Goal: Answer question/provide support: Share knowledge or assist other users

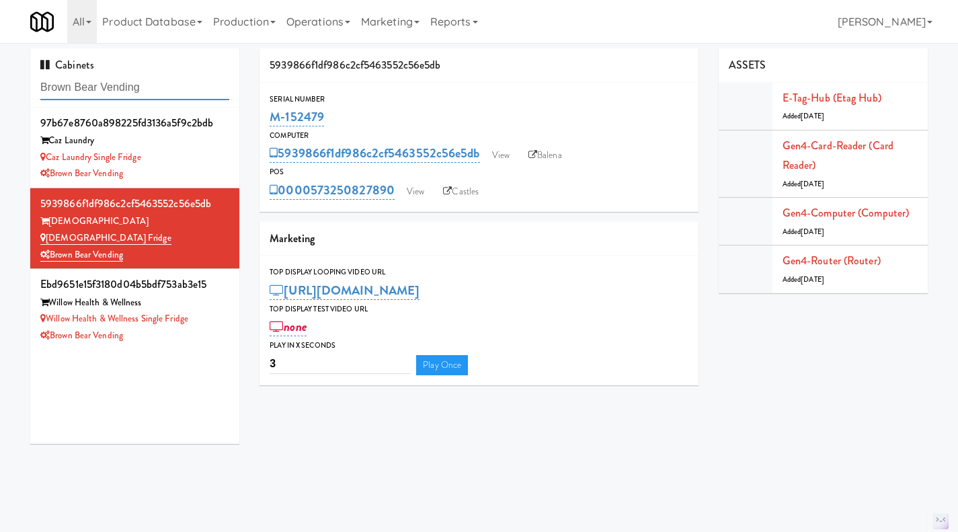
click at [126, 85] on input "Brown Bear Vending" at bounding box center [134, 87] width 189 height 25
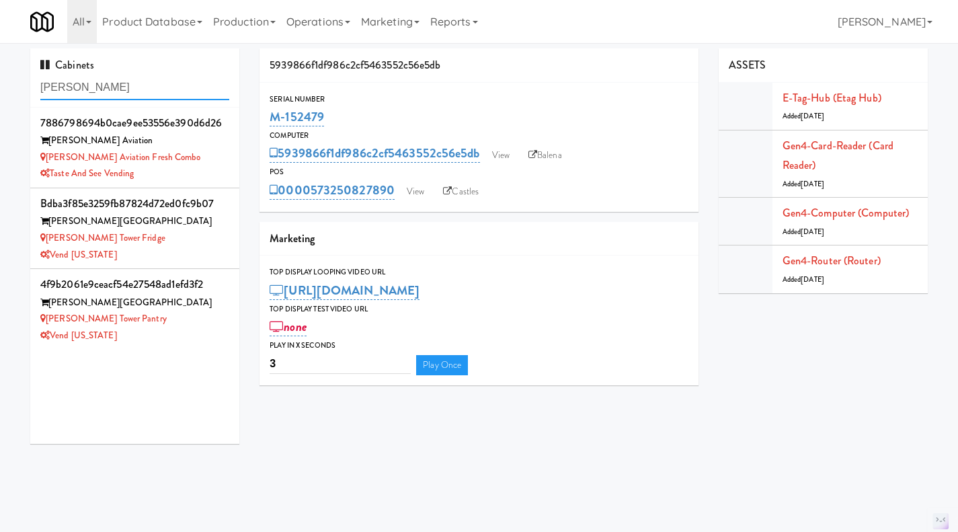
type input "archer"
click at [173, 245] on div "[PERSON_NAME] Tower Fridge" at bounding box center [134, 238] width 189 height 17
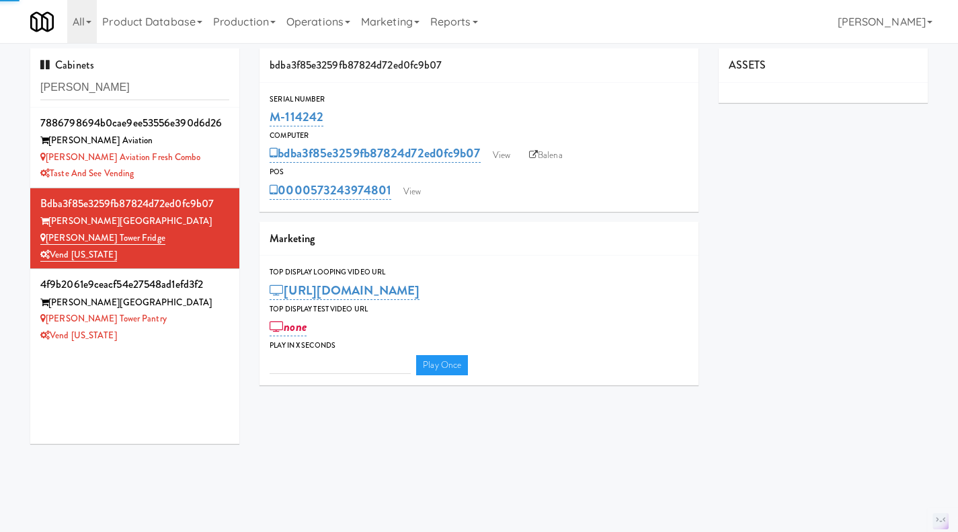
type input "3"
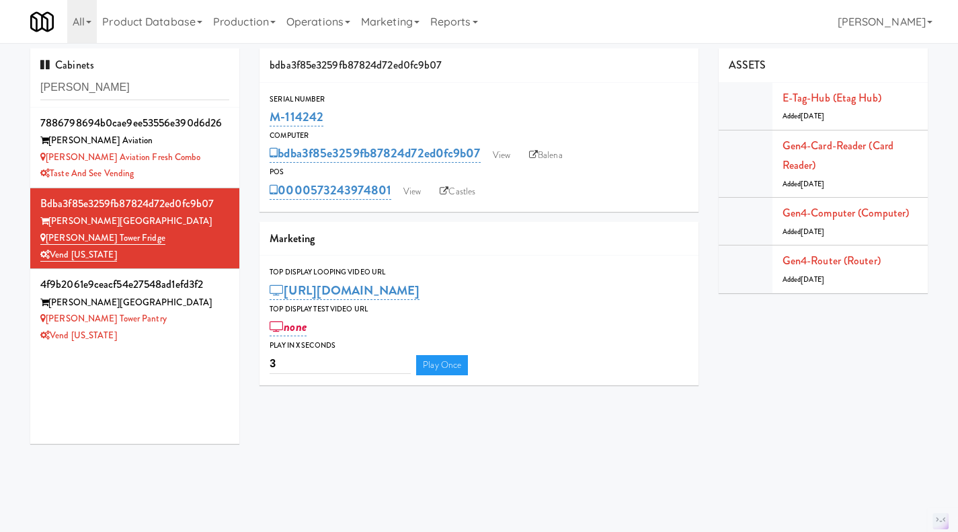
click at [175, 325] on div "[PERSON_NAME] Tower Pantry" at bounding box center [134, 319] width 189 height 17
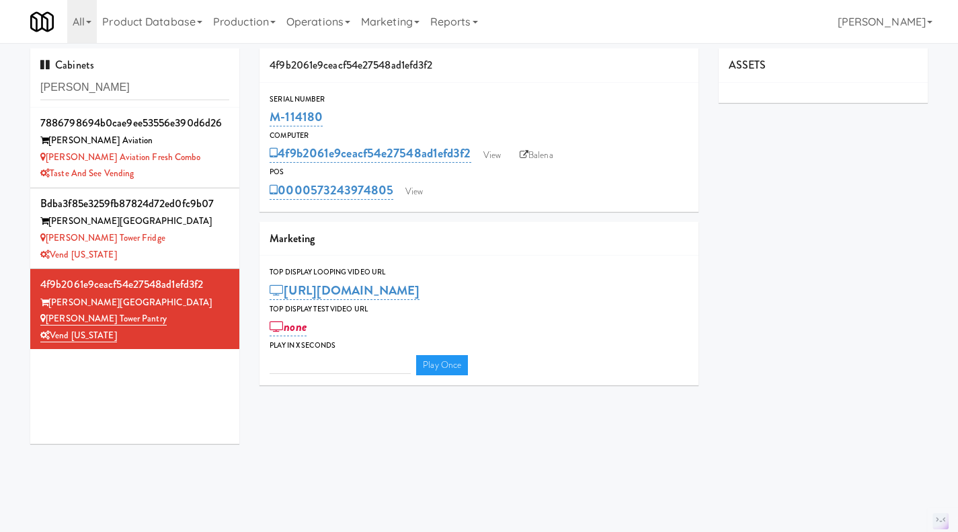
type input "3"
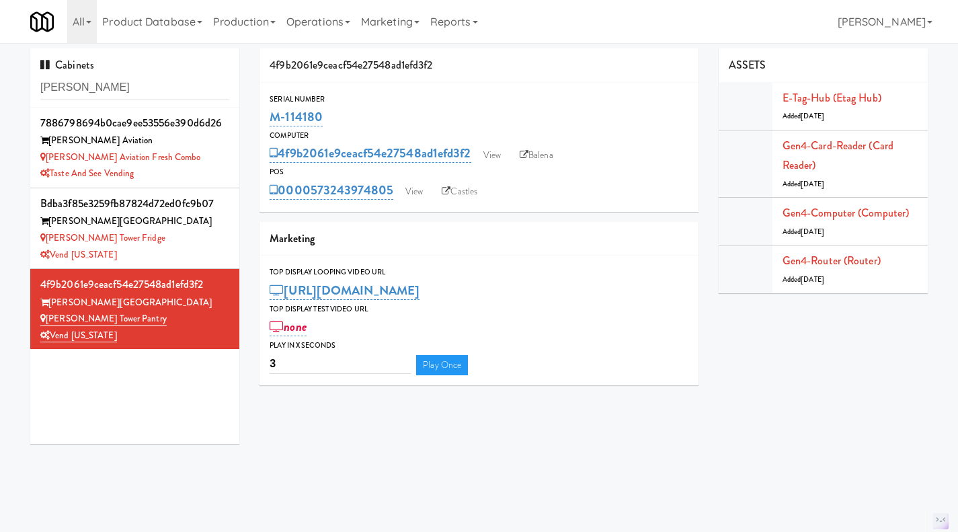
click at [175, 240] on div "[PERSON_NAME] Tower Fridge" at bounding box center [134, 238] width 189 height 17
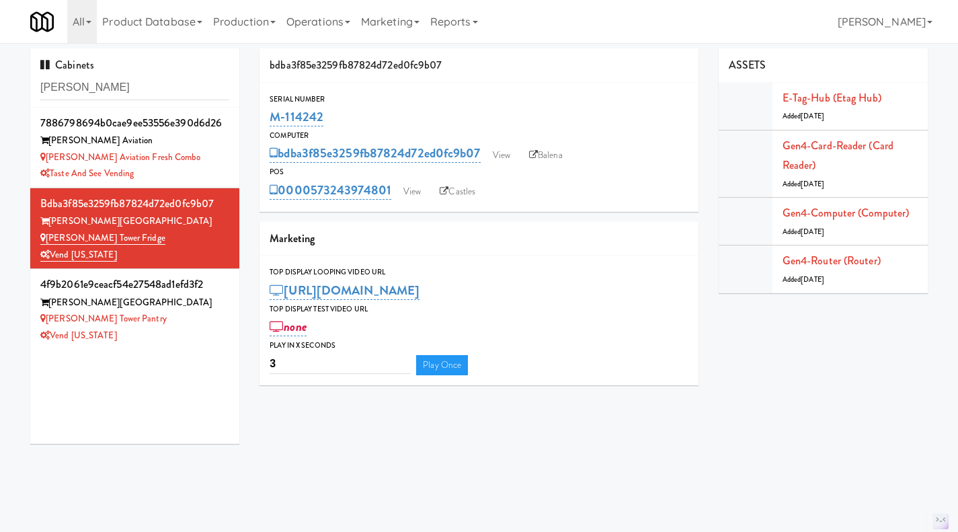
click at [180, 329] on div "Vend [US_STATE]" at bounding box center [134, 335] width 189 height 17
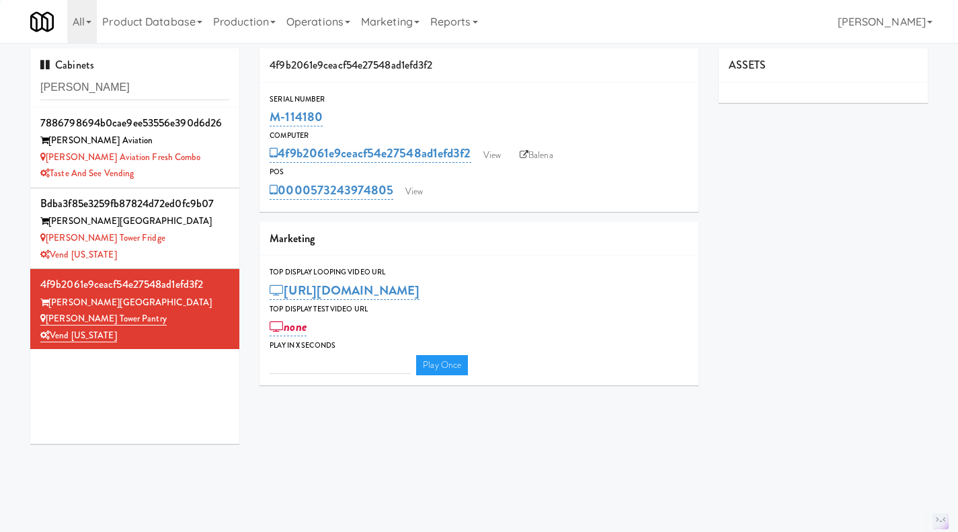
type input "3"
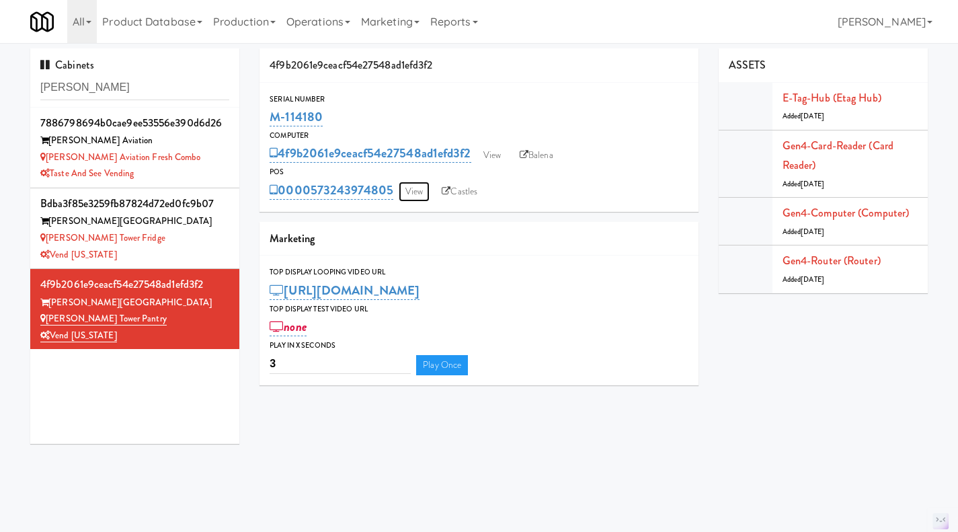
click at [418, 192] on link "View" at bounding box center [414, 192] width 31 height 20
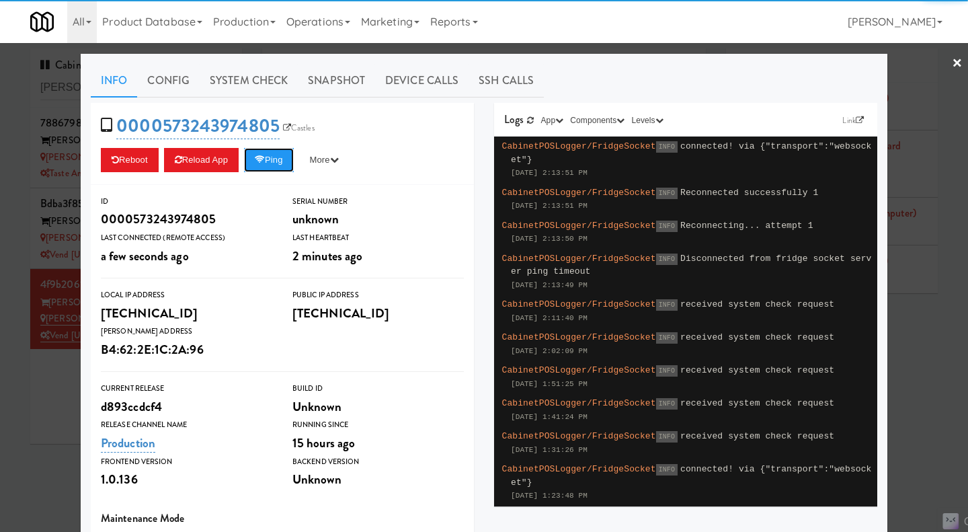
click at [278, 165] on button "Ping" at bounding box center [269, 160] width 50 height 24
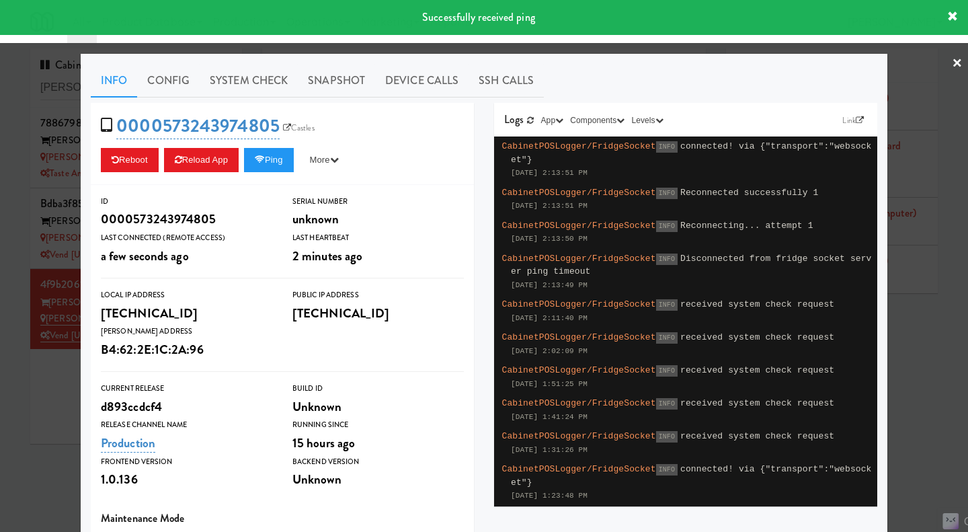
click at [224, 74] on link "System Check" at bounding box center [249, 81] width 98 height 34
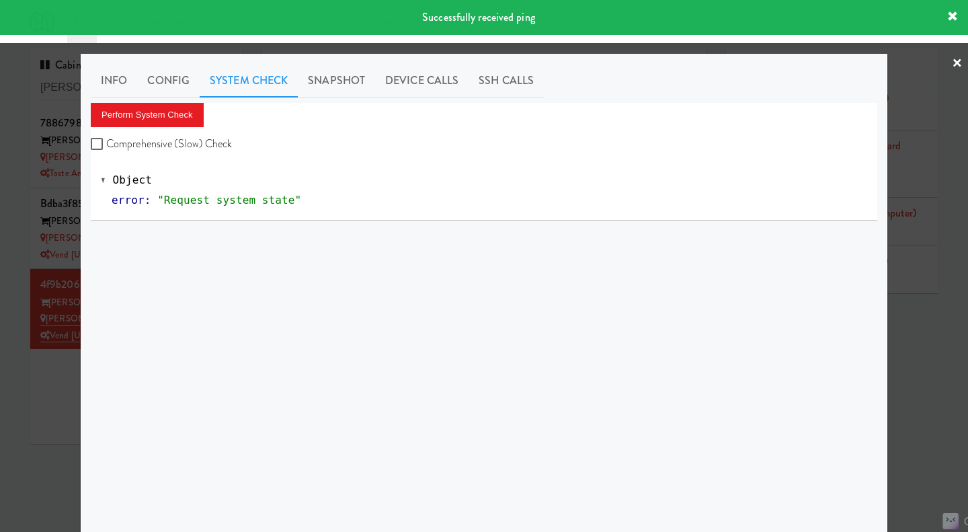
click at [184, 139] on label "Comprehensive (Slow) Check" at bounding box center [162, 144] width 142 height 20
click at [106, 139] on input "Comprehensive (Slow) Check" at bounding box center [98, 144] width 15 height 11
checkbox input "true"
click at [173, 122] on button "Perform System Check" at bounding box center [147, 115] width 113 height 24
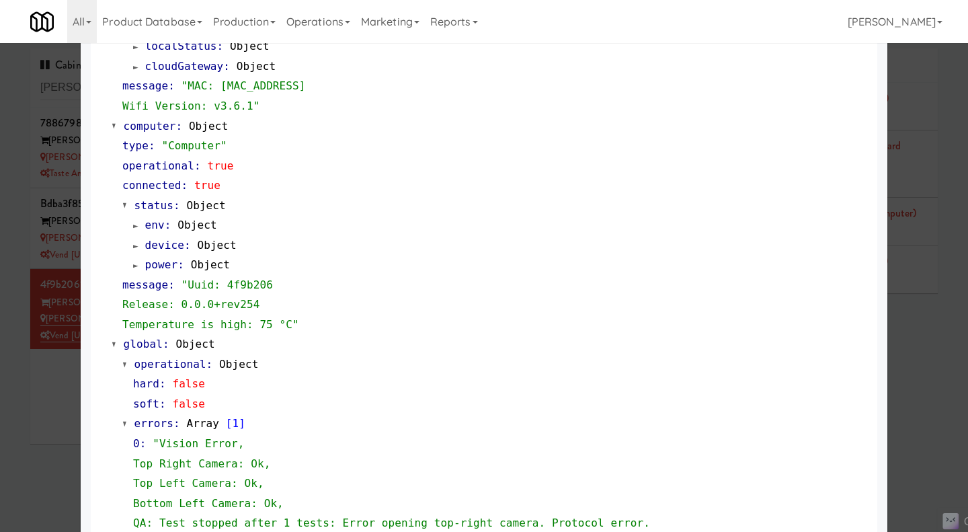
scroll to position [1365, 0]
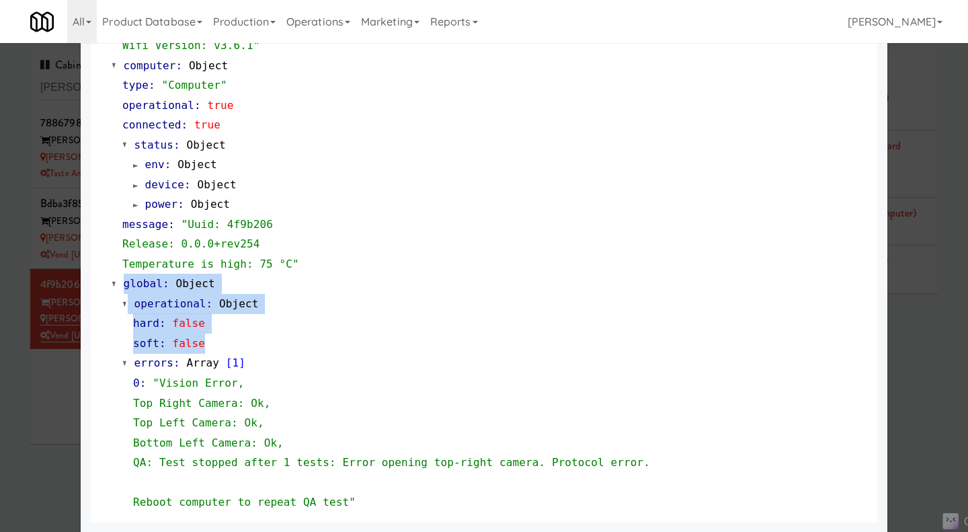
drag, startPoint x: 212, startPoint y: 344, endPoint x: 116, endPoint y: 284, distance: 113.6
click at [116, 284] on div "global : Object operational : Object hard : false soft : false errors : Array […" at bounding box center [490, 393] width 756 height 238
click at [213, 344] on div "soft : false" at bounding box center [500, 343] width 734 height 20
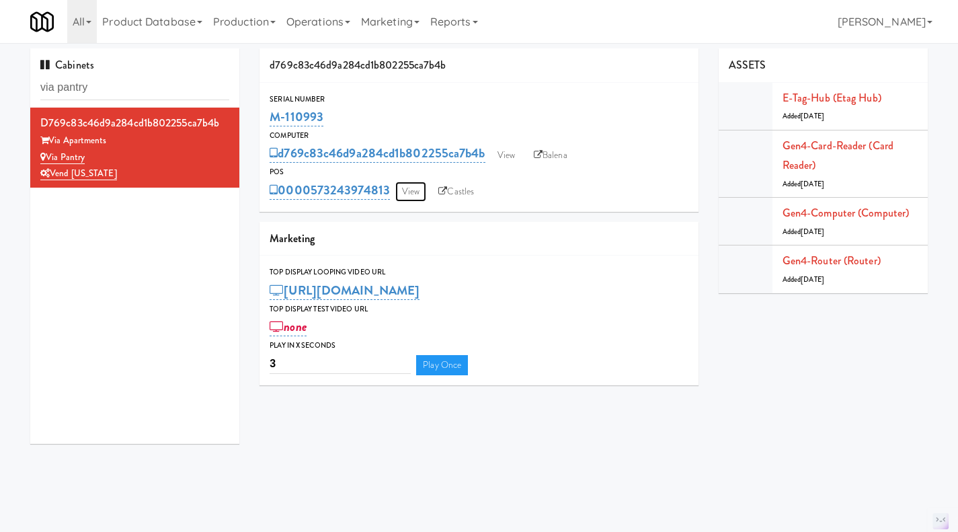
click at [414, 195] on link "View" at bounding box center [410, 192] width 31 height 20
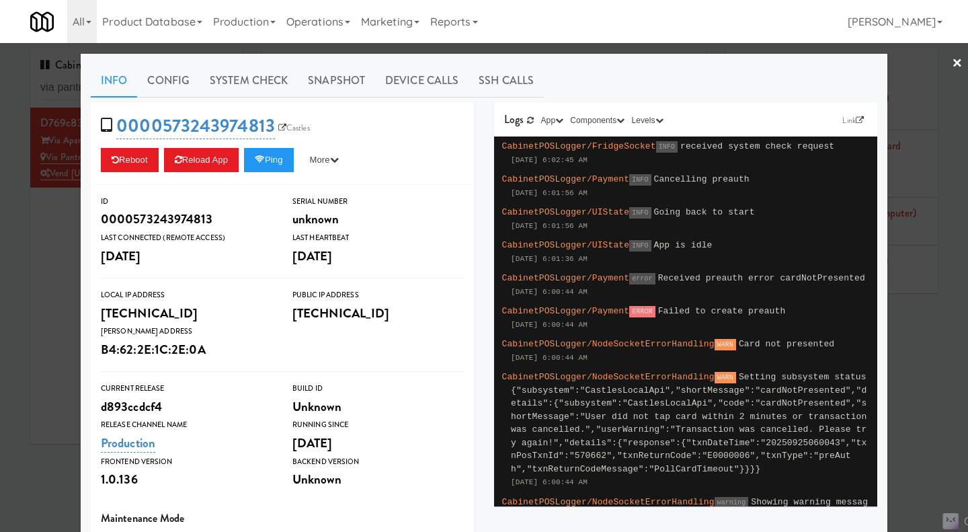
click at [49, 245] on div at bounding box center [484, 266] width 968 height 532
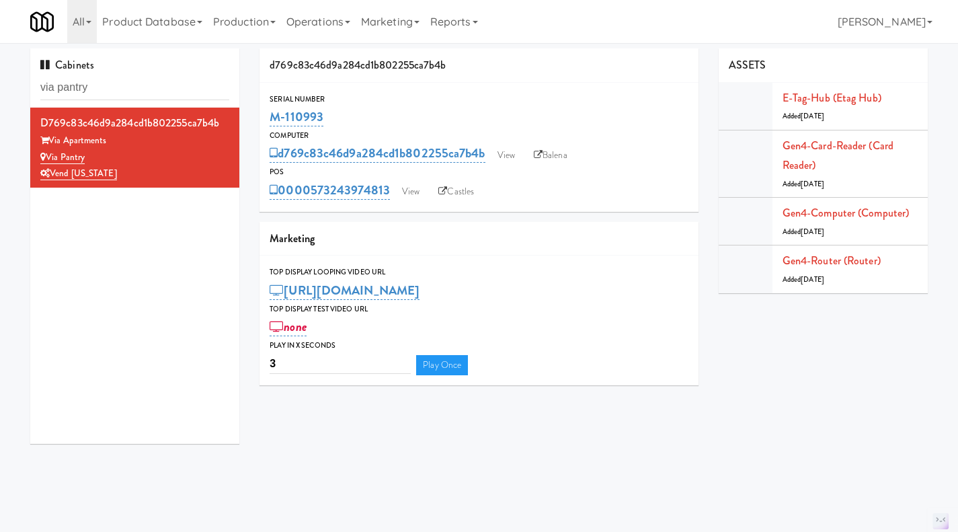
drag, startPoint x: 373, startPoint y: 205, endPoint x: 311, endPoint y: 204, distance: 61.9
click at [311, 204] on div "Serial Number M-110993 Computer d769c83c46d9a284cd1b802255ca7b4b View Balena PO…" at bounding box center [479, 147] width 439 height 129
copy link "573243974813"
drag, startPoint x: 337, startPoint y: 118, endPoint x: 256, endPoint y: 119, distance: 80.7
click at [256, 119] on div "d769c83c46d9a284cd1b802255ca7b4b Serial Number M-110993 Computer d769c83c46d9a2…" at bounding box center [478, 221] width 459 height 347
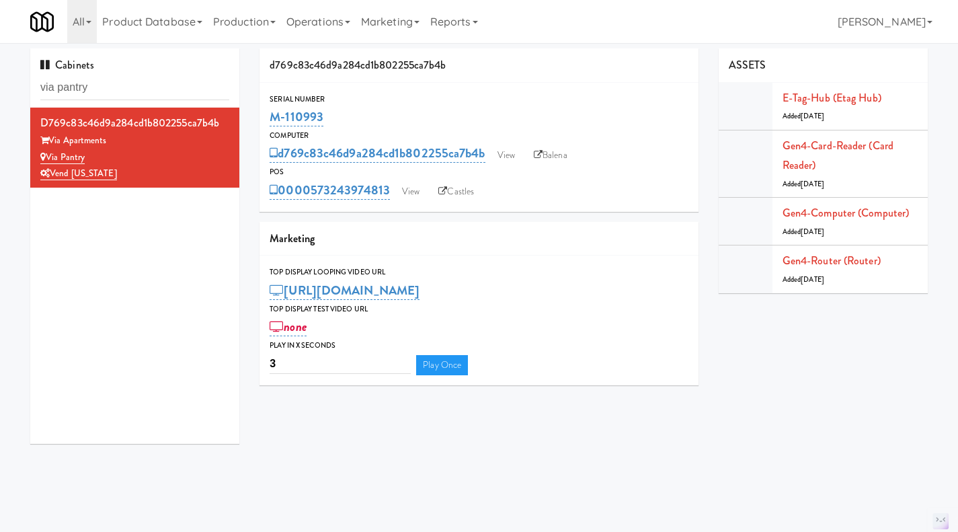
copy link "M-110993"
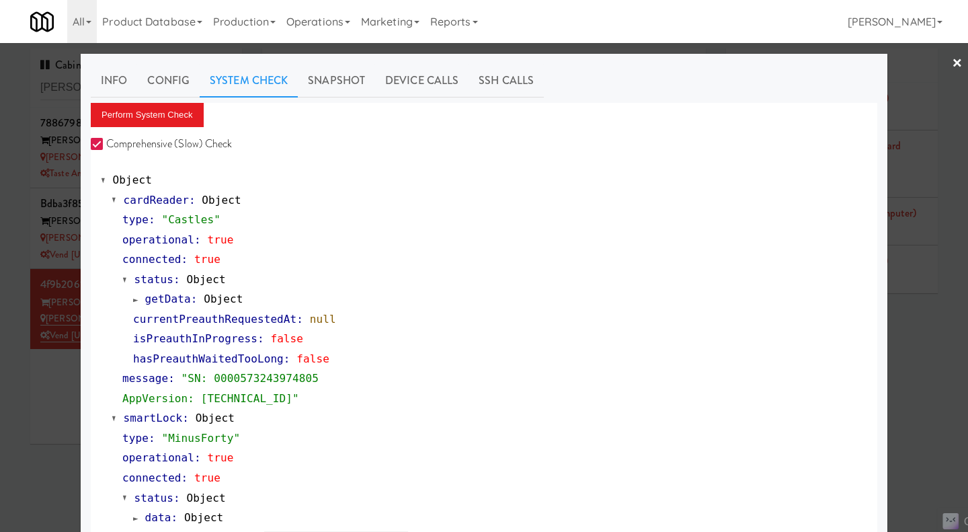
drag, startPoint x: 36, startPoint y: 422, endPoint x: 47, endPoint y: 408, distance: 17.2
click at [36, 422] on div at bounding box center [484, 266] width 968 height 532
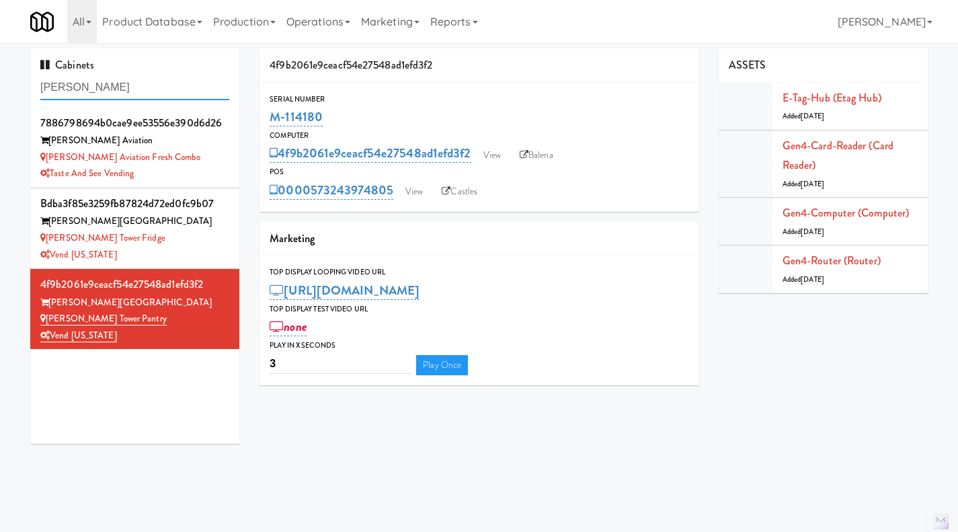
click at [126, 81] on input "archer" at bounding box center [134, 87] width 189 height 25
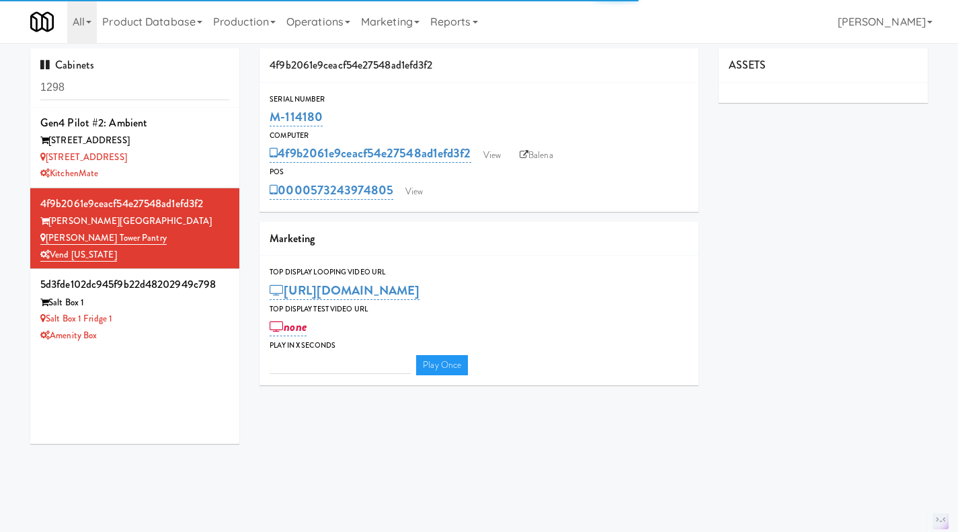
type input "3"
click at [63, 86] on input "1298" at bounding box center [134, 87] width 189 height 25
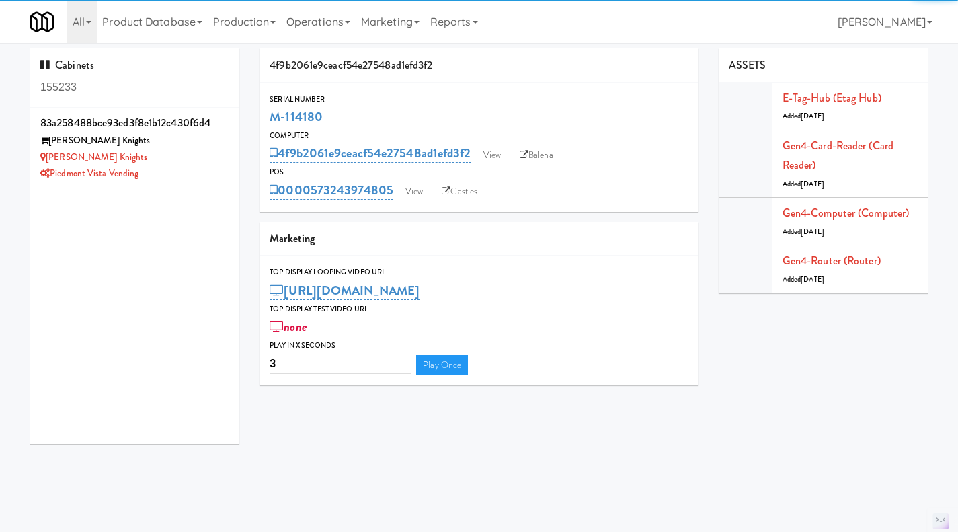
type input "155233"
click at [194, 162] on div "[PERSON_NAME] Knights" at bounding box center [134, 157] width 189 height 17
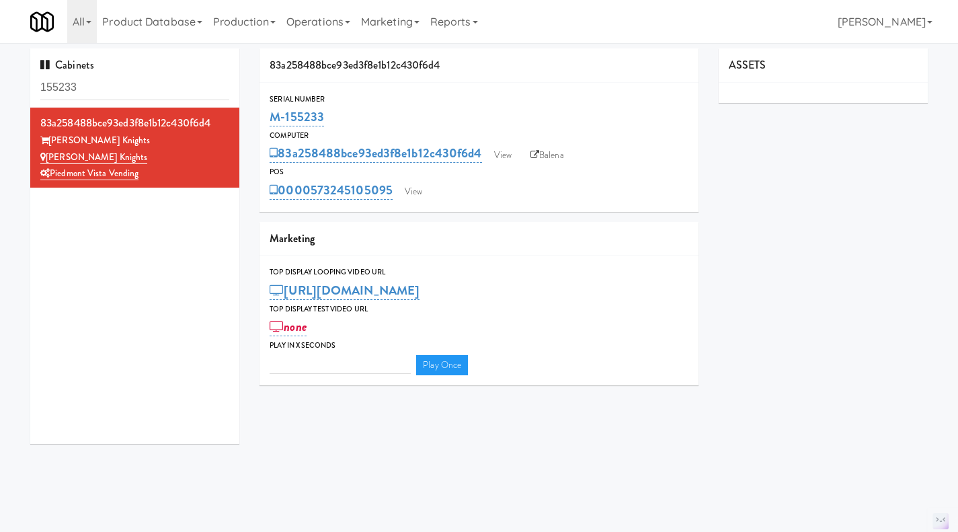
type input "3"
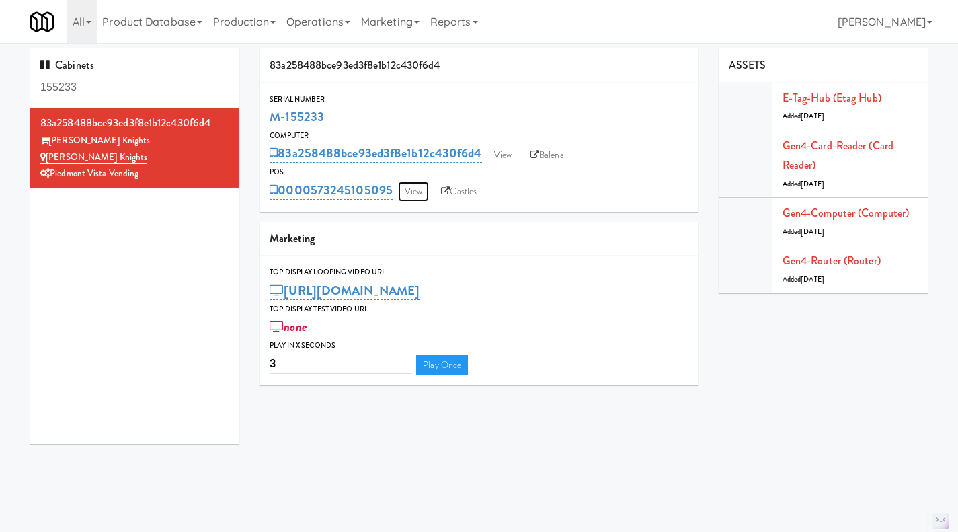
click at [421, 192] on link "View" at bounding box center [413, 192] width 31 height 20
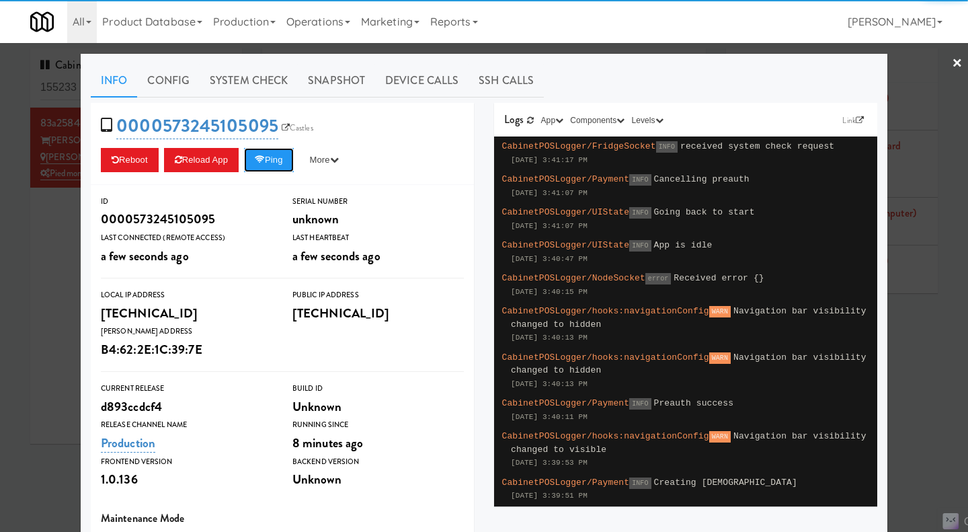
click at [276, 165] on button "Ping" at bounding box center [269, 160] width 50 height 24
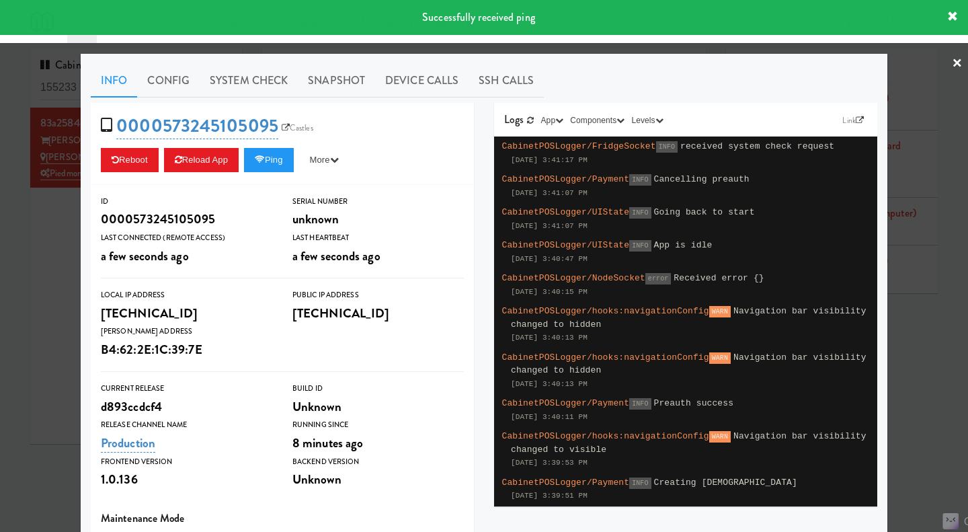
click at [48, 249] on div at bounding box center [484, 266] width 968 height 532
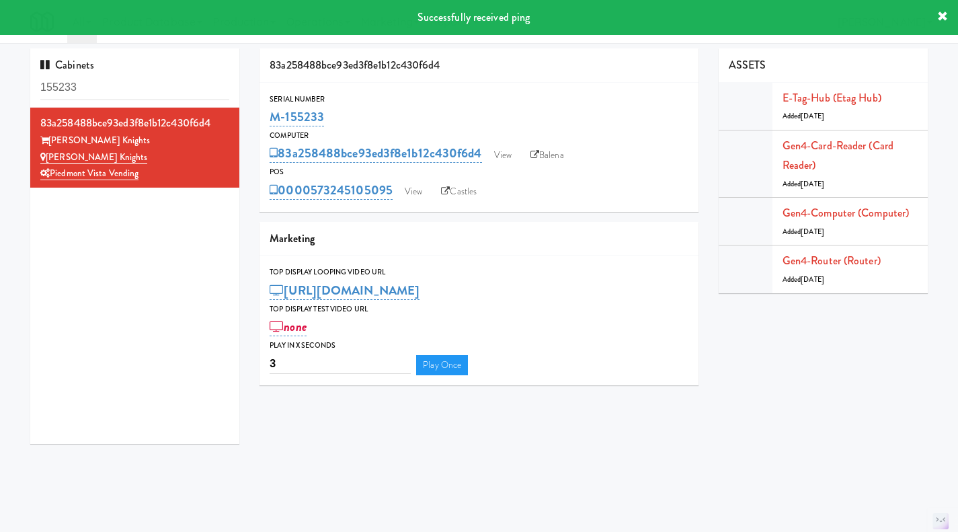
drag, startPoint x: 355, startPoint y: 124, endPoint x: 264, endPoint y: 122, distance: 91.5
click at [264, 122] on div "Serial Number M-155233" at bounding box center [479, 111] width 439 height 36
copy link "M-155233"
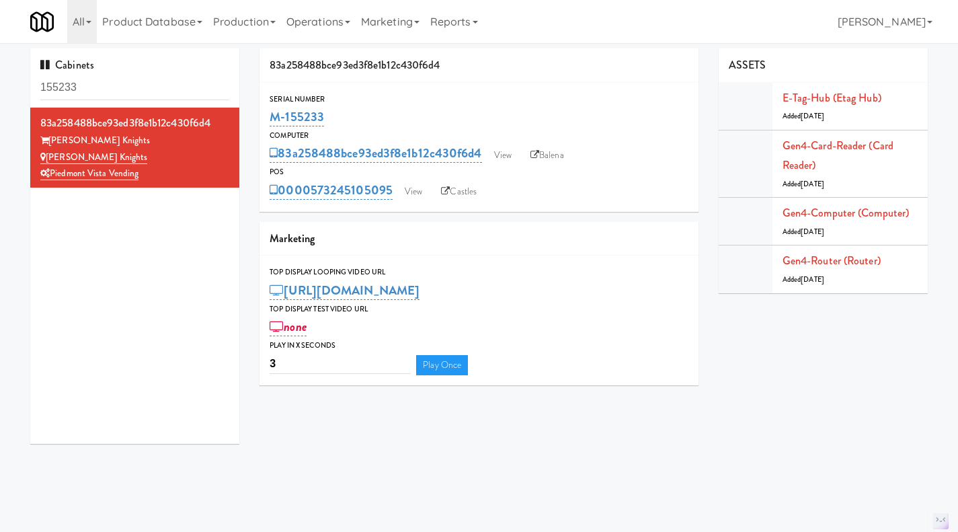
drag, startPoint x: 161, startPoint y: 180, endPoint x: 48, endPoint y: 159, distance: 114.7
click at [48, 159] on div "83a258488bce93ed3f8e1b12c430f6d4 [PERSON_NAME] Knights [PERSON_NAME] Knights Pi…" at bounding box center [134, 147] width 189 height 69
copy div "[PERSON_NAME] Knights Piedmont Vista Vending"
click at [510, 150] on link "View" at bounding box center [502, 155] width 31 height 20
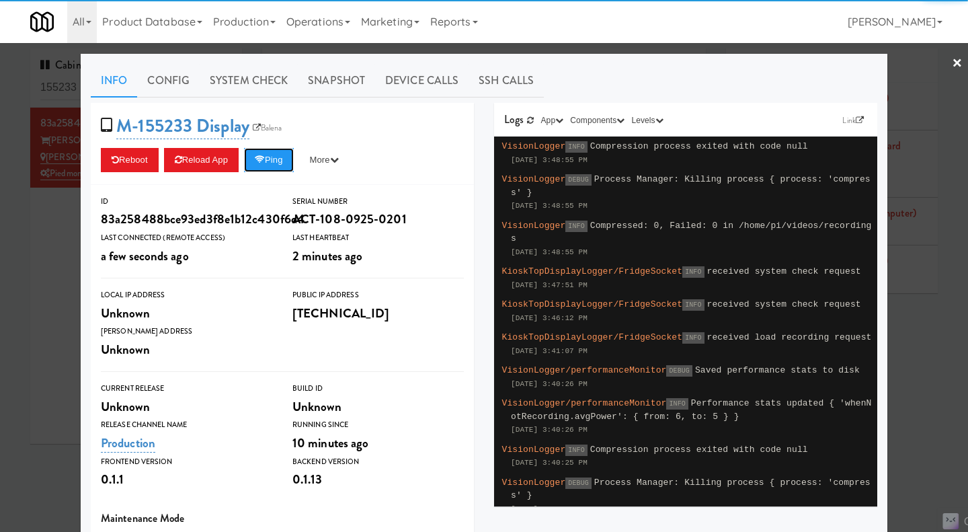
click at [266, 167] on button "Ping" at bounding box center [269, 160] width 50 height 24
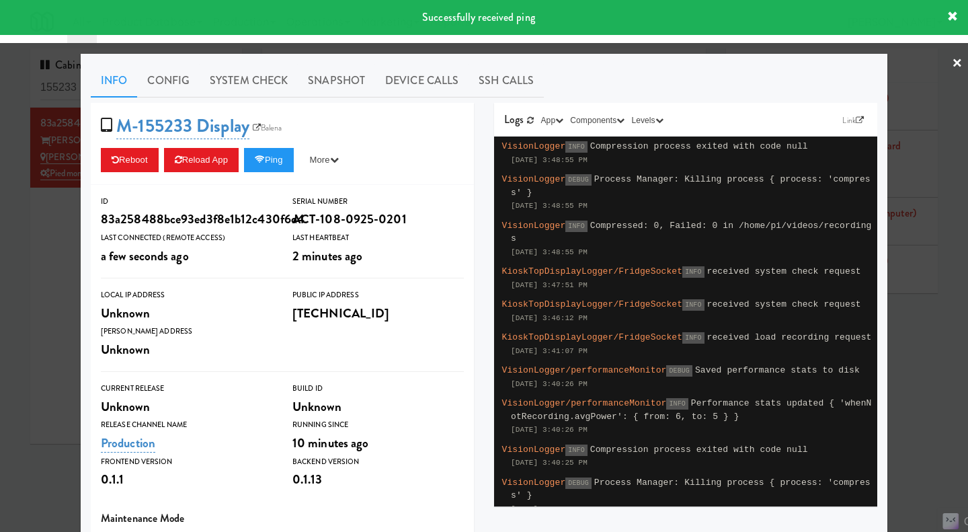
click at [229, 102] on div "Info Config System Check Snapshot Device Calls SSH Calls M-155233 Display Balen…" at bounding box center [484, 393] width 787 height 658
click at [231, 91] on link "System Check" at bounding box center [249, 81] width 98 height 34
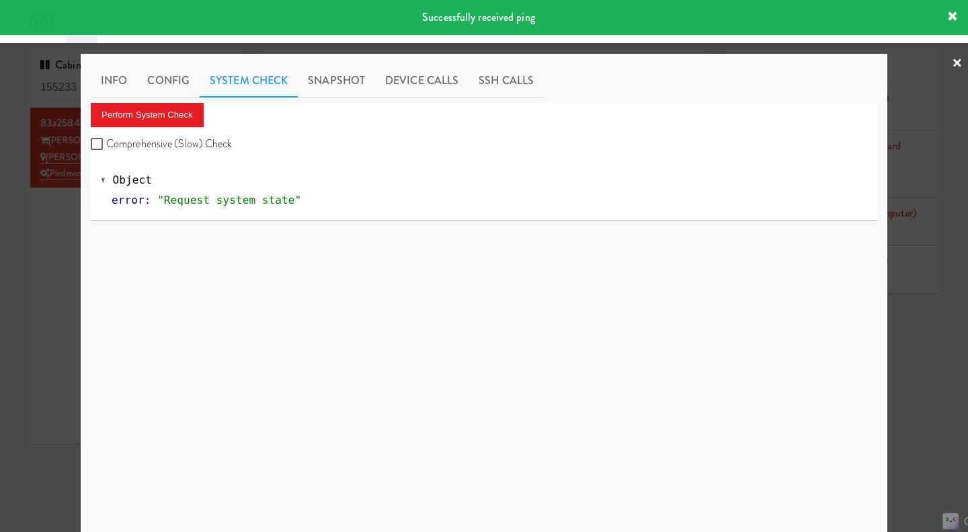
click at [191, 143] on label "Comprehensive (Slow) Check" at bounding box center [162, 144] width 142 height 20
click at [106, 143] on input "Comprehensive (Slow) Check" at bounding box center [98, 144] width 15 height 11
checkbox input "true"
click at [173, 120] on button "Perform System Check" at bounding box center [147, 115] width 113 height 24
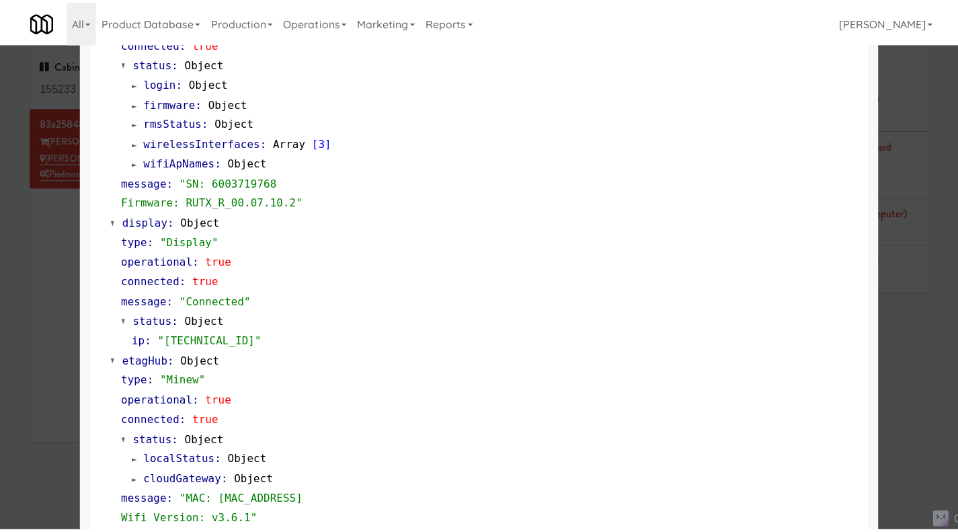
scroll to position [812, 0]
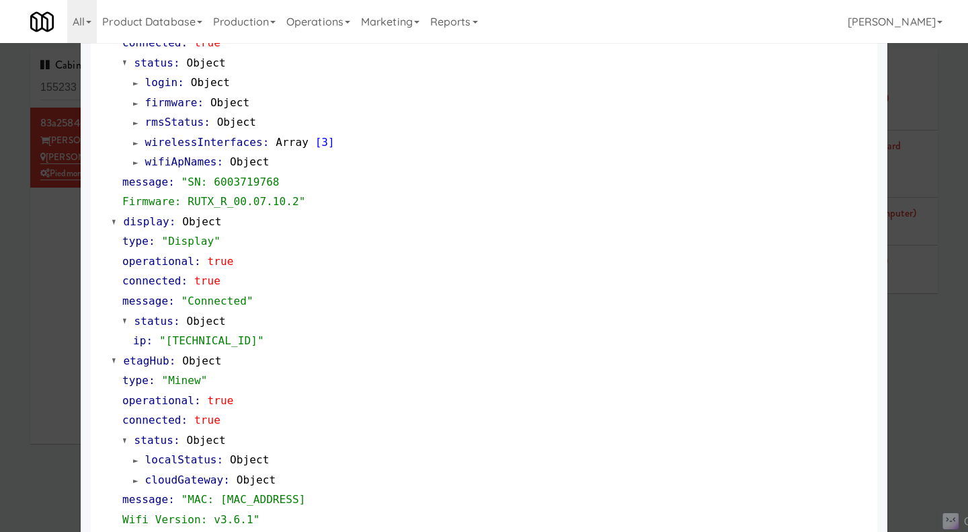
drag, startPoint x: 42, startPoint y: 253, endPoint x: 100, endPoint y: 252, distance: 58.5
click at [42, 253] on div at bounding box center [484, 266] width 968 height 532
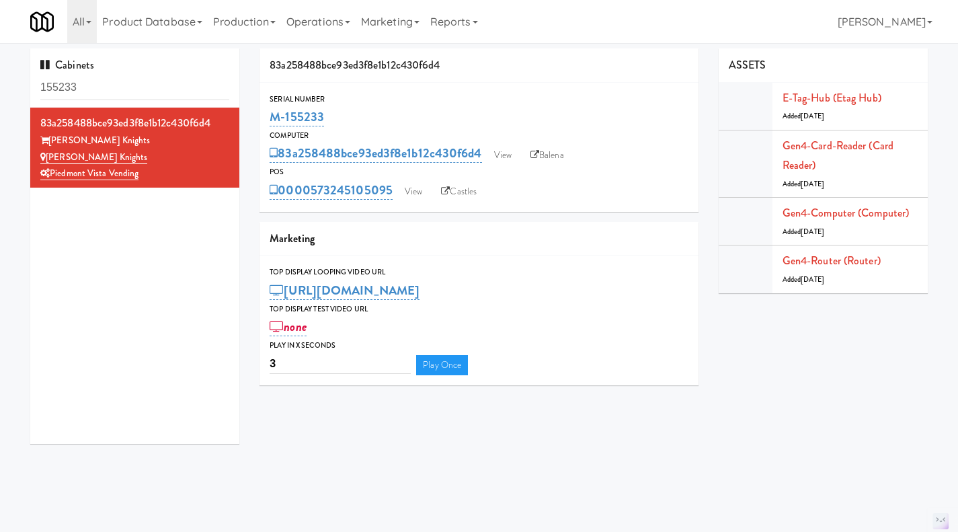
drag, startPoint x: 347, startPoint y: 112, endPoint x: 265, endPoint y: 114, distance: 82.0
click at [265, 114] on div "Serial Number M-155233" at bounding box center [479, 111] width 439 height 36
copy link "M-155233"
click at [63, 159] on link "Louden Knights" at bounding box center [93, 157] width 107 height 13
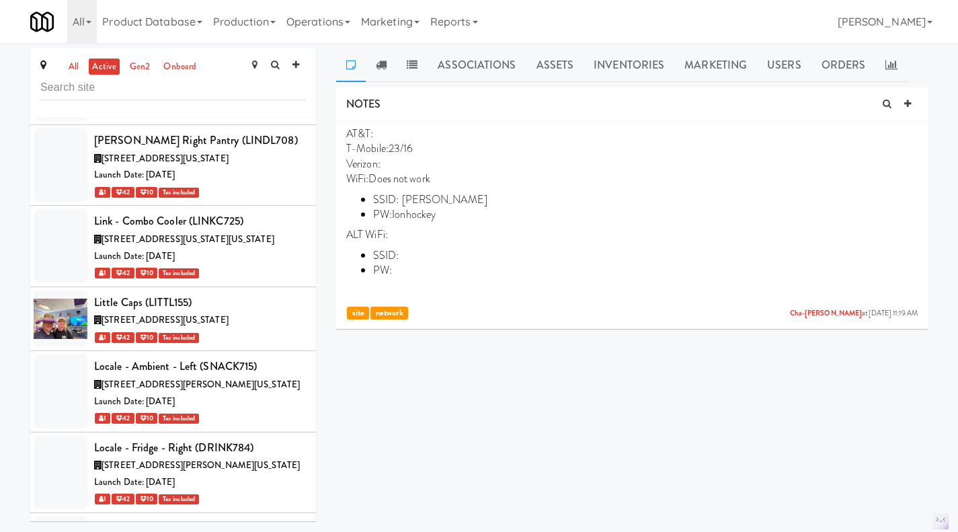
scroll to position [43589, 0]
click at [389, 149] on p "T-Mobile:23/16" at bounding box center [631, 148] width 571 height 15
click at [565, 55] on link "Assets" at bounding box center [555, 65] width 58 height 34
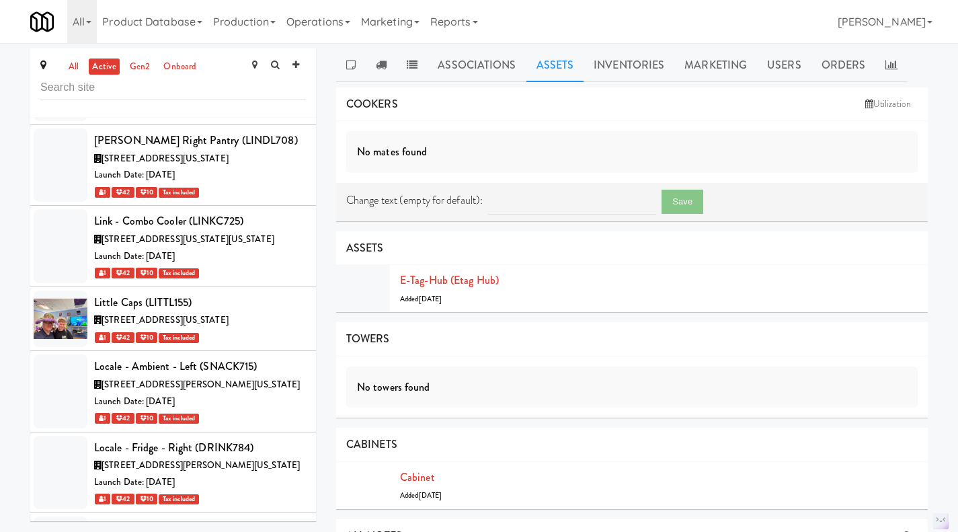
scroll to position [93, 0]
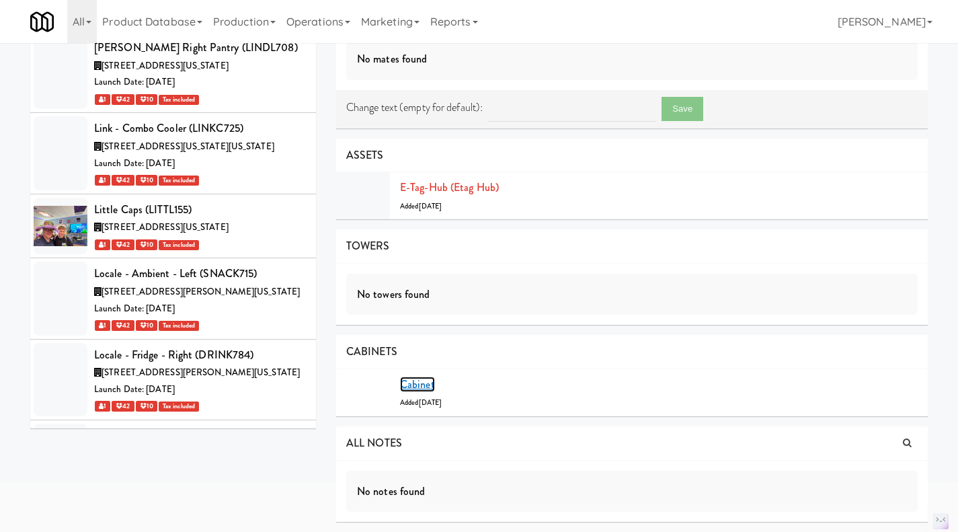
click at [424, 389] on link "Cabinet" at bounding box center [417, 383] width 35 height 15
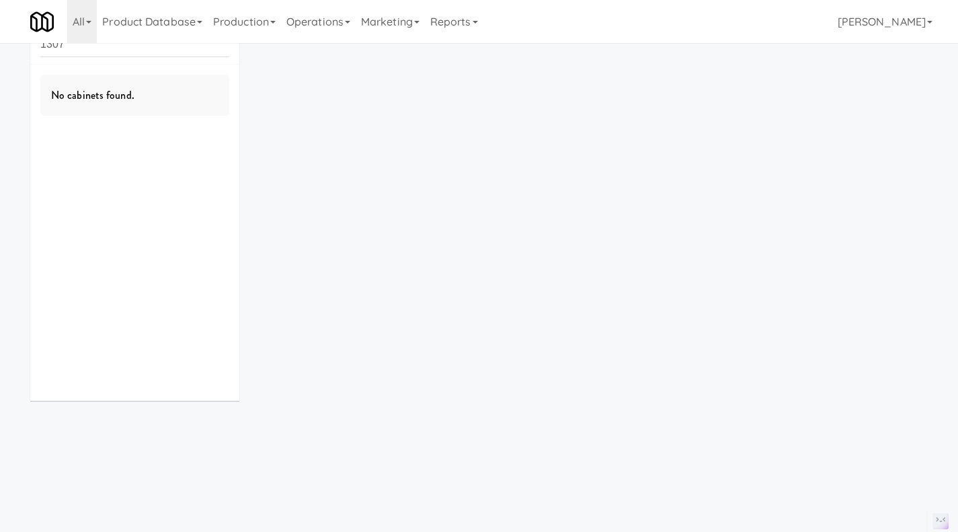
scroll to position [43, 0]
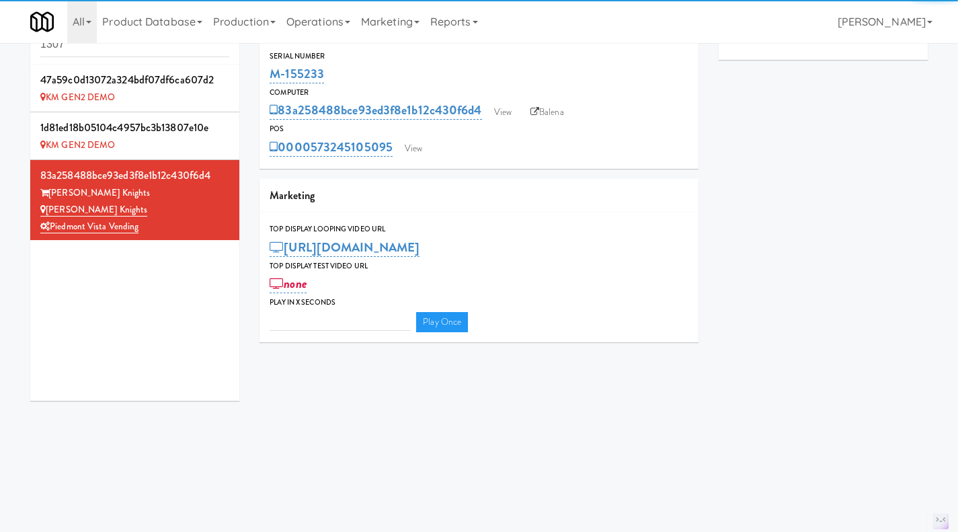
type input "3"
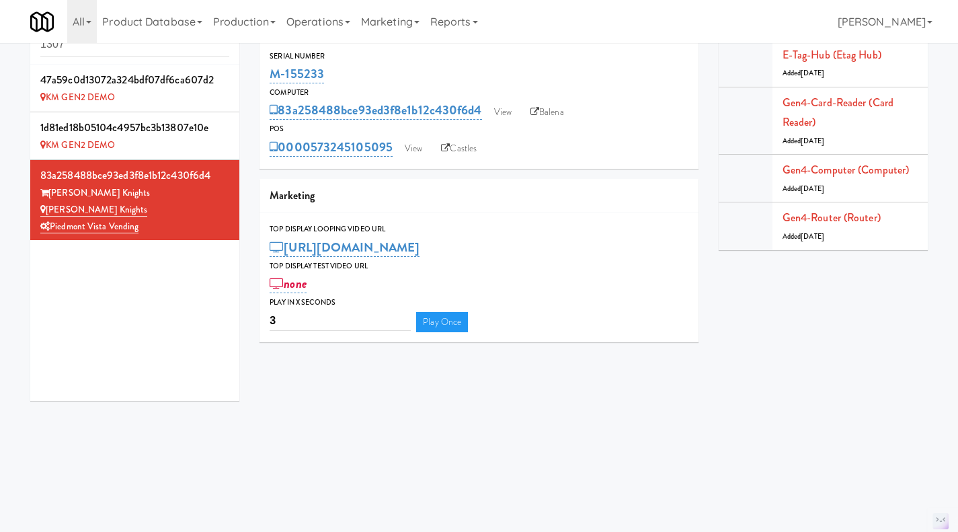
drag, startPoint x: 357, startPoint y: 69, endPoint x: 262, endPoint y: 78, distance: 95.9
click at [262, 78] on div "Serial Number M-155233" at bounding box center [479, 68] width 439 height 36
copy link "M-155233"
click at [346, 63] on div "M-155233" at bounding box center [479, 74] width 419 height 23
drag, startPoint x: 333, startPoint y: 68, endPoint x: 262, endPoint y: 77, distance: 71.9
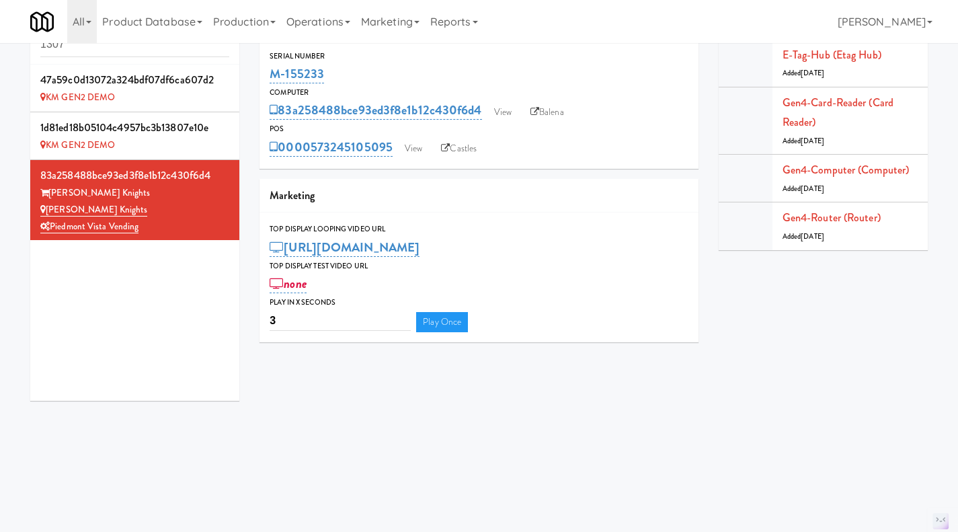
click at [262, 77] on div "Serial Number M-155233" at bounding box center [479, 68] width 439 height 36
copy link "M-155233"
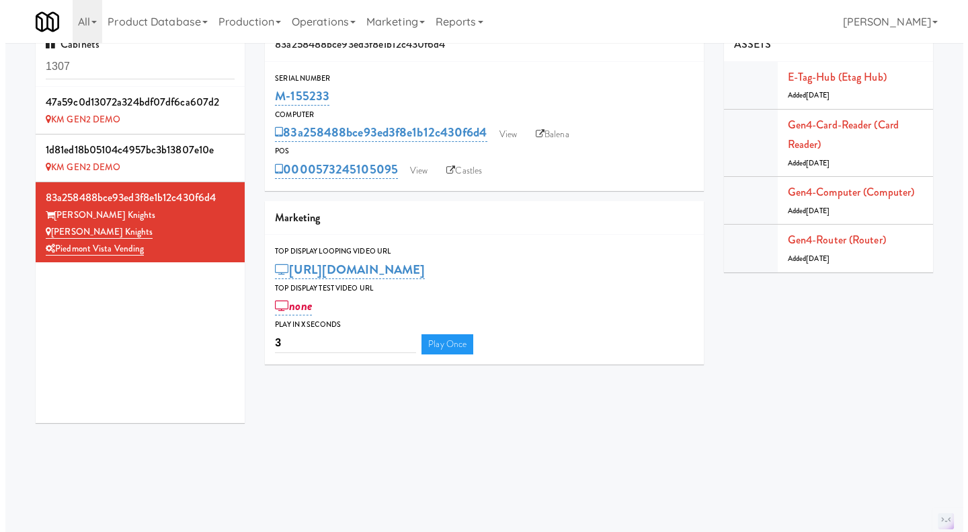
scroll to position [0, 0]
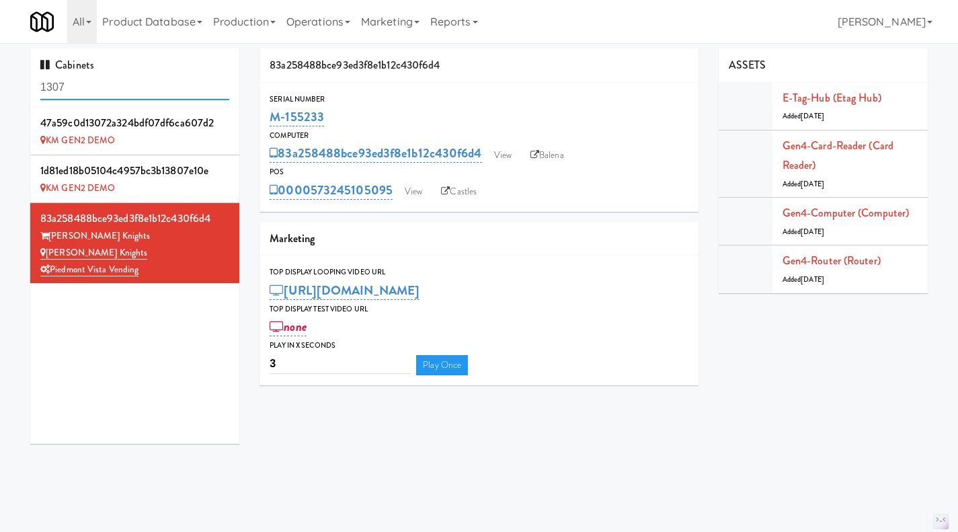
click at [126, 85] on input "1307" at bounding box center [134, 87] width 189 height 25
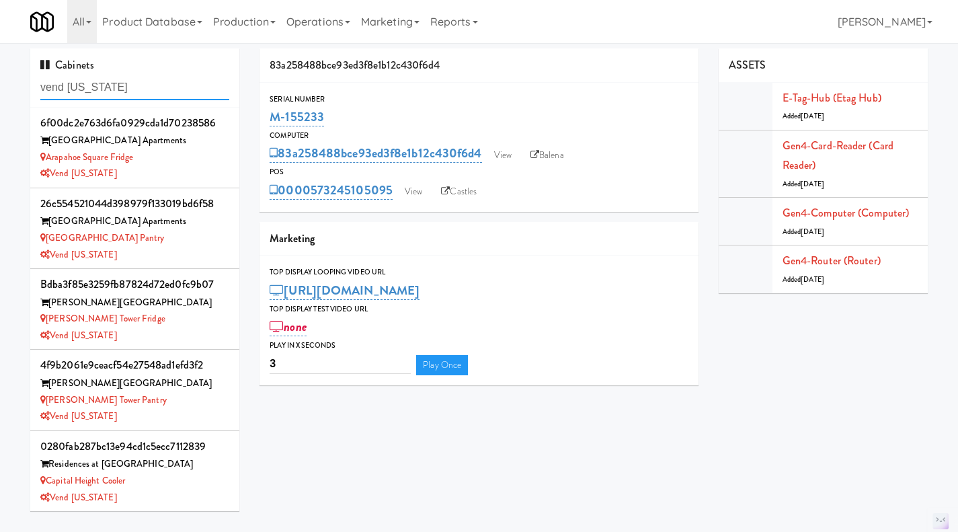
type input "vend colorado"
click at [181, 160] on div "Arapahoe Square Fridge" at bounding box center [134, 157] width 189 height 17
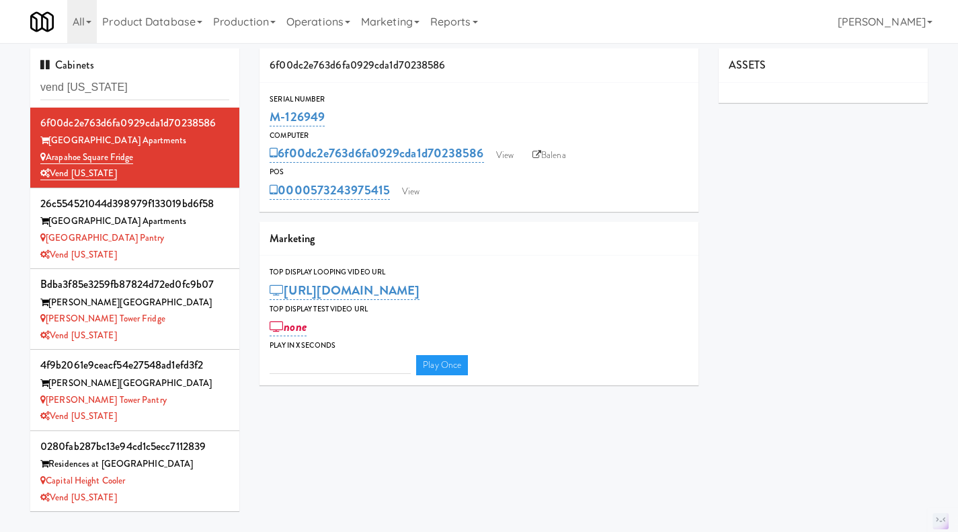
type input "3"
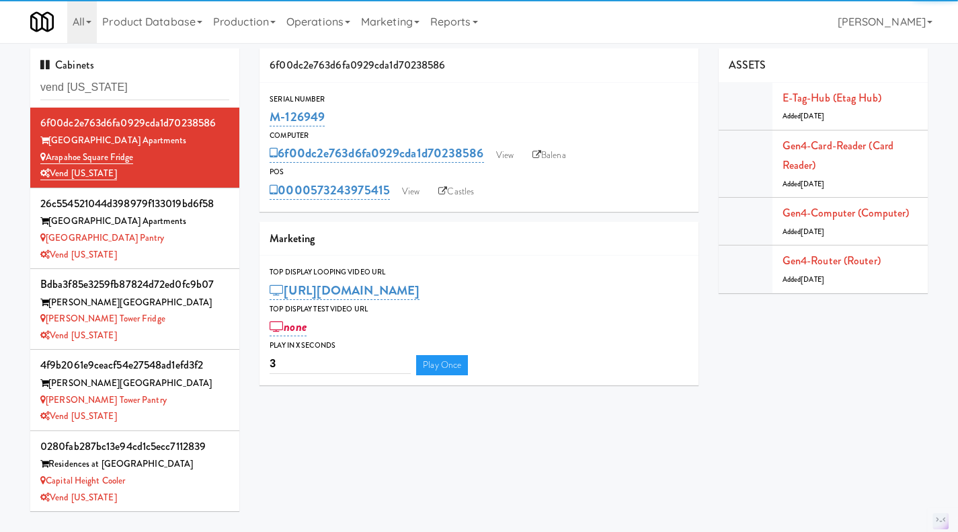
click at [202, 237] on div "Arapahoe Square Pantry" at bounding box center [134, 238] width 189 height 17
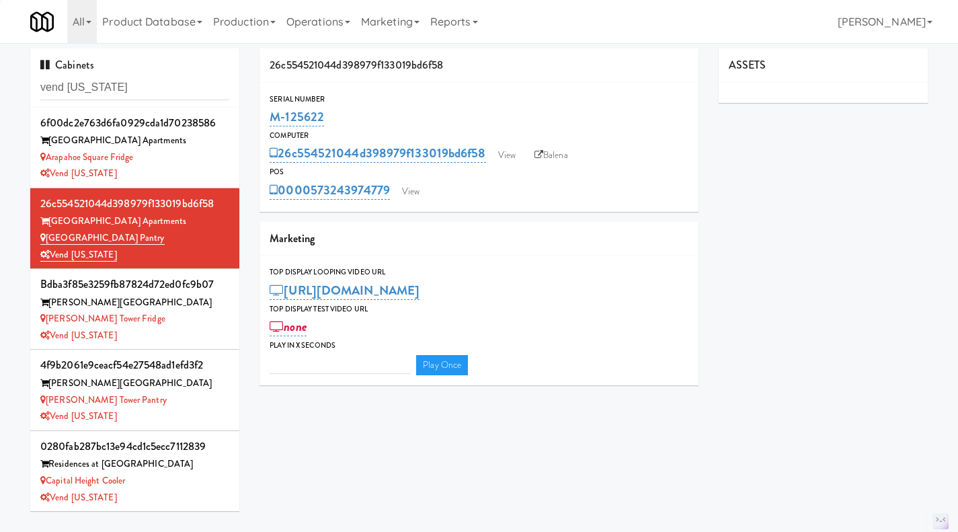
type input "3"
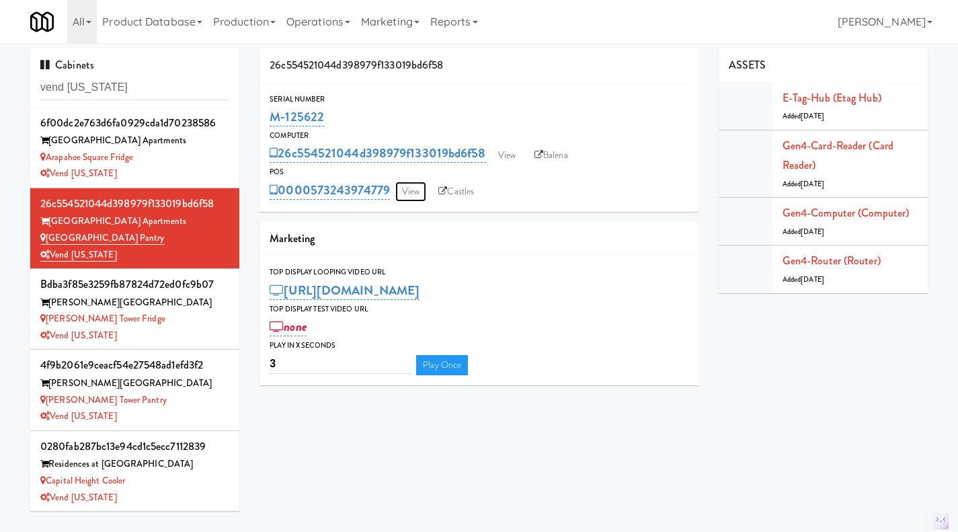
click at [407, 189] on link "View" at bounding box center [410, 192] width 31 height 20
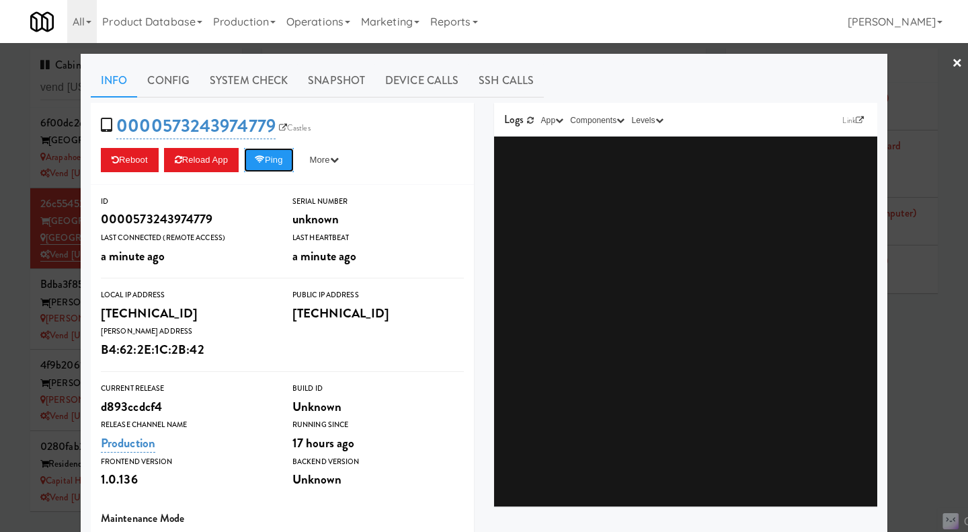
click at [275, 166] on button "Ping" at bounding box center [269, 160] width 50 height 24
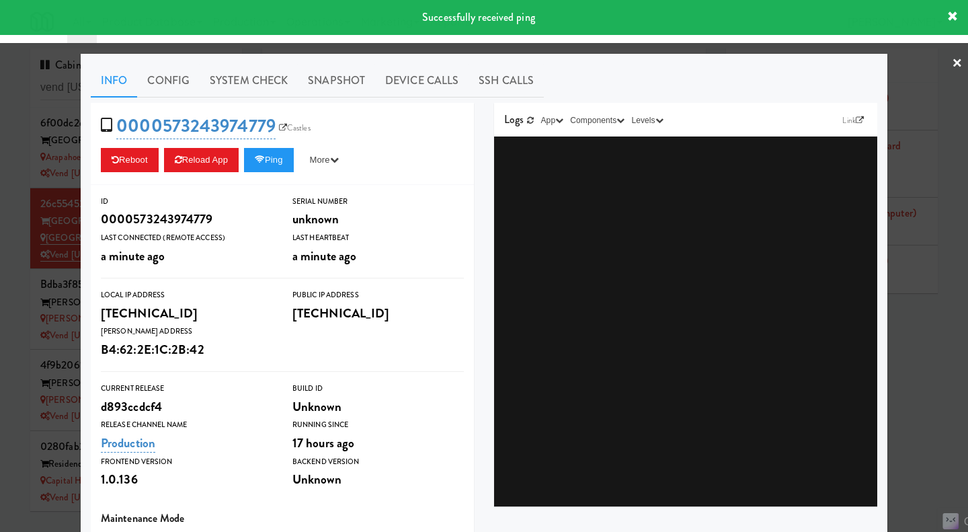
click at [257, 70] on link "System Check" at bounding box center [249, 81] width 98 height 34
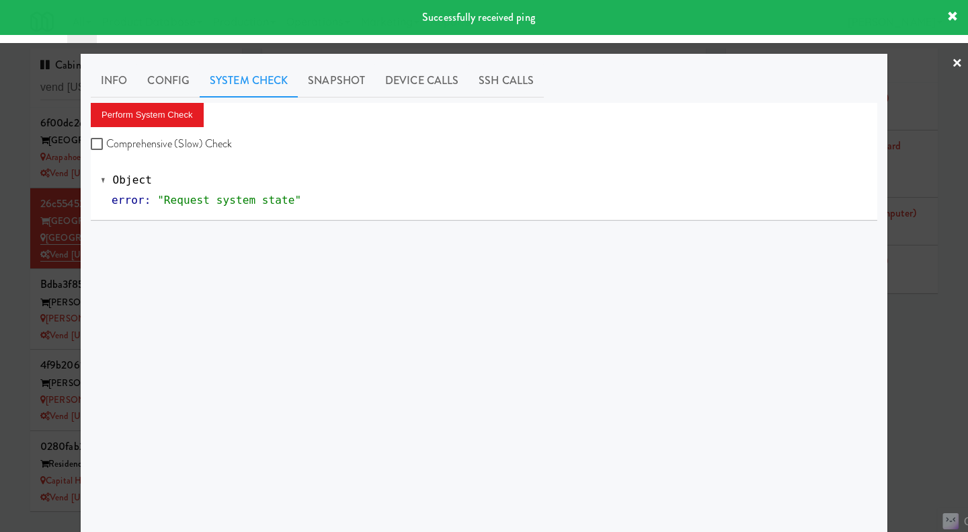
click at [198, 141] on label "Comprehensive (Slow) Check" at bounding box center [162, 144] width 142 height 20
click at [106, 141] on input "Comprehensive (Slow) Check" at bounding box center [98, 144] width 15 height 11
checkbox input "true"
click at [163, 114] on button "Perform System Check" at bounding box center [147, 115] width 113 height 24
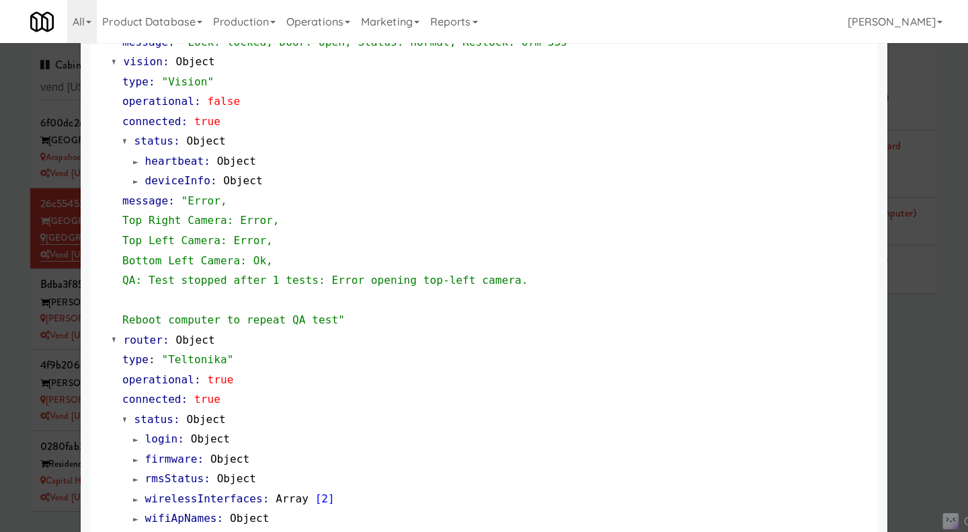
scroll to position [537, 0]
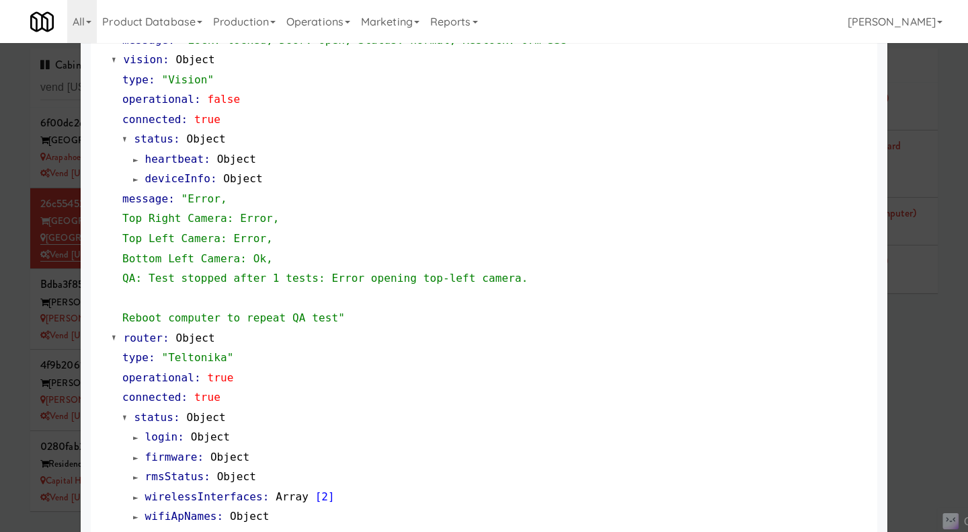
click at [941, 348] on div at bounding box center [484, 266] width 968 height 532
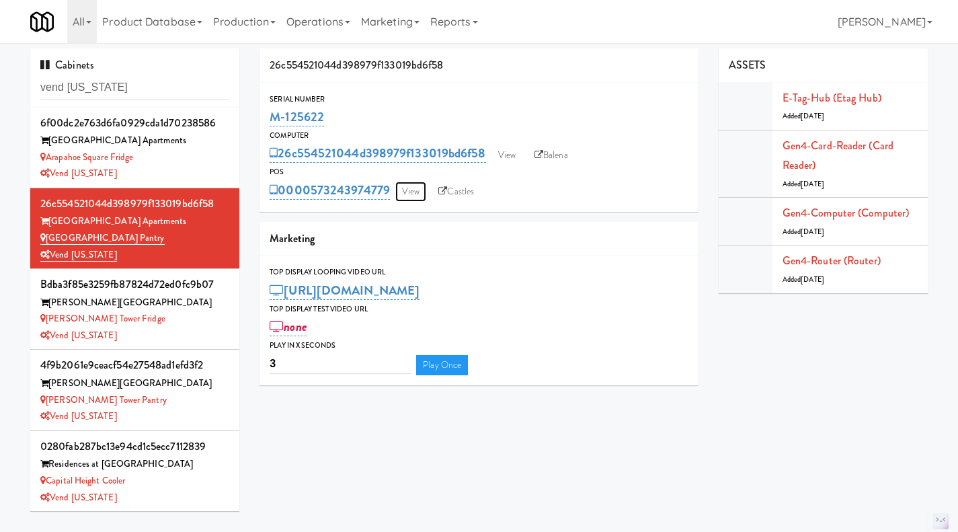
click at [420, 192] on link "View" at bounding box center [410, 192] width 31 height 20
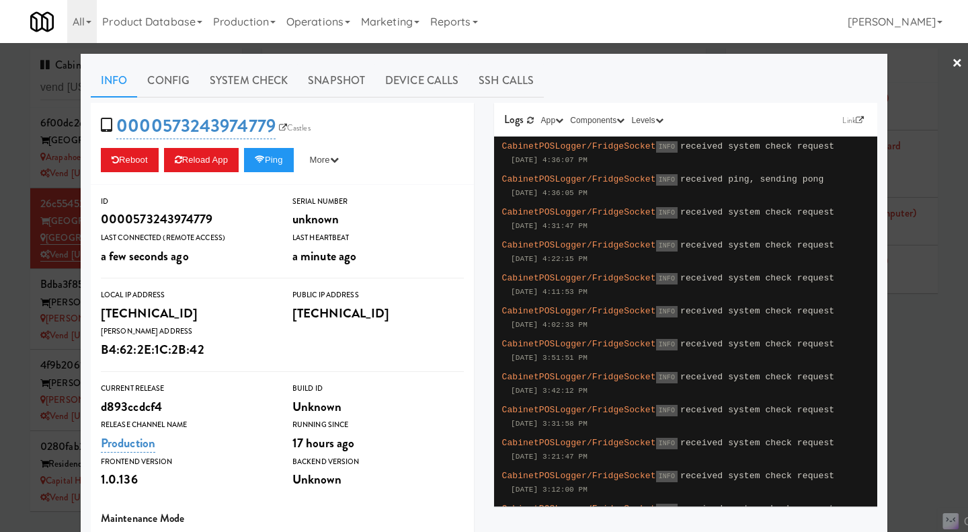
click at [921, 379] on div at bounding box center [484, 266] width 968 height 532
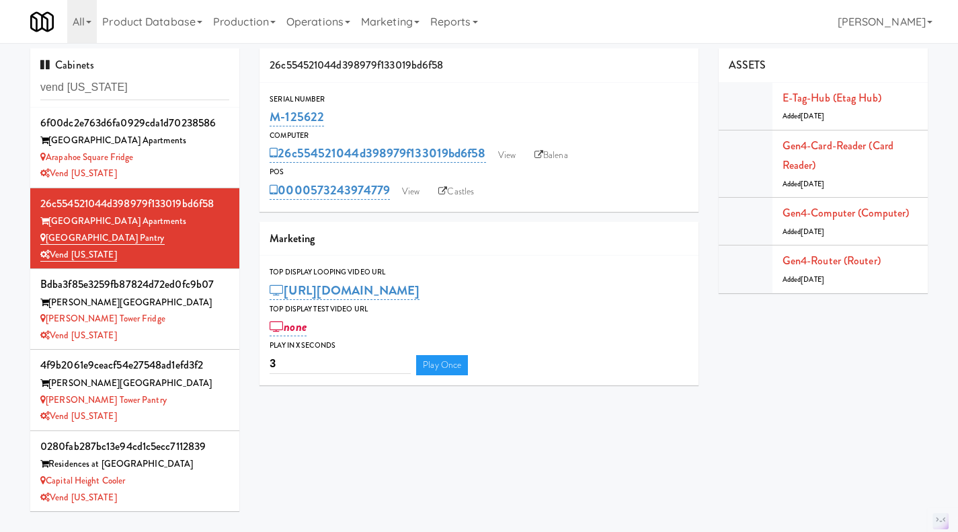
click at [549, 155] on link "Balena" at bounding box center [551, 155] width 47 height 20
click at [516, 156] on link "View" at bounding box center [506, 155] width 31 height 20
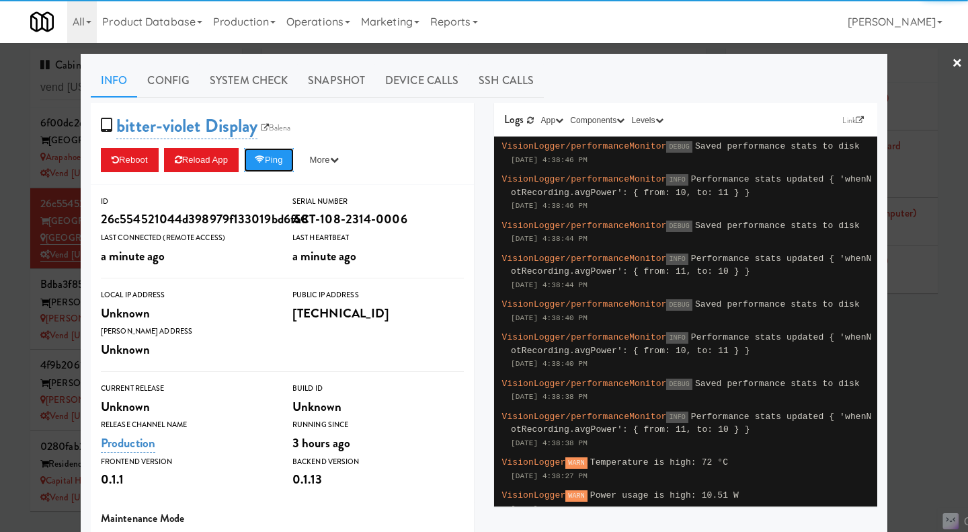
click at [274, 158] on button "Ping" at bounding box center [269, 160] width 50 height 24
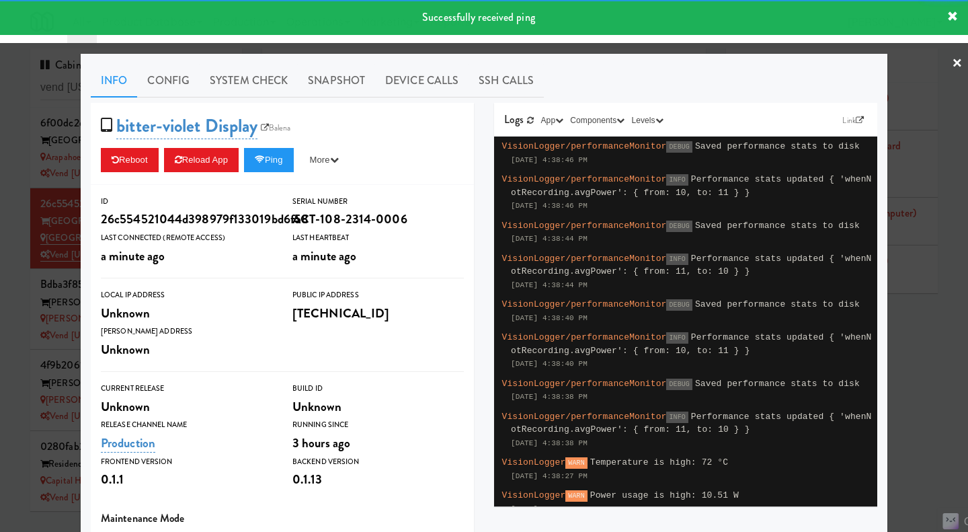
click at [255, 87] on link "System Check" at bounding box center [249, 81] width 98 height 34
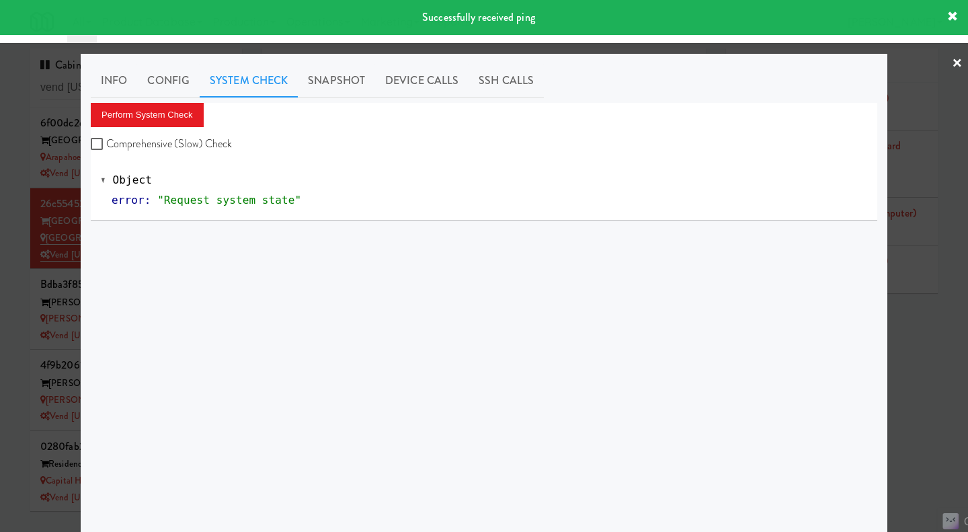
click at [209, 143] on label "Comprehensive (Slow) Check" at bounding box center [162, 144] width 142 height 20
click at [106, 143] on input "Comprehensive (Slow) Check" at bounding box center [98, 144] width 15 height 11
checkbox input "true"
click at [159, 108] on button "Perform System Check" at bounding box center [147, 115] width 113 height 24
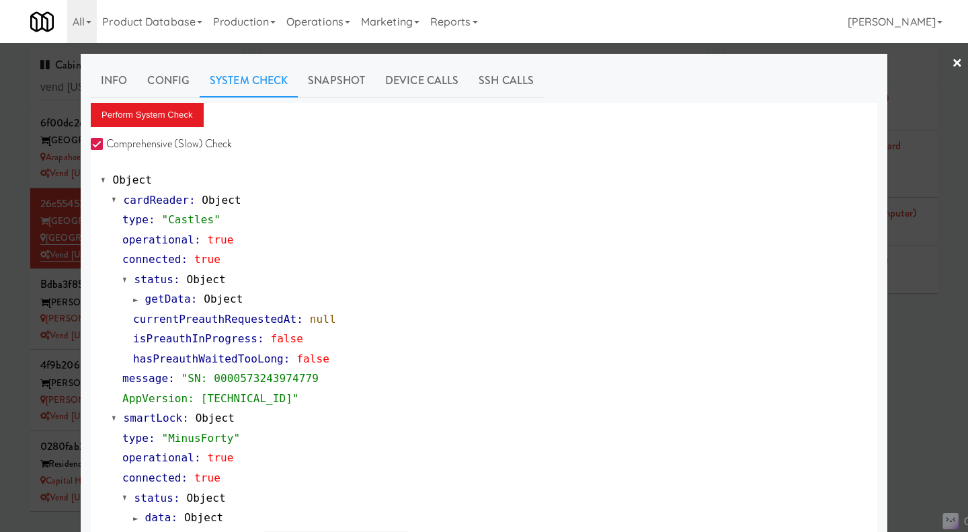
click at [5, 209] on div at bounding box center [484, 266] width 968 height 532
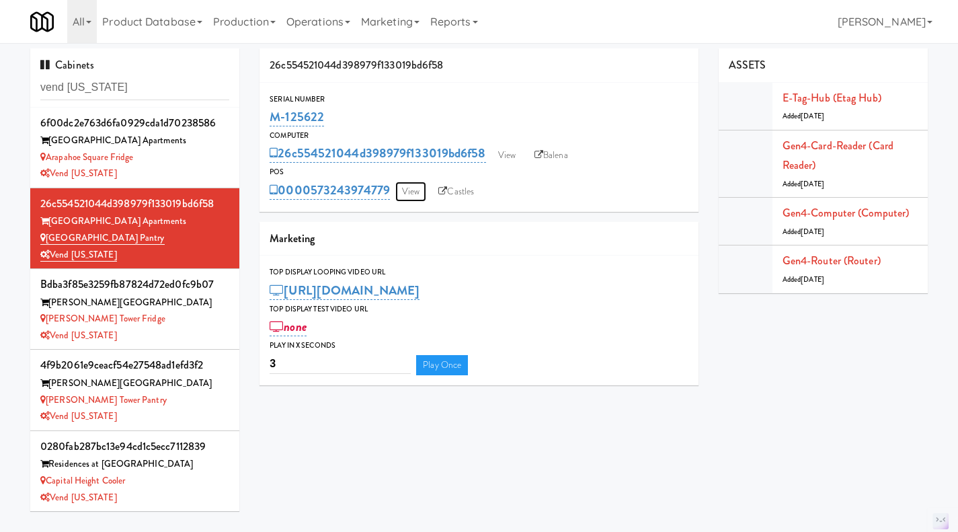
click at [419, 194] on link "View" at bounding box center [410, 192] width 31 height 20
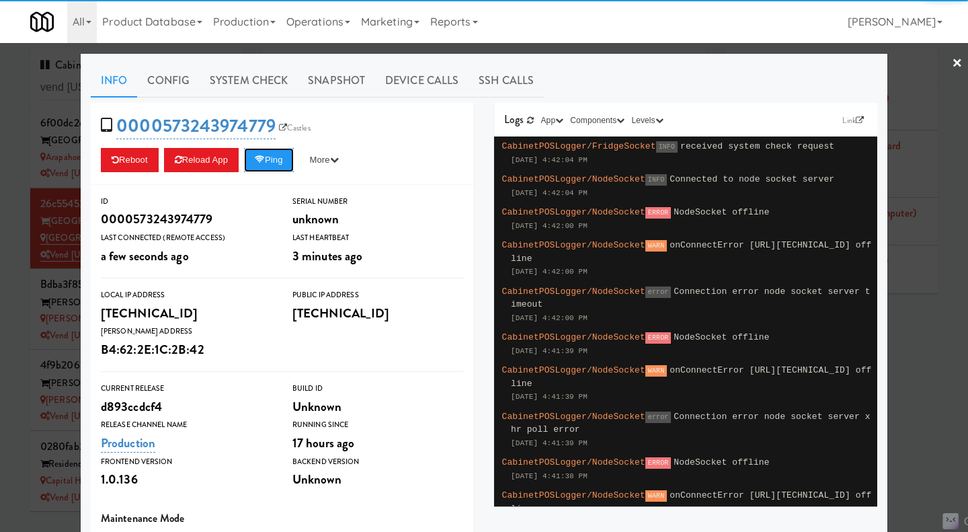
click at [280, 165] on button "Ping" at bounding box center [269, 160] width 50 height 24
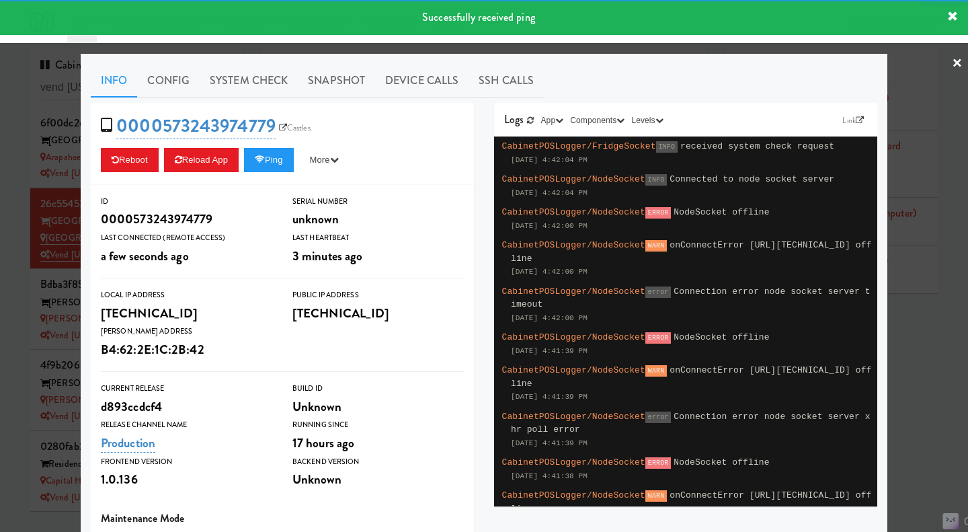
click at [249, 86] on link "System Check" at bounding box center [249, 81] width 98 height 34
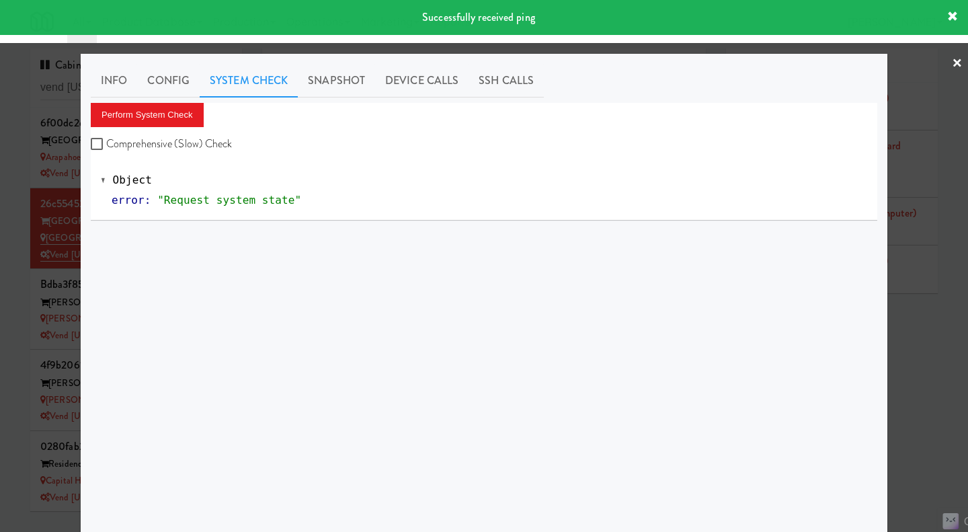
click at [221, 141] on label "Comprehensive (Slow) Check" at bounding box center [162, 144] width 142 height 20
click at [106, 141] on input "Comprehensive (Slow) Check" at bounding box center [98, 144] width 15 height 11
checkbox input "true"
click at [172, 121] on button "Perform System Check" at bounding box center [147, 115] width 113 height 24
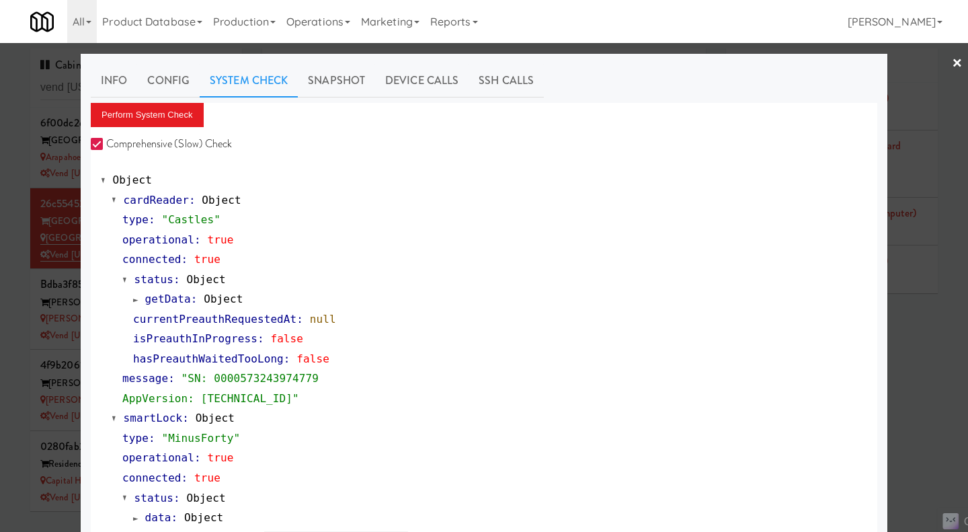
click at [923, 381] on div at bounding box center [484, 266] width 968 height 532
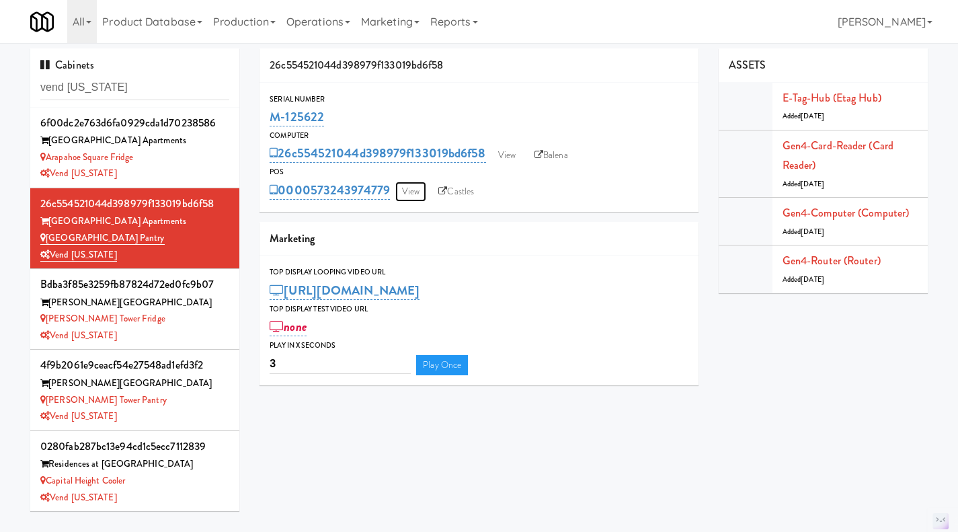
click at [420, 194] on link "View" at bounding box center [410, 192] width 31 height 20
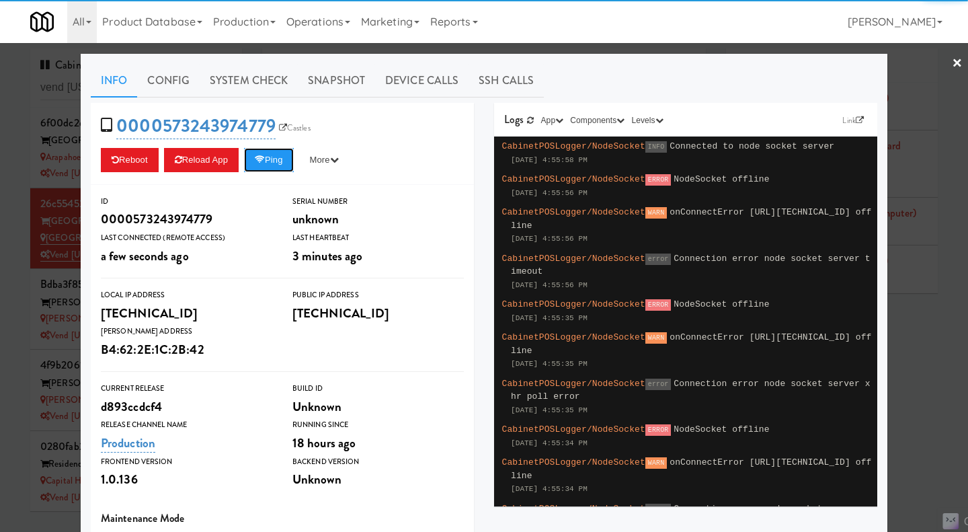
click at [279, 165] on button "Ping" at bounding box center [269, 160] width 50 height 24
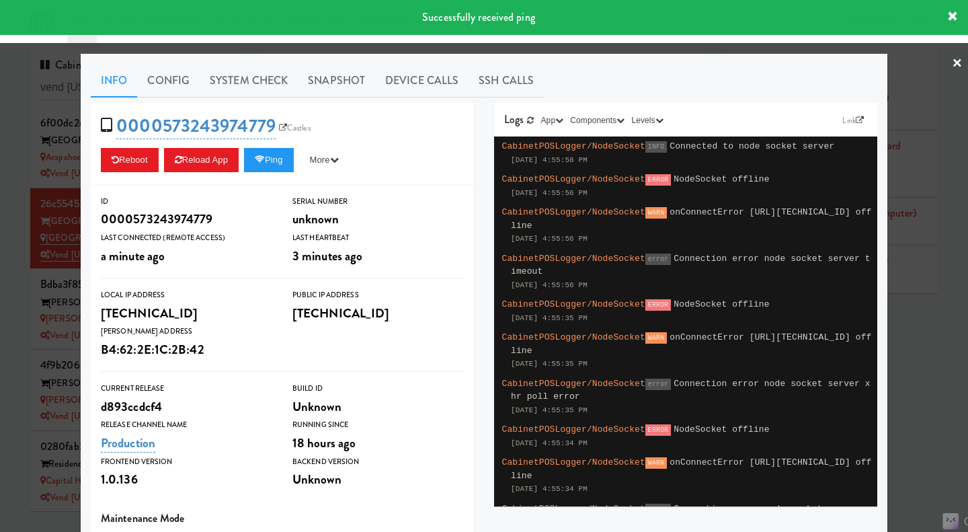
click at [249, 79] on link "System Check" at bounding box center [249, 81] width 98 height 34
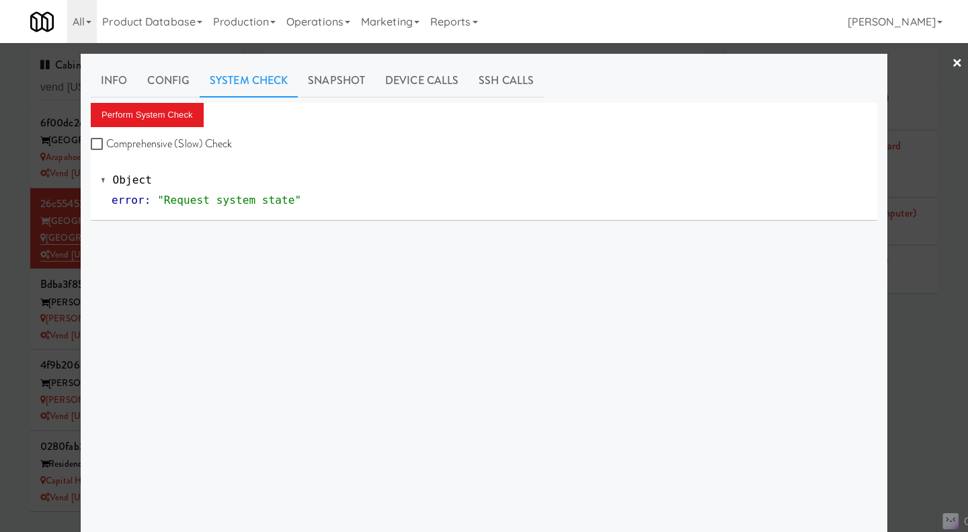
click at [189, 142] on label "Comprehensive (Slow) Check" at bounding box center [162, 144] width 142 height 20
click at [106, 142] on input "Comprehensive (Slow) Check" at bounding box center [98, 144] width 15 height 11
checkbox input "true"
click at [157, 117] on button "Perform System Check" at bounding box center [147, 115] width 113 height 24
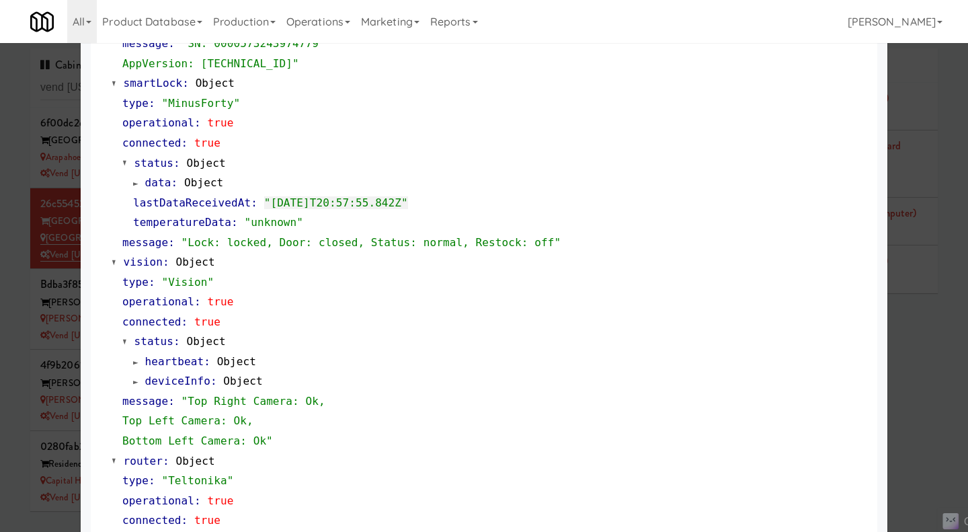
scroll to position [335, 0]
drag, startPoint x: 410, startPoint y: 205, endPoint x: 253, endPoint y: 204, distance: 157.3
click at [253, 204] on div "lastDataReceivedAt : "2025-09-29T20:57:55.842Z"" at bounding box center [500, 203] width 734 height 20
click at [407, 210] on div "lastDataReceivedAt : "2025-09-29T20:57:55.842Z"" at bounding box center [500, 203] width 734 height 20
click at [409, 209] on div "lastDataReceivedAt : "2025-09-29T20:57:55.842Z"" at bounding box center [500, 203] width 734 height 20
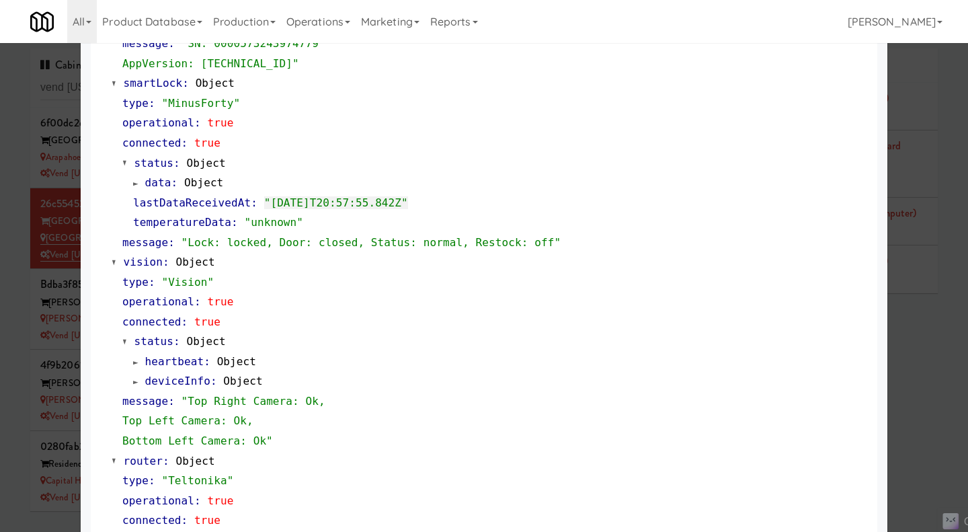
drag, startPoint x: 396, startPoint y: 210, endPoint x: 253, endPoint y: 208, distance: 143.2
click at [253, 208] on div "lastDataReceivedAt : "2025-09-29T20:57:55.842Z"" at bounding box center [500, 203] width 734 height 20
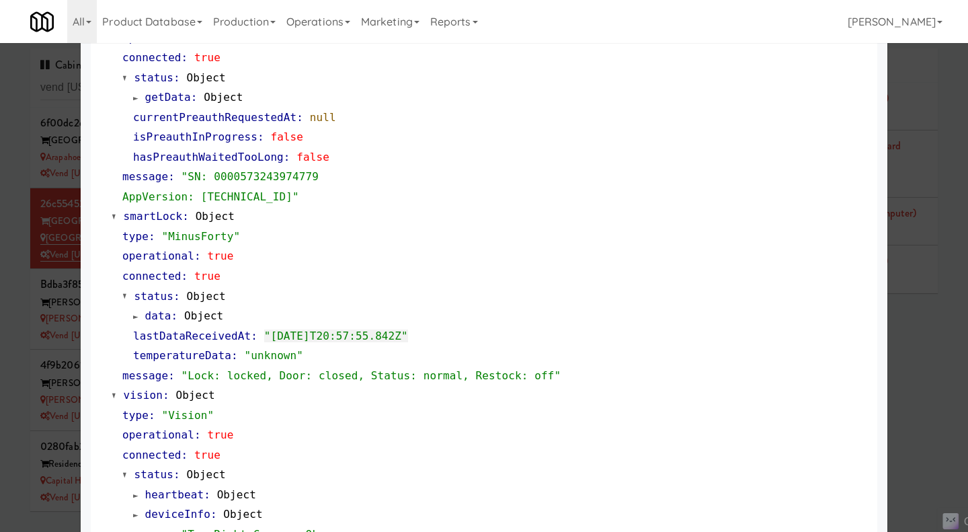
scroll to position [0, 0]
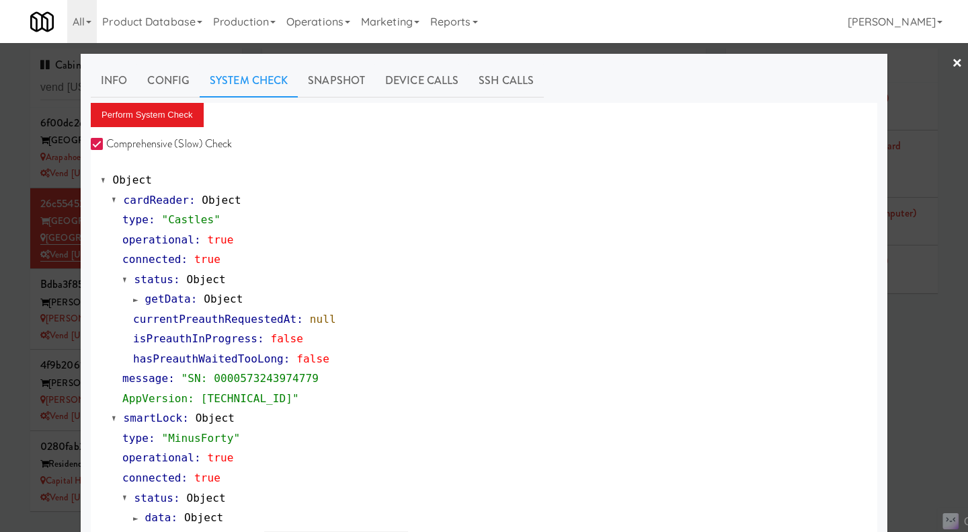
click at [935, 373] on div at bounding box center [484, 266] width 968 height 532
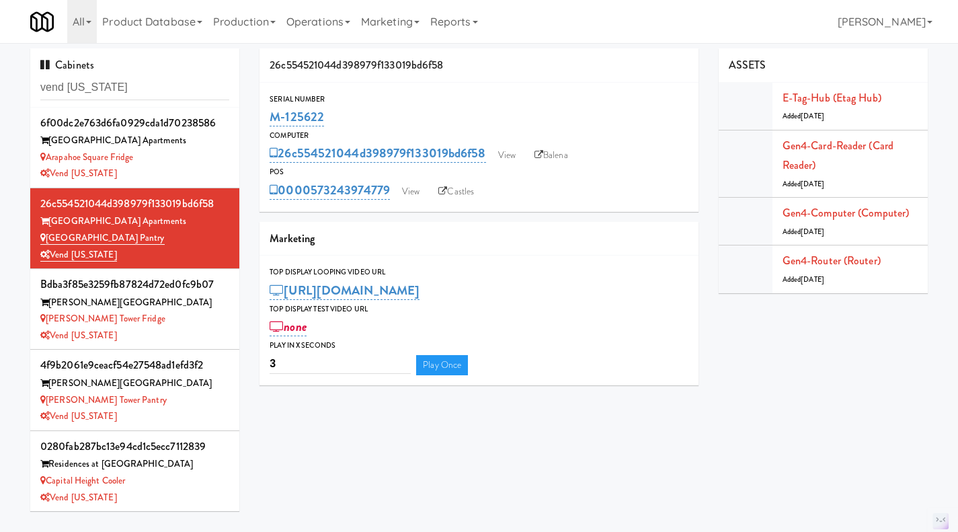
click at [338, 20] on link "Operations" at bounding box center [318, 21] width 75 height 43
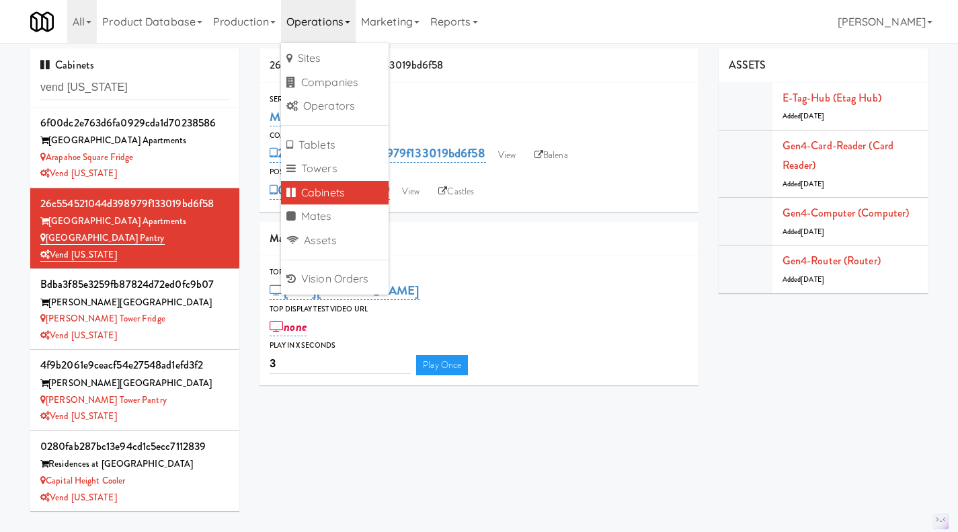
click at [469, 226] on div "Marketing" at bounding box center [479, 239] width 439 height 34
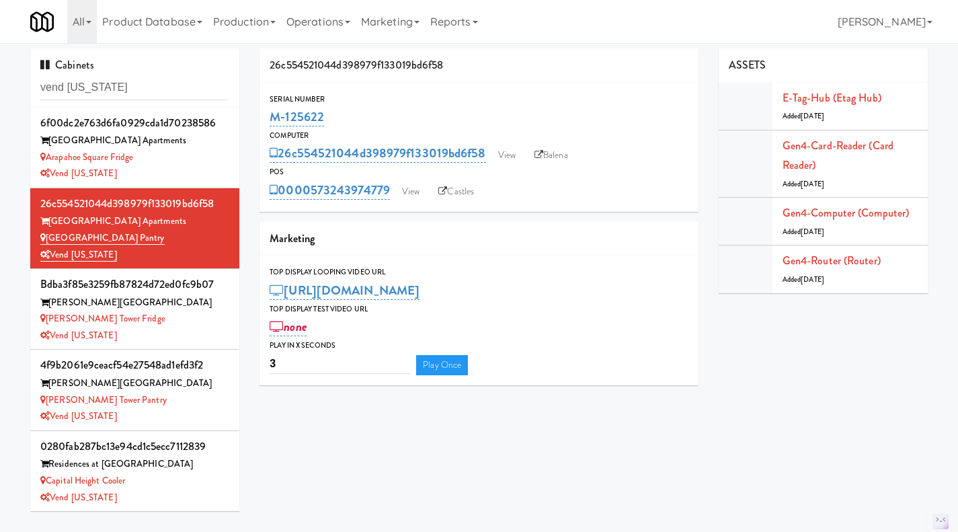
drag, startPoint x: 393, startPoint y: 208, endPoint x: 314, endPoint y: 203, distance: 78.8
click at [314, 203] on div "Serial Number M-125622 Computer 26c554521044d398979f133019bd6f58 View Balena PO…" at bounding box center [479, 147] width 439 height 129
copy link "573243974779"
click at [317, 19] on link "Operations" at bounding box center [318, 21] width 75 height 43
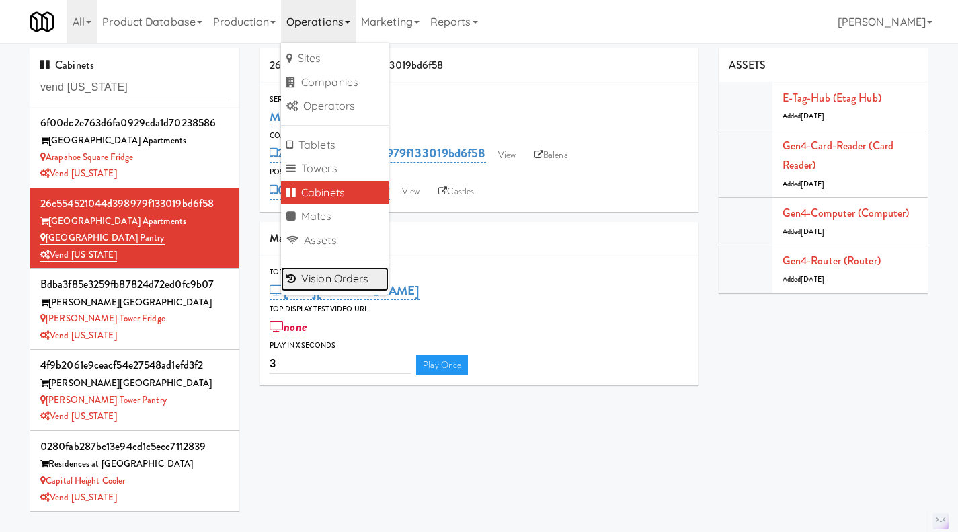
click at [332, 286] on link "Vision Orders" at bounding box center [335, 279] width 108 height 24
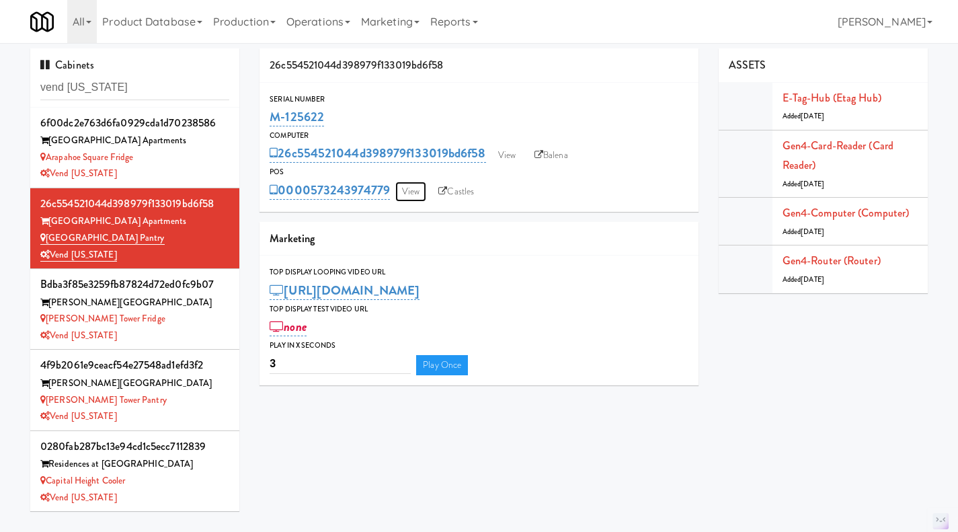
click at [420, 192] on link "View" at bounding box center [410, 192] width 31 height 20
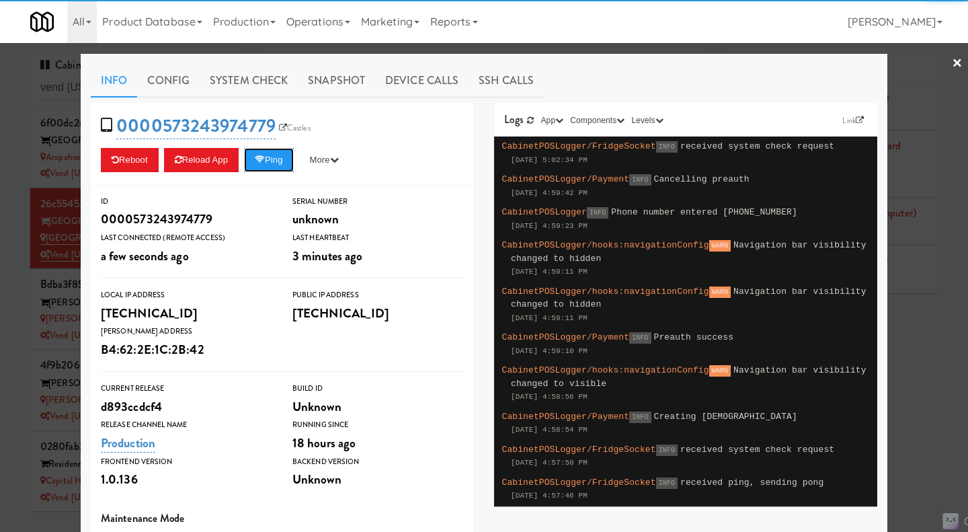
click at [257, 165] on button "Ping" at bounding box center [269, 160] width 50 height 24
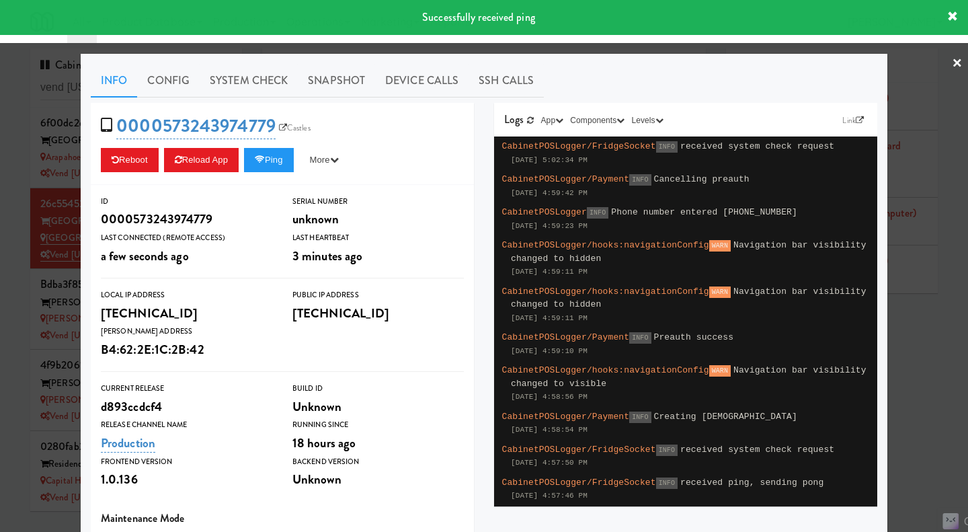
click at [247, 79] on link "System Check" at bounding box center [249, 81] width 98 height 34
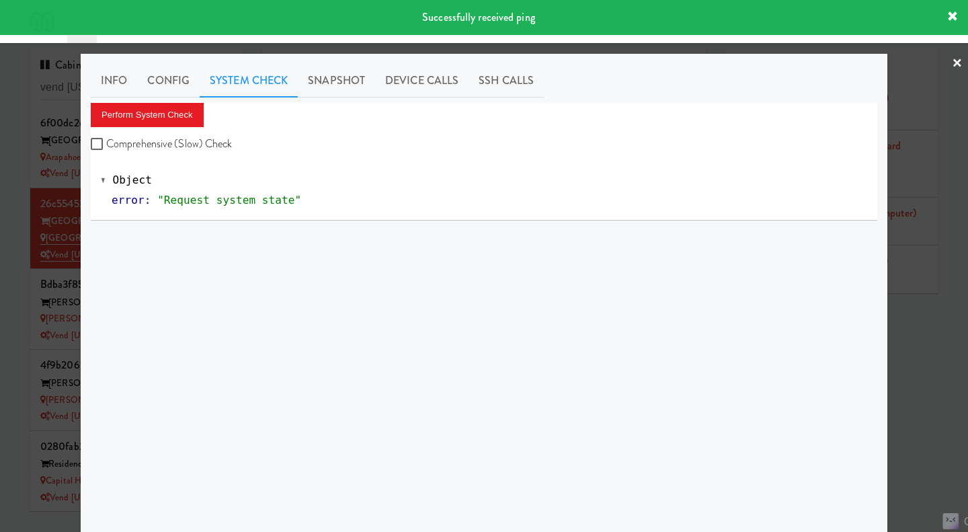
click at [204, 145] on label "Comprehensive (Slow) Check" at bounding box center [162, 144] width 142 height 20
click at [106, 145] on input "Comprehensive (Slow) Check" at bounding box center [98, 144] width 15 height 11
checkbox input "true"
click at [179, 116] on button "Perform System Check" at bounding box center [147, 115] width 113 height 24
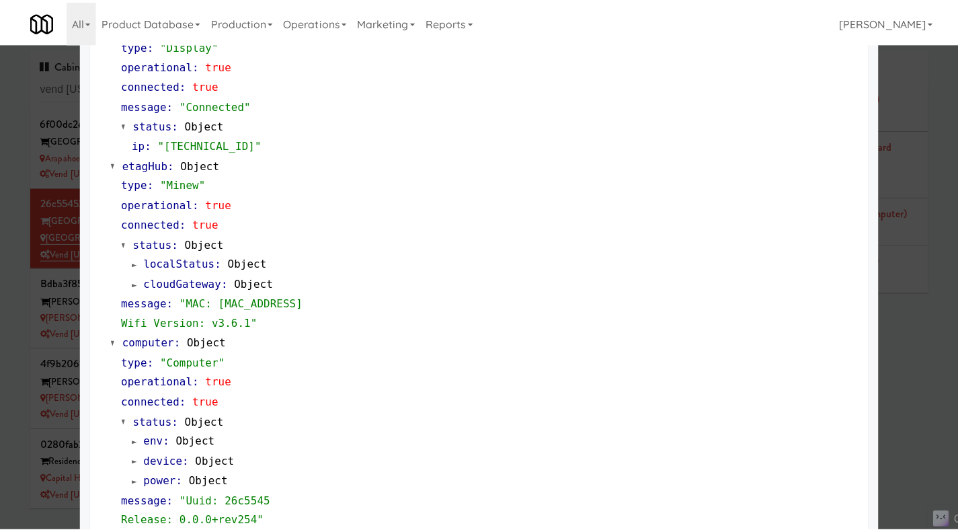
scroll to position [1148, 0]
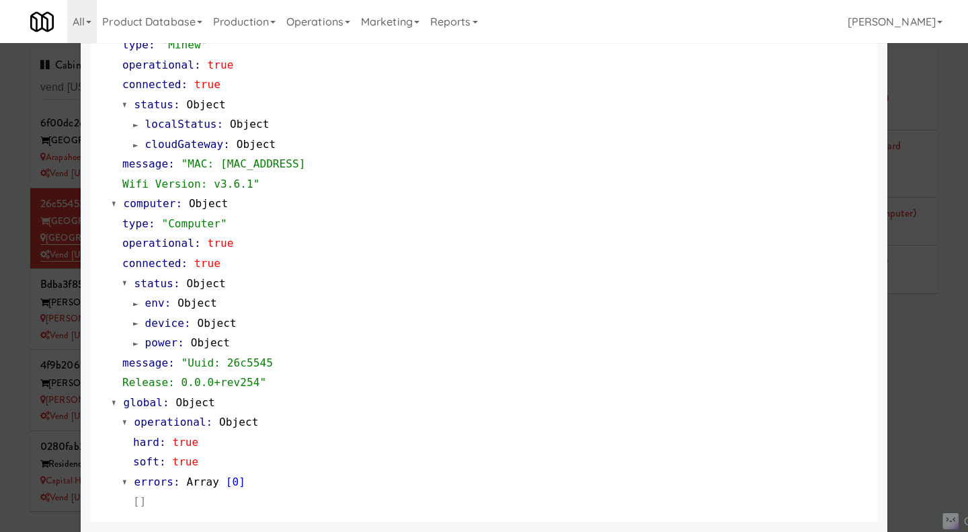
click at [901, 358] on div at bounding box center [484, 266] width 968 height 532
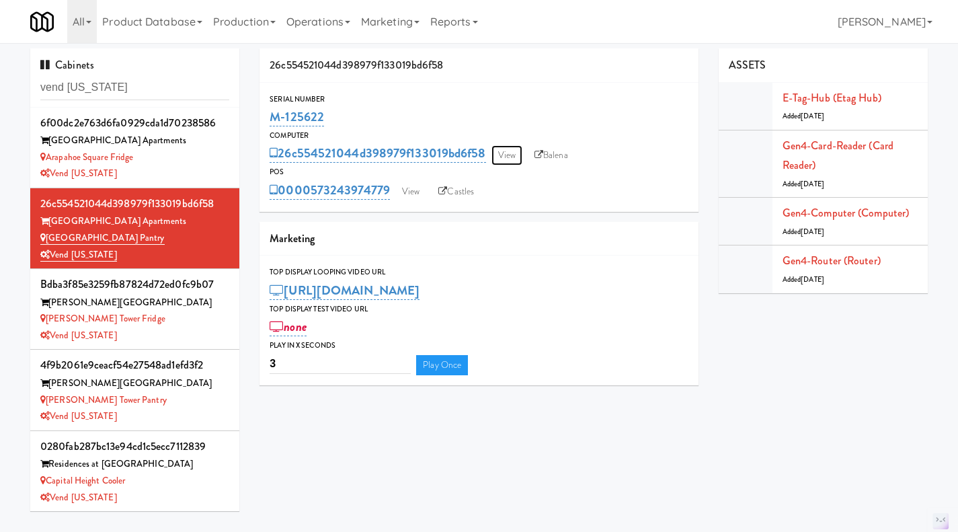
click at [512, 155] on link "View" at bounding box center [506, 155] width 31 height 20
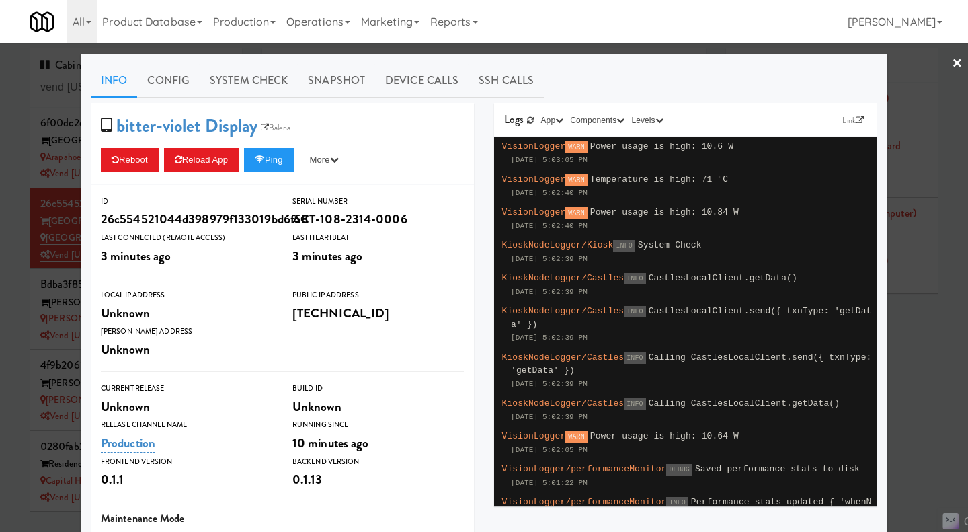
click at [924, 385] on div at bounding box center [484, 266] width 968 height 532
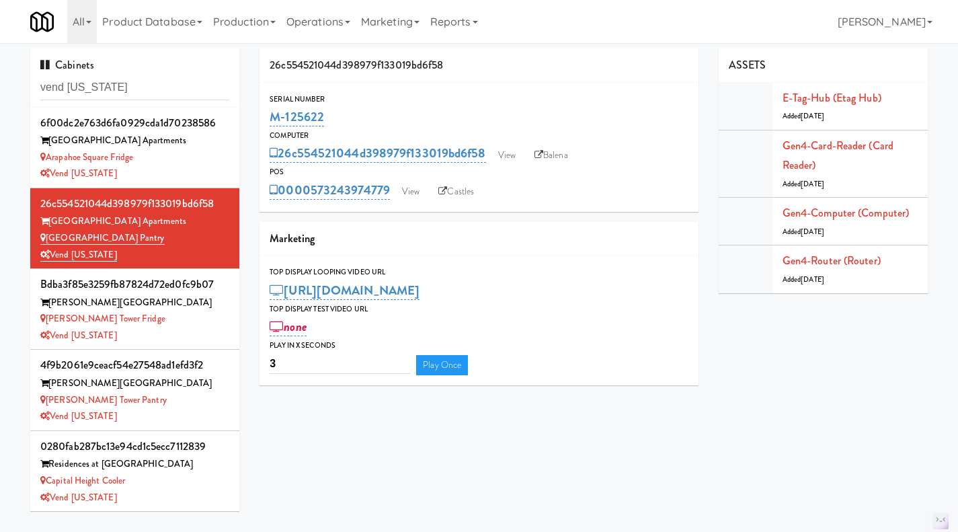
drag, startPoint x: 355, startPoint y: 117, endPoint x: 253, endPoint y: 115, distance: 101.5
click at [253, 115] on div "26c554521044d398979f133019bd6f58 Serial Number M-125622 Computer 26c554521044d3…" at bounding box center [478, 221] width 459 height 347
copy link "M-125622"
click at [187, 168] on div "Vend [US_STATE]" at bounding box center [134, 173] width 189 height 17
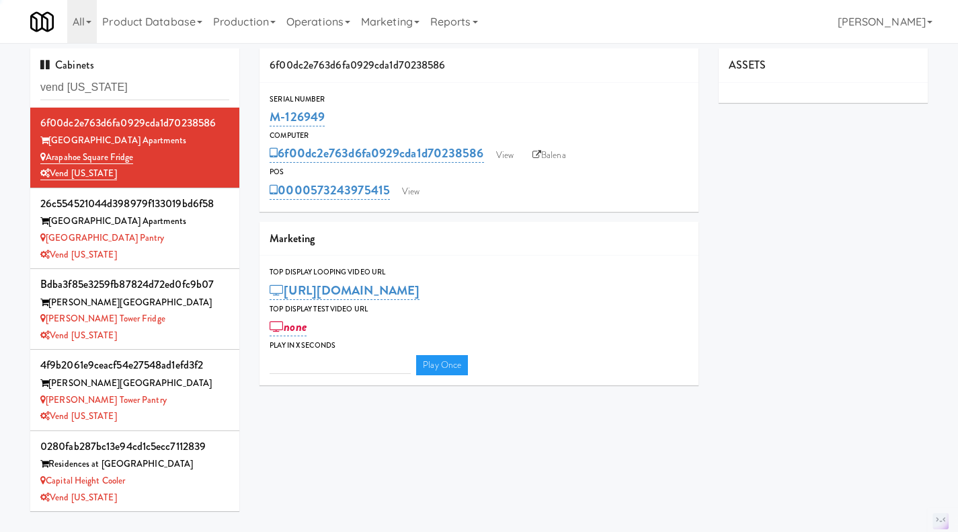
type input "3"
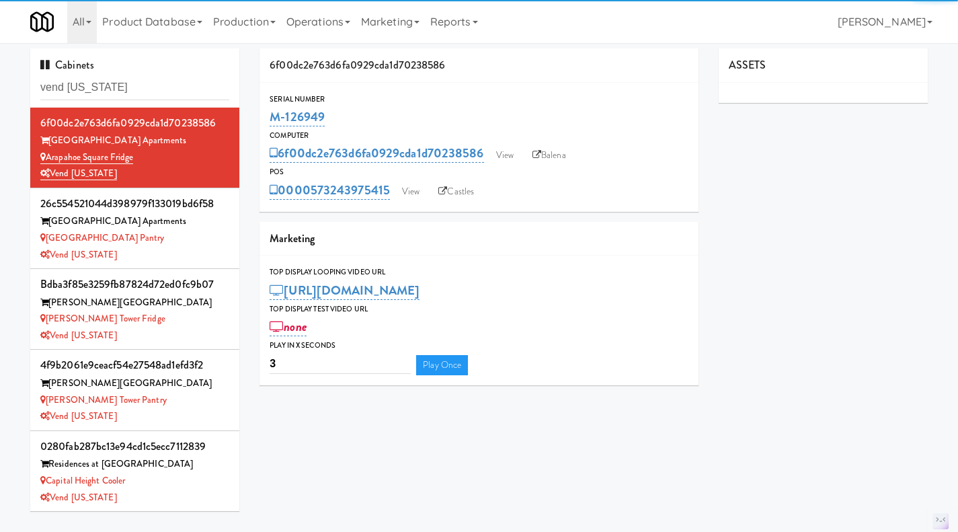
drag, startPoint x: 363, startPoint y: 114, endPoint x: 266, endPoint y: 118, distance: 96.9
click at [266, 118] on div "Serial Number M-126949" at bounding box center [479, 111] width 439 height 36
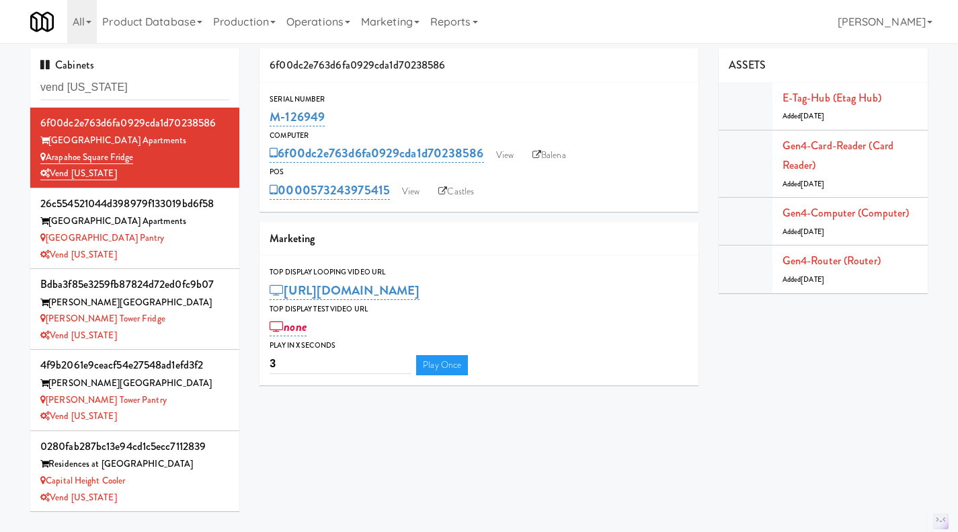
copy link "M-126949"
click at [203, 238] on div "Arapahoe Square Pantry" at bounding box center [134, 238] width 189 height 17
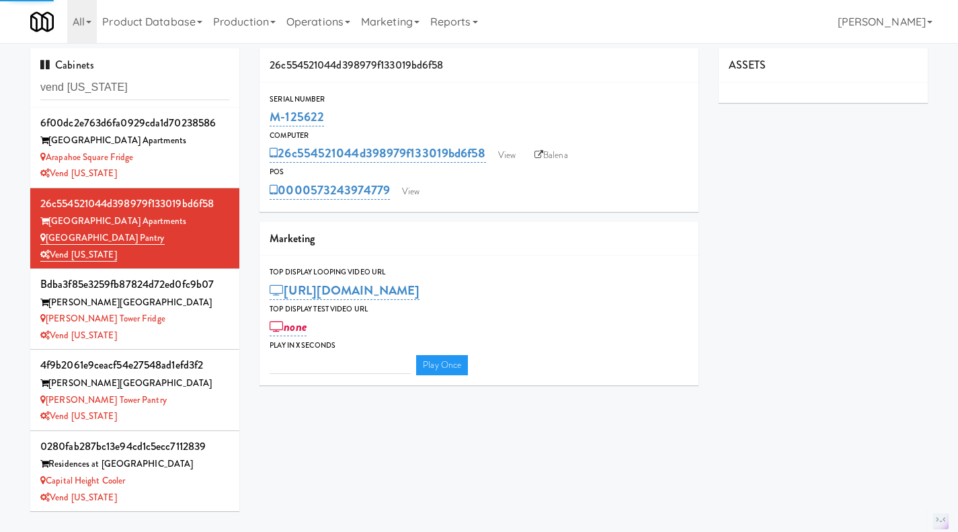
type input "3"
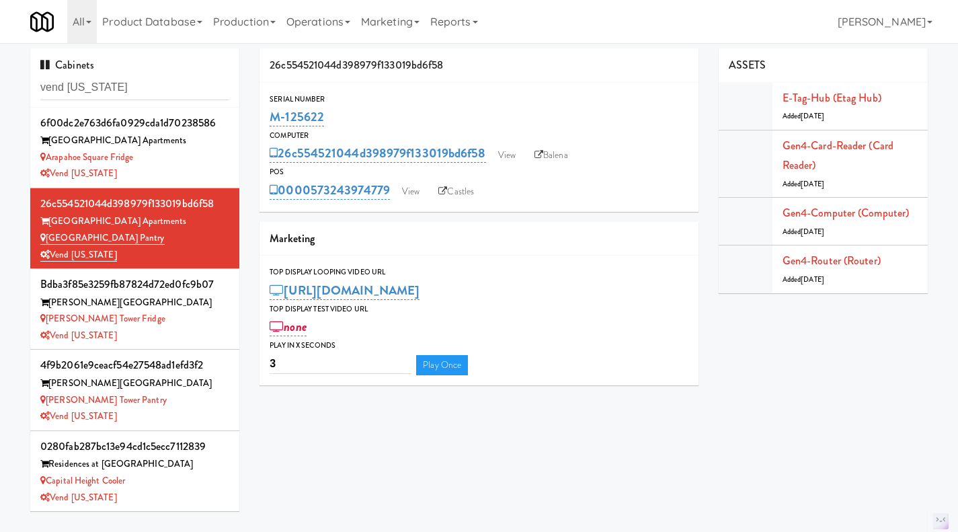
drag, startPoint x: 339, startPoint y: 113, endPoint x: 272, endPoint y: 110, distance: 66.6
click at [272, 110] on div "M-125622" at bounding box center [479, 117] width 419 height 23
copy link "M-125622"
click at [184, 153] on div "Arapahoe Square Fridge" at bounding box center [134, 157] width 189 height 17
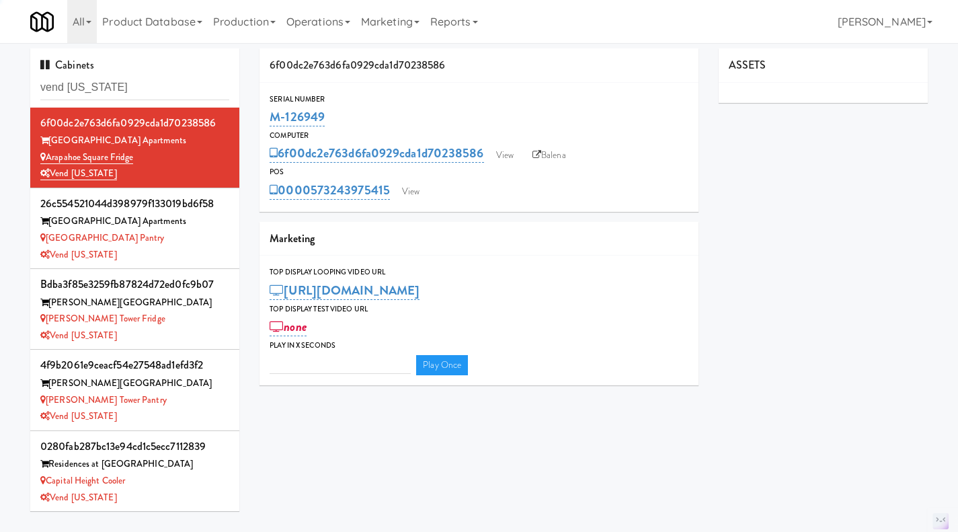
type input "3"
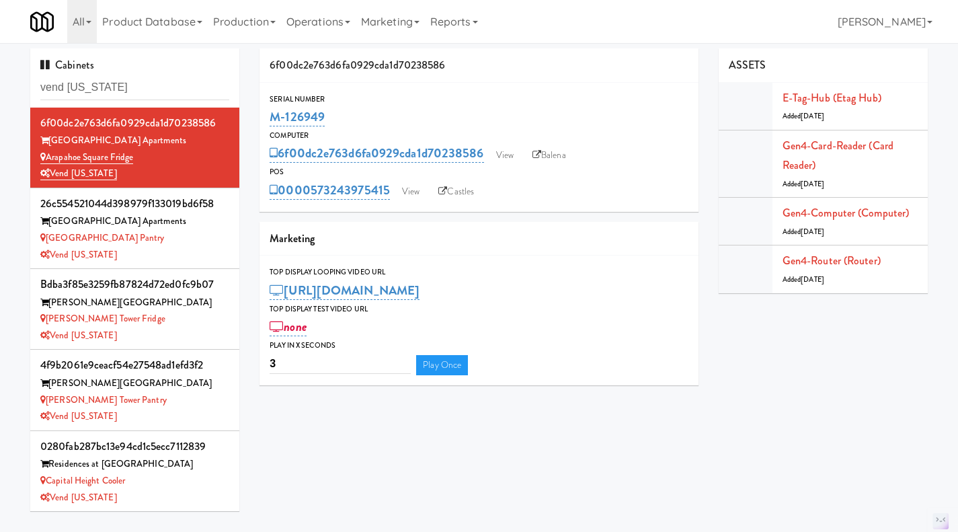
drag, startPoint x: 340, startPoint y: 110, endPoint x: 271, endPoint y: 112, distance: 68.6
click at [271, 112] on div "M-126949" at bounding box center [479, 117] width 419 height 23
copy link "M-126949"
click at [176, 249] on div "Vend [US_STATE]" at bounding box center [134, 255] width 189 height 17
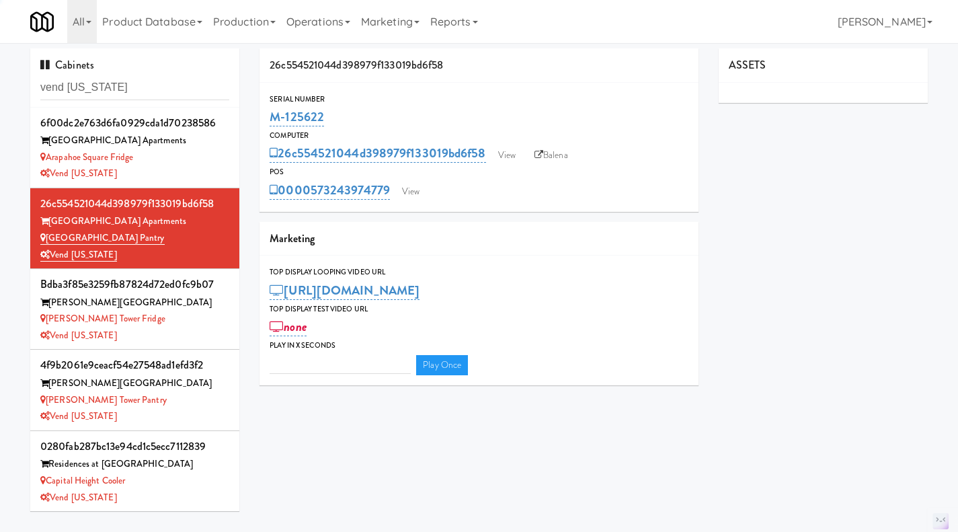
type input "3"
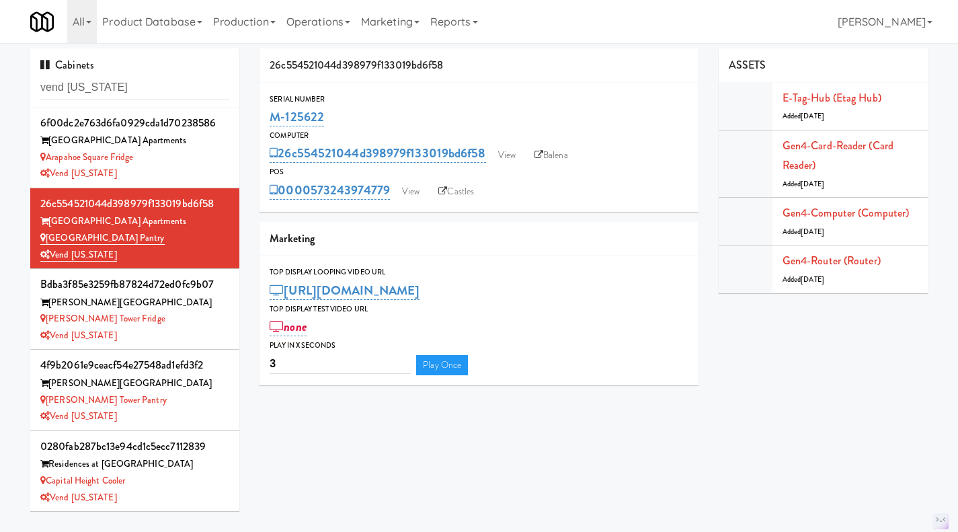
drag, startPoint x: 371, startPoint y: 111, endPoint x: 266, endPoint y: 110, distance: 104.9
click at [266, 110] on div "Serial Number M-125622" at bounding box center [479, 111] width 439 height 36
click at [208, 155] on div "Arapahoe Square Fridge" at bounding box center [134, 157] width 189 height 17
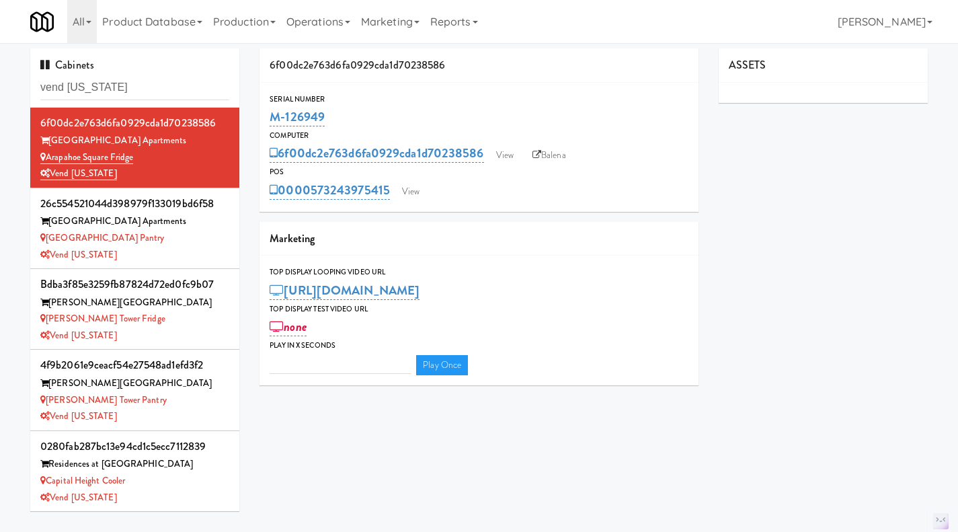
type input "3"
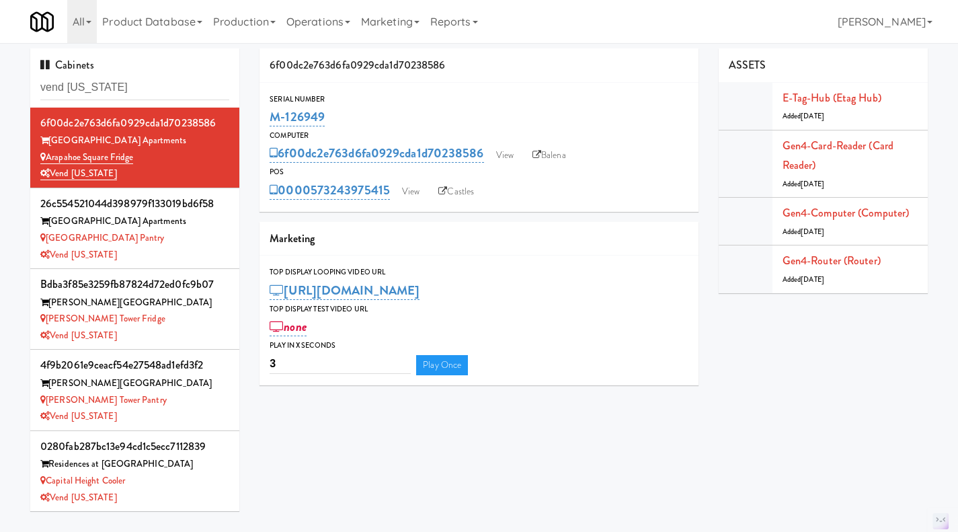
click at [211, 238] on div "Arapahoe Square Pantry" at bounding box center [134, 238] width 189 height 17
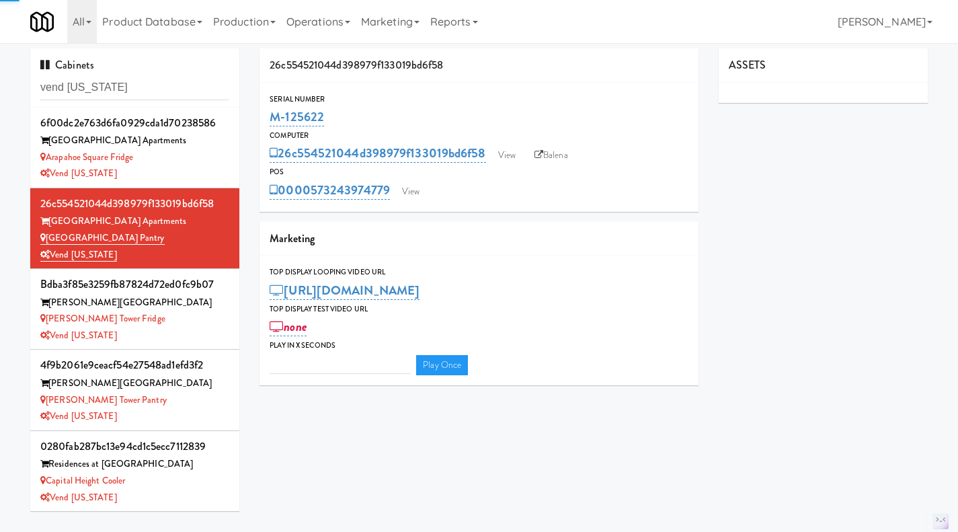
type input "3"
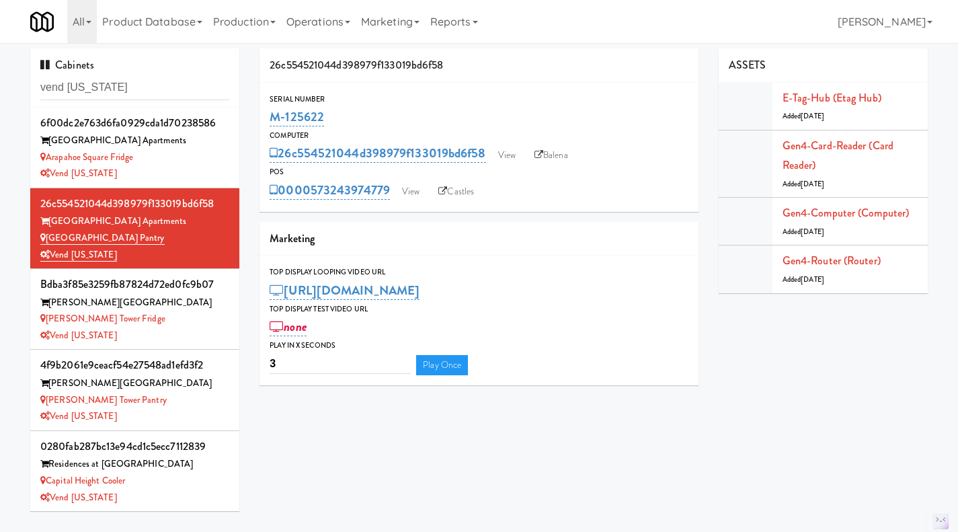
drag, startPoint x: 345, startPoint y: 119, endPoint x: 272, endPoint y: 113, distance: 72.9
click at [268, 112] on div "Serial Number M-125622" at bounding box center [479, 111] width 439 height 36
drag, startPoint x: 205, startPoint y: 155, endPoint x: 233, endPoint y: 145, distance: 30.0
click at [205, 155] on div "Arapahoe Square Fridge" at bounding box center [134, 157] width 189 height 17
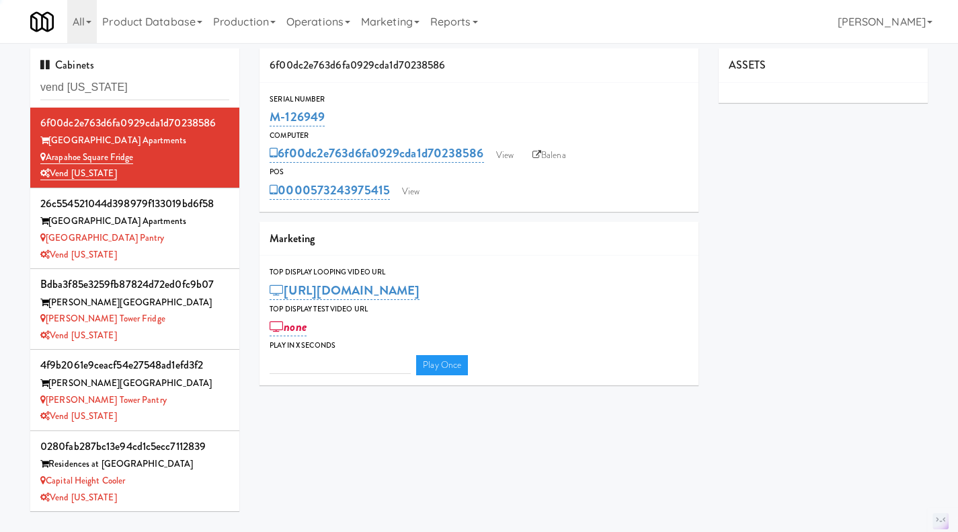
type input "3"
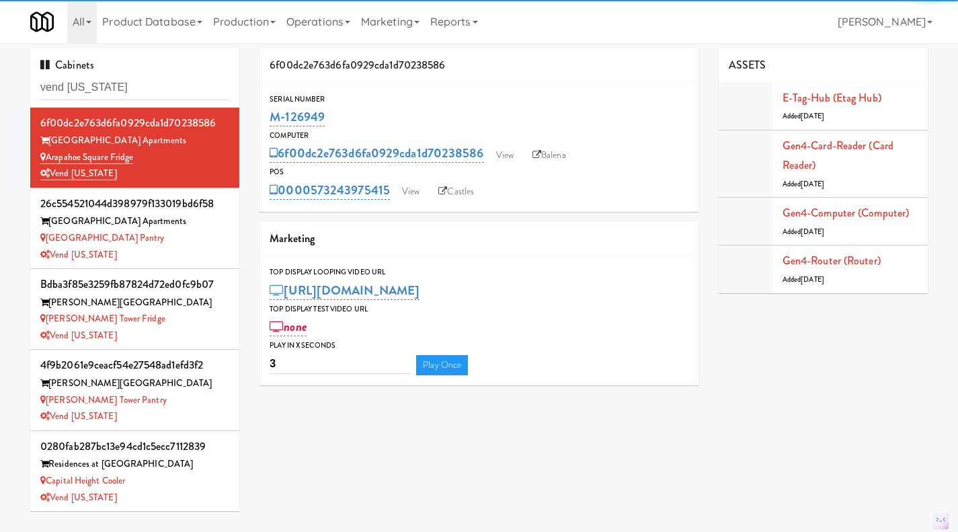
drag, startPoint x: 351, startPoint y: 115, endPoint x: 272, endPoint y: 116, distance: 79.3
click at [272, 116] on div "M-126949" at bounding box center [479, 117] width 419 height 23
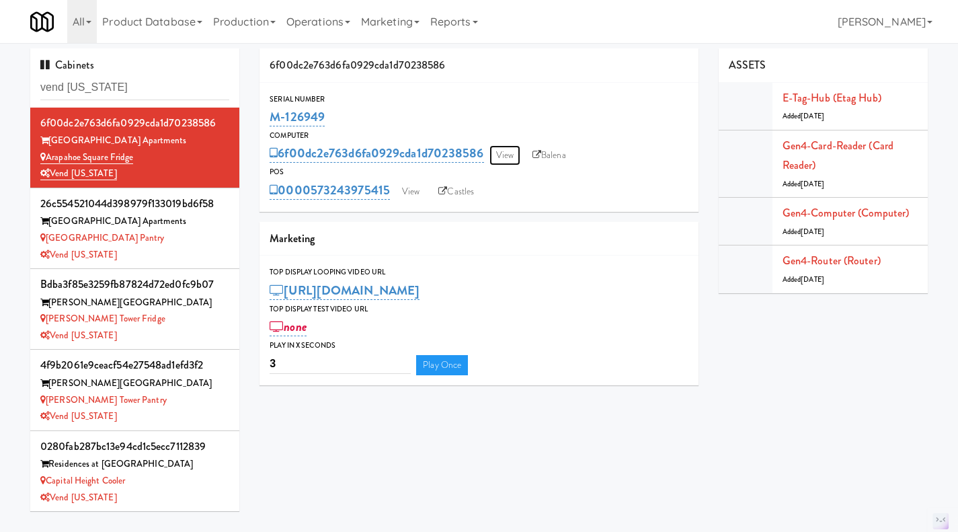
click at [508, 158] on link "View" at bounding box center [504, 155] width 31 height 20
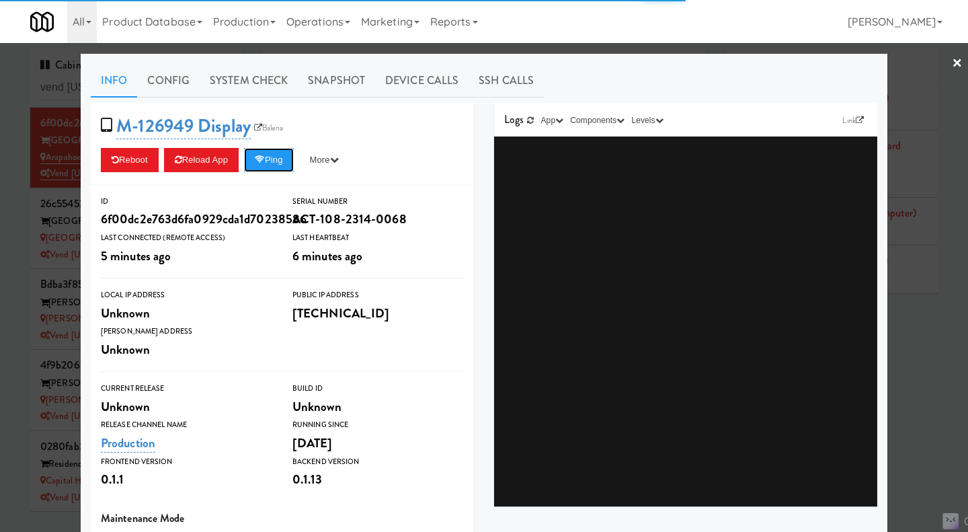
click at [258, 164] on button "Ping" at bounding box center [269, 160] width 50 height 24
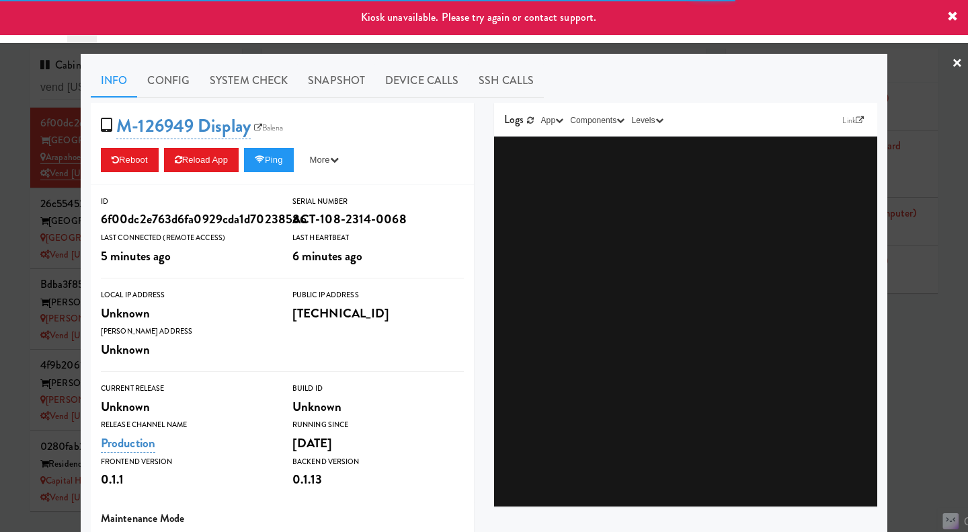
click at [244, 87] on link "System Check" at bounding box center [249, 81] width 98 height 34
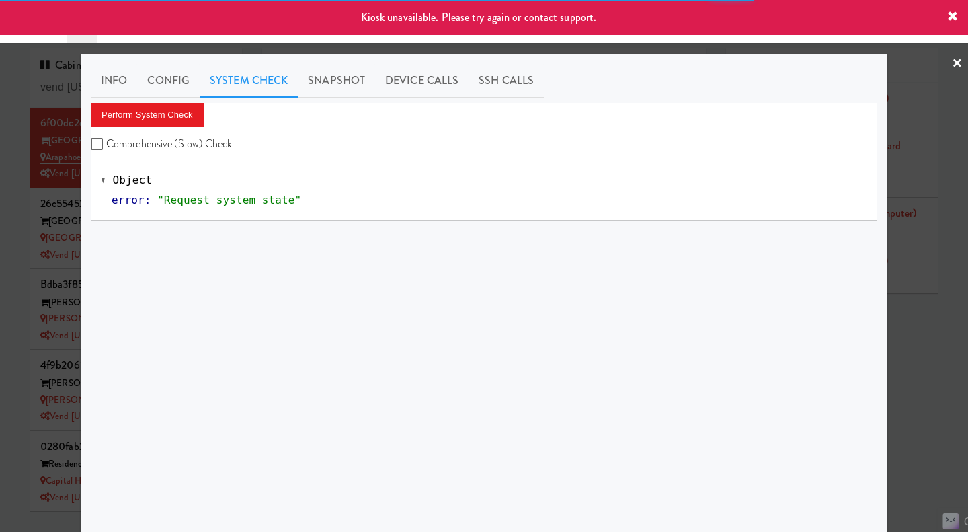
click at [923, 381] on div at bounding box center [484, 266] width 968 height 532
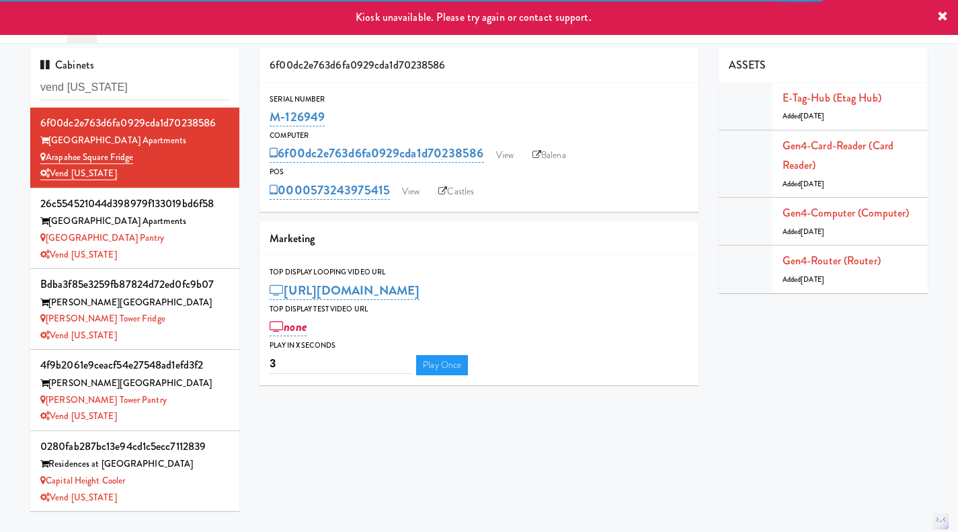
click at [206, 245] on div "Arapahoe Square Pantry" at bounding box center [134, 238] width 189 height 17
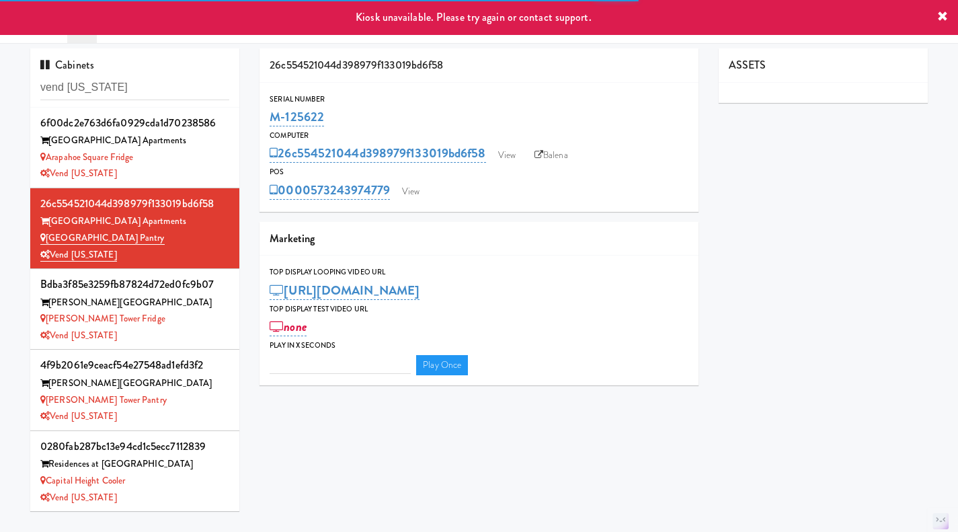
type input "3"
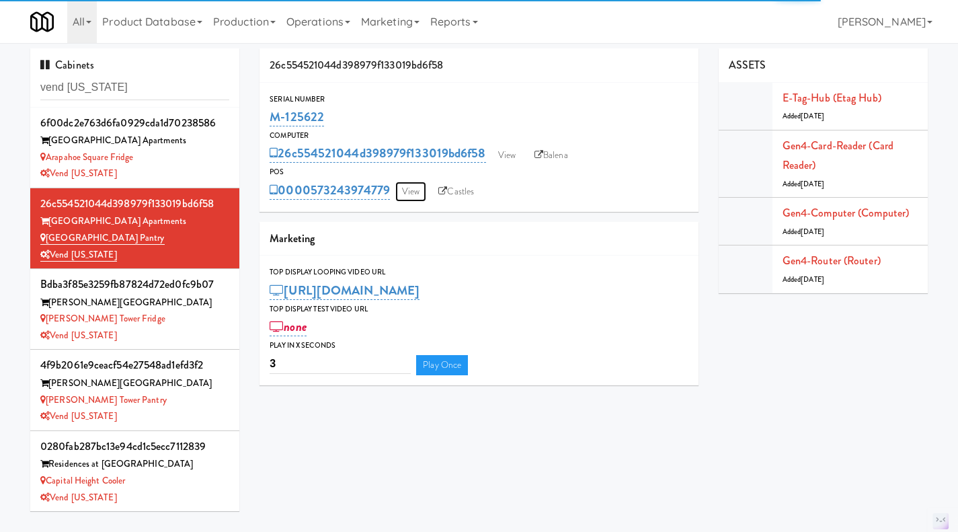
click at [408, 190] on link "View" at bounding box center [410, 192] width 31 height 20
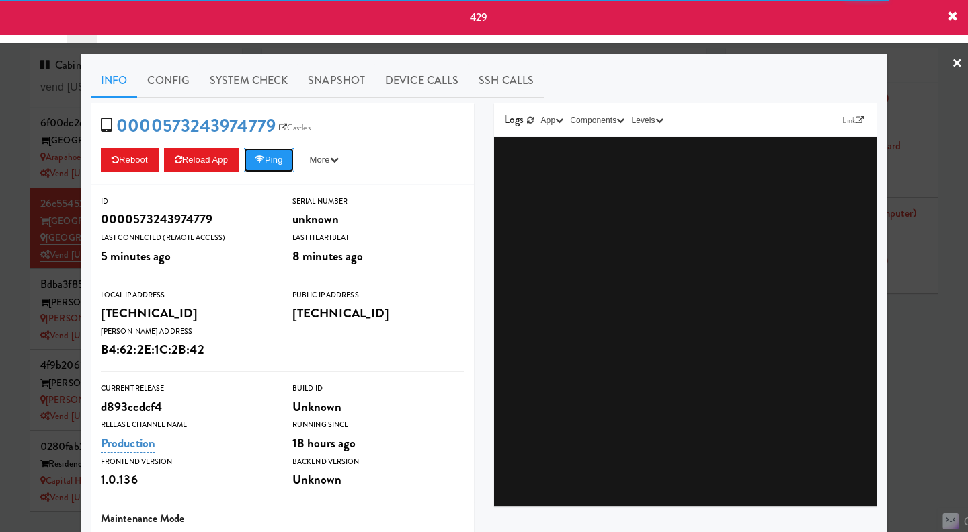
click at [272, 153] on button "Ping" at bounding box center [269, 160] width 50 height 24
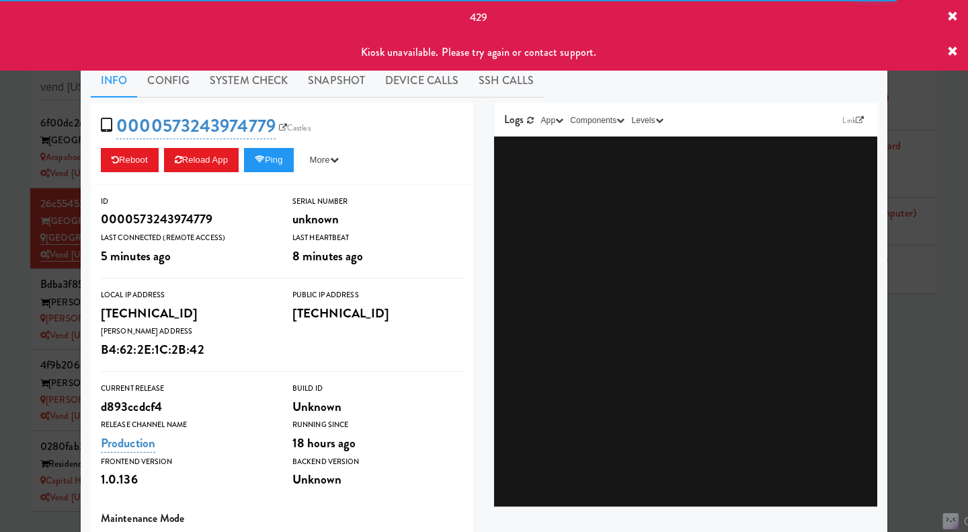
click at [920, 331] on div at bounding box center [484, 266] width 968 height 532
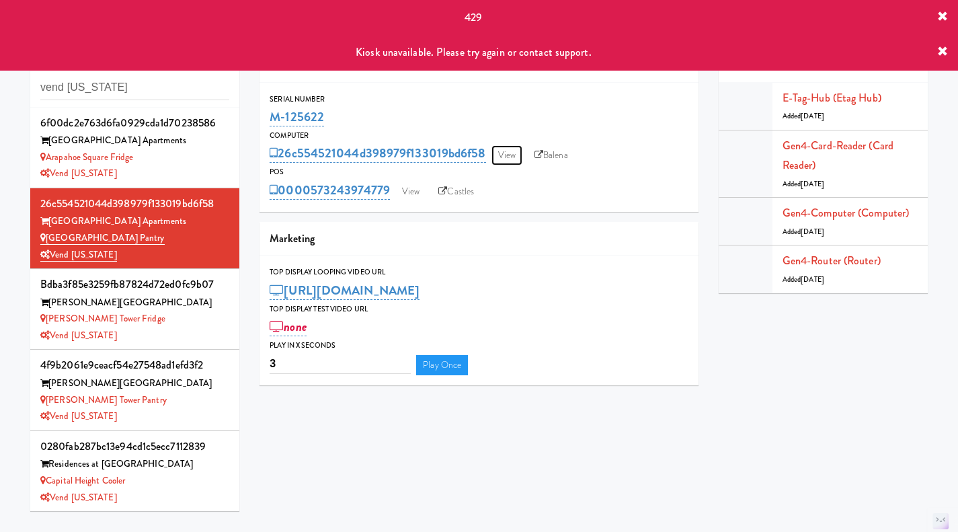
click at [501, 159] on link "View" at bounding box center [506, 155] width 31 height 20
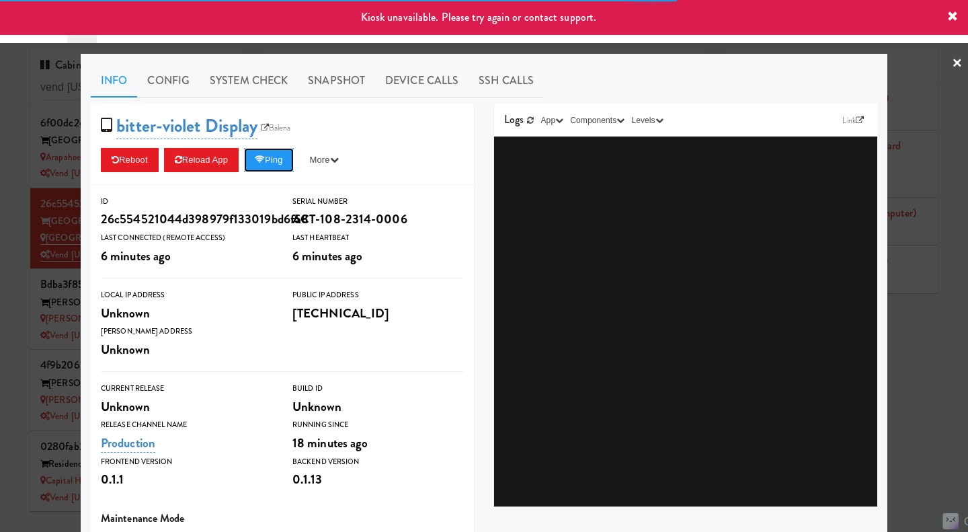
click at [272, 163] on button "Ping" at bounding box center [269, 160] width 50 height 24
click at [920, 372] on div at bounding box center [484, 266] width 968 height 532
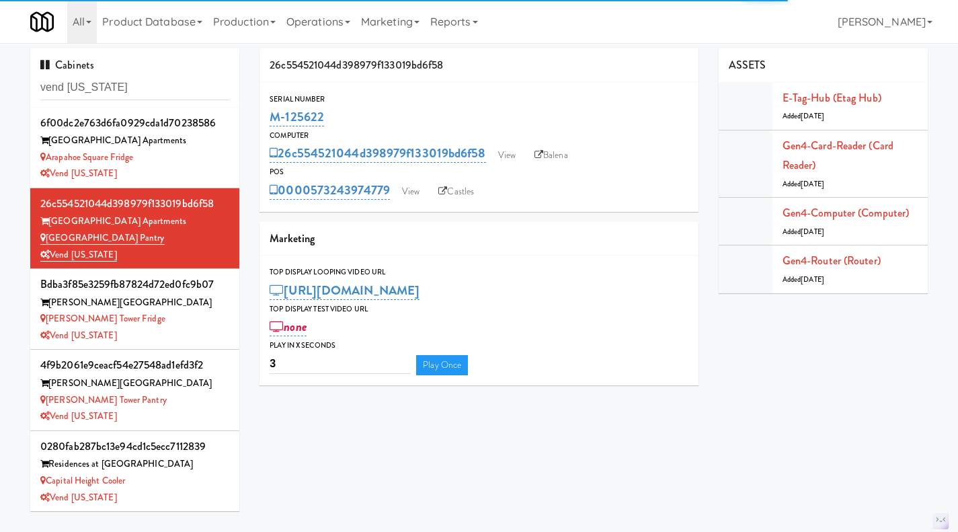
click at [555, 160] on link "Balena" at bounding box center [551, 155] width 47 height 20
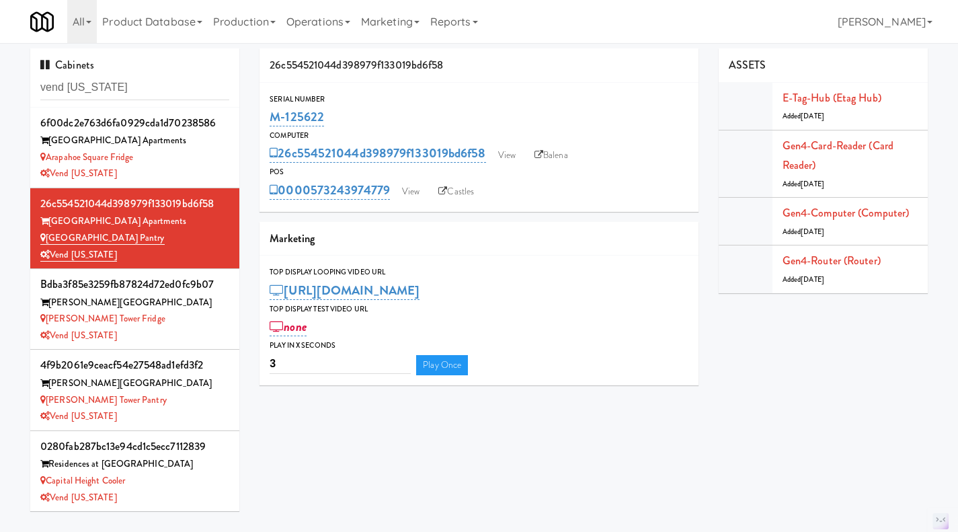
click at [212, 141] on div "Arapahoe Square Apartments" at bounding box center [134, 140] width 189 height 17
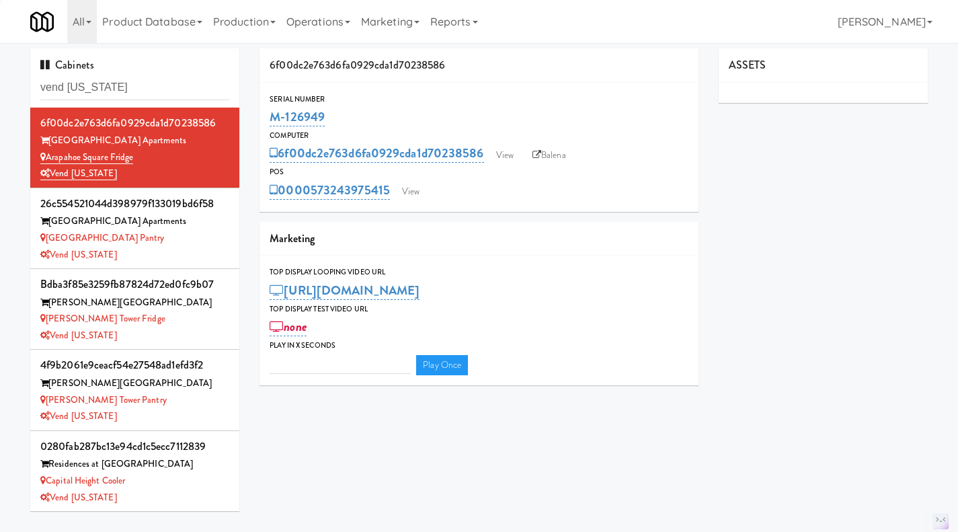
type input "3"
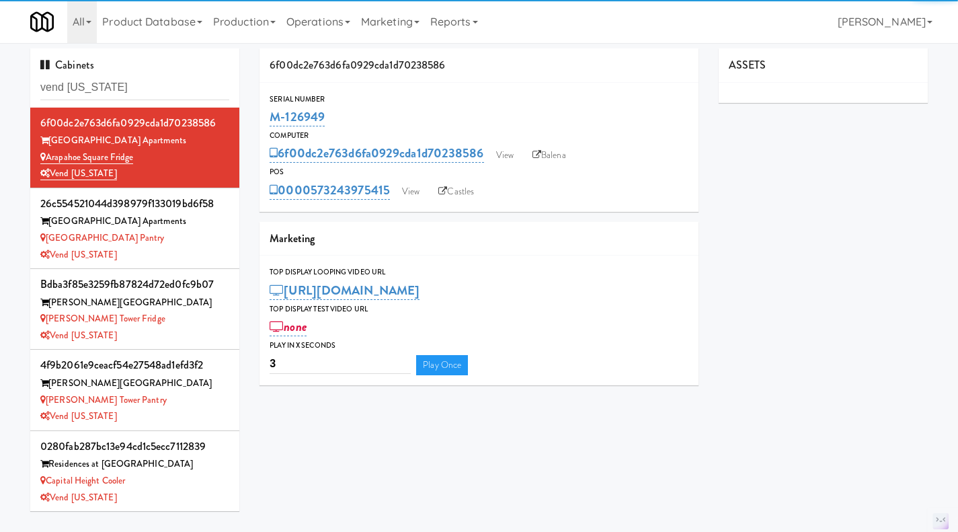
click at [353, 110] on div "M-126949" at bounding box center [479, 117] width 419 height 23
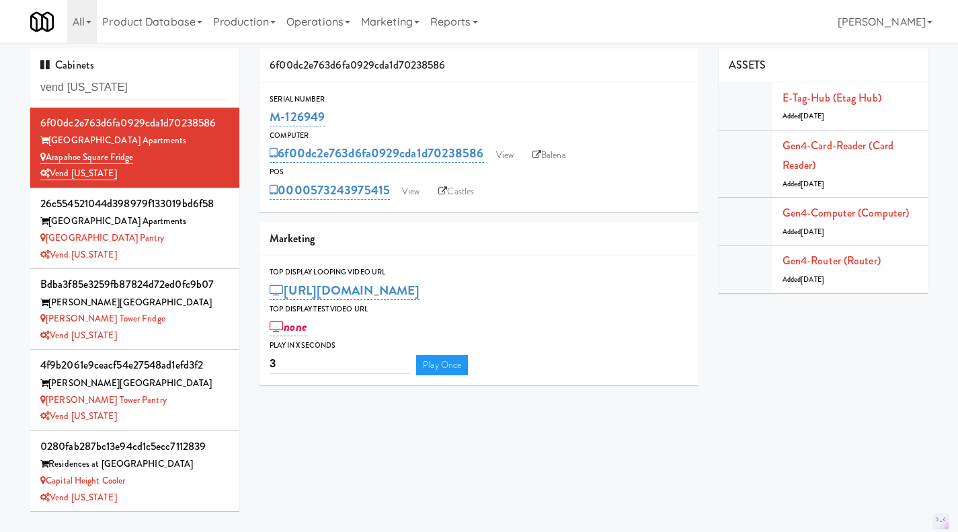
click at [202, 251] on div "Vend [US_STATE]" at bounding box center [134, 255] width 189 height 17
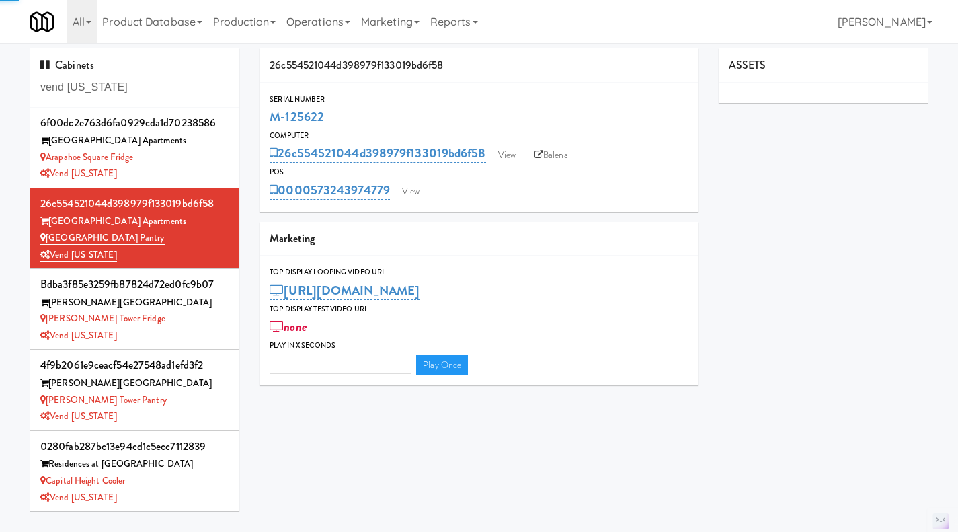
type input "3"
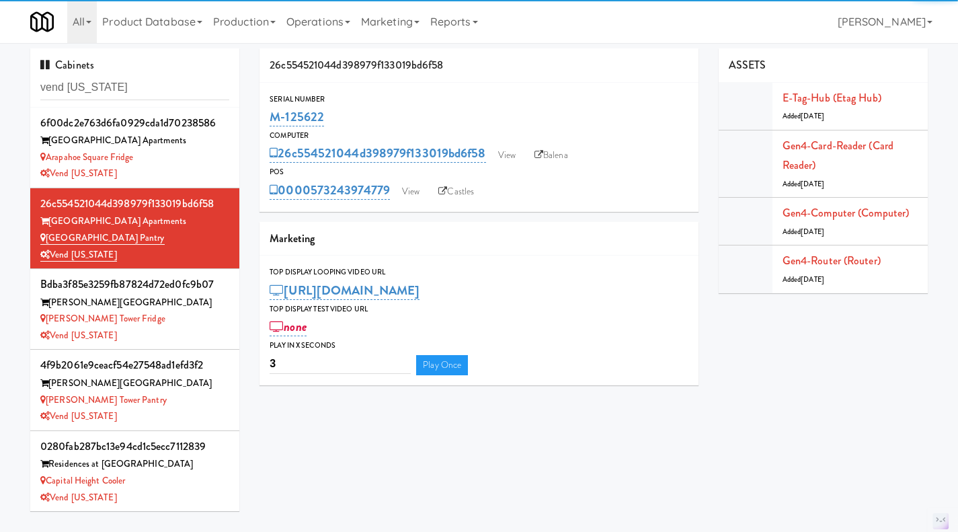
drag, startPoint x: 347, startPoint y: 112, endPoint x: 254, endPoint y: 112, distance: 92.8
click at [254, 112] on div "26c554521044d398979f133019bd6f58 Serial Number M-125622 Computer 26c554521044d3…" at bounding box center [478, 221] width 459 height 347
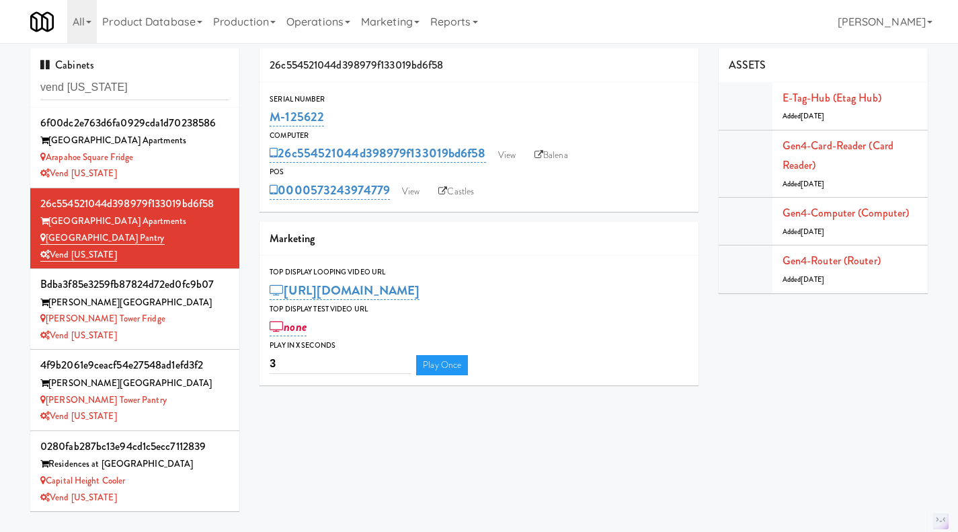
click at [200, 157] on div "Arapahoe Square Fridge" at bounding box center [134, 157] width 189 height 17
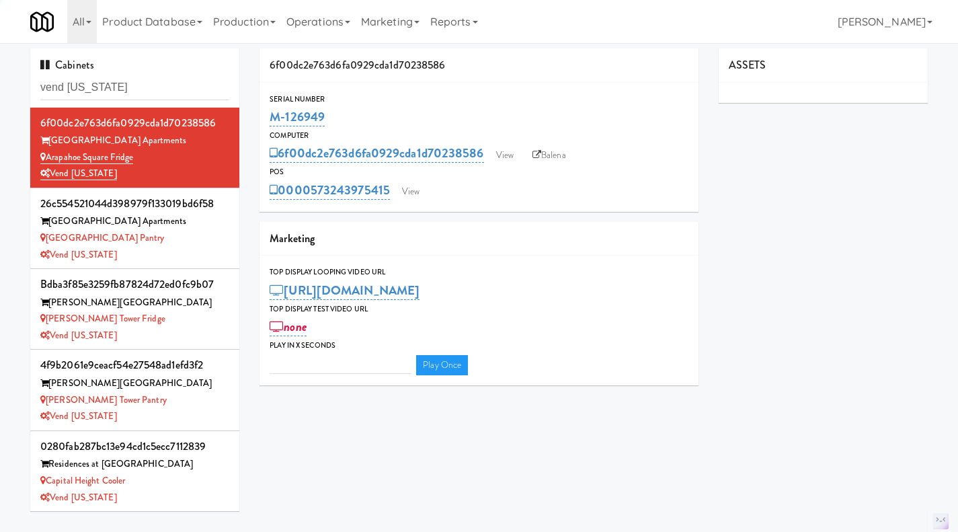
type input "3"
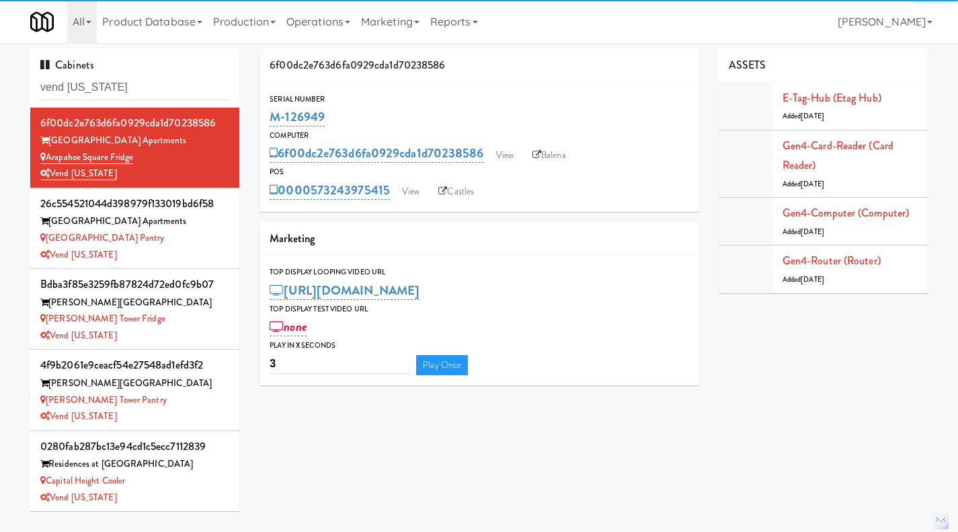
drag, startPoint x: 359, startPoint y: 113, endPoint x: 267, endPoint y: 113, distance: 92.1
click at [267, 113] on div "Serial Number M-126949" at bounding box center [479, 111] width 439 height 36
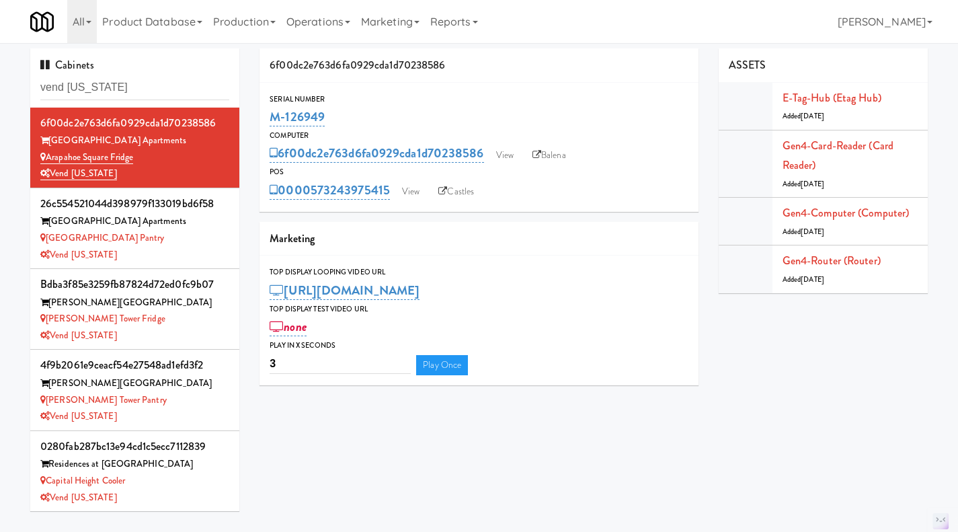
click at [203, 245] on div "Arapahoe Square Pantry" at bounding box center [134, 238] width 189 height 17
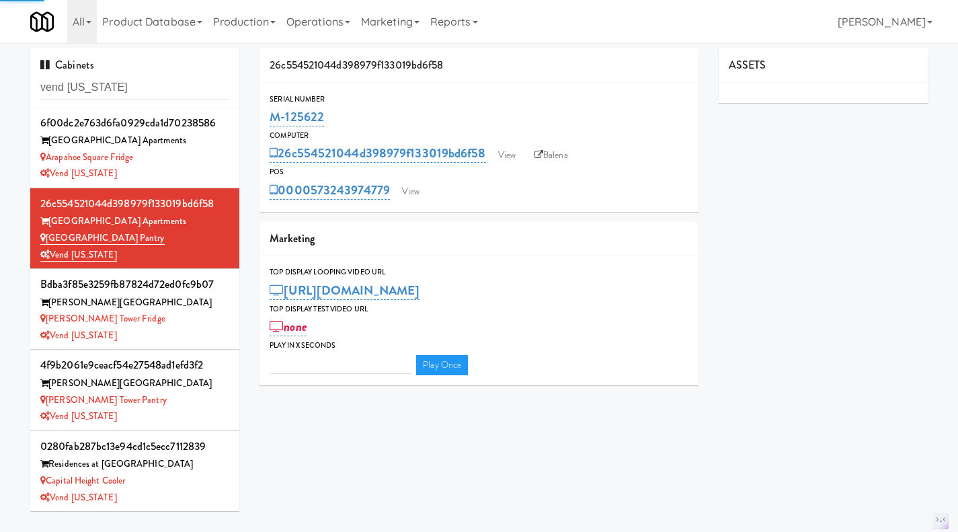
type input "3"
drag, startPoint x: 342, startPoint y: 114, endPoint x: 261, endPoint y: 118, distance: 81.5
click at [261, 118] on div "Serial Number M-125622" at bounding box center [479, 111] width 439 height 36
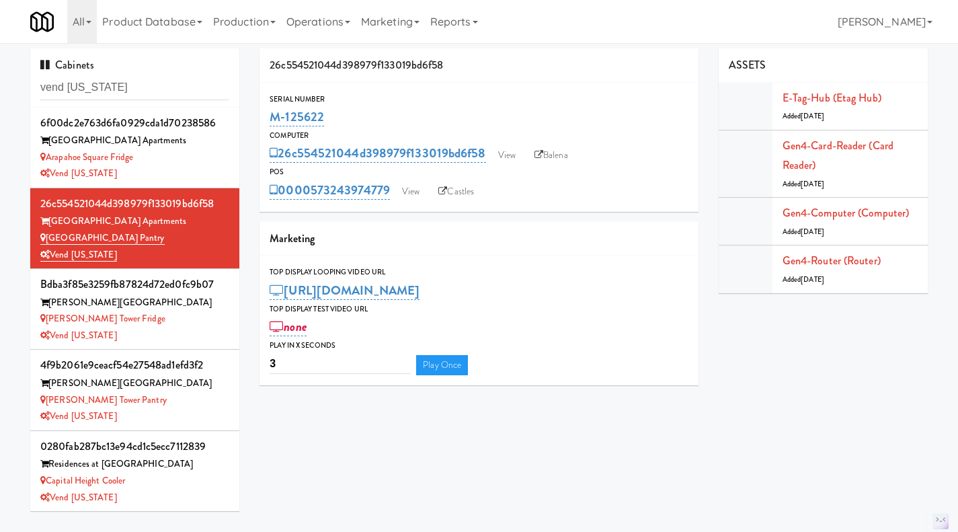
click at [162, 179] on div "Vend [US_STATE]" at bounding box center [134, 173] width 189 height 17
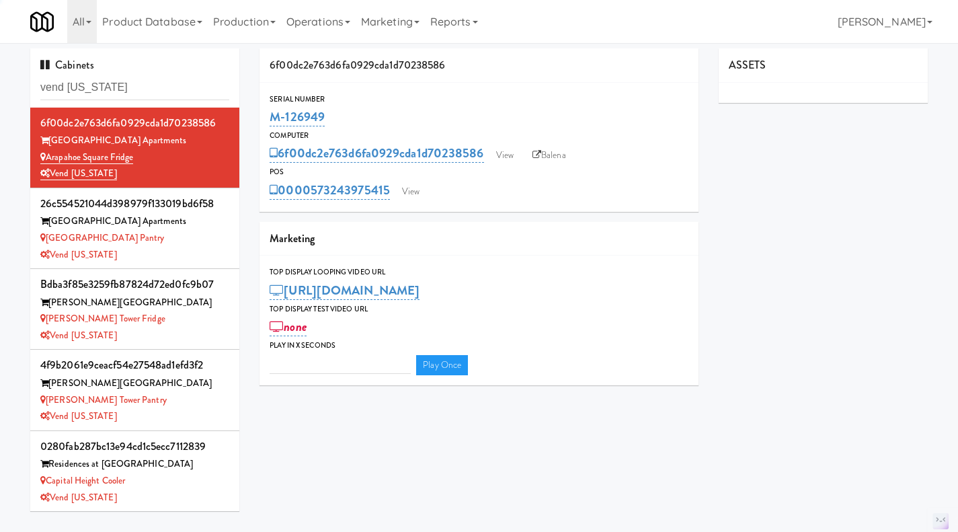
type input "3"
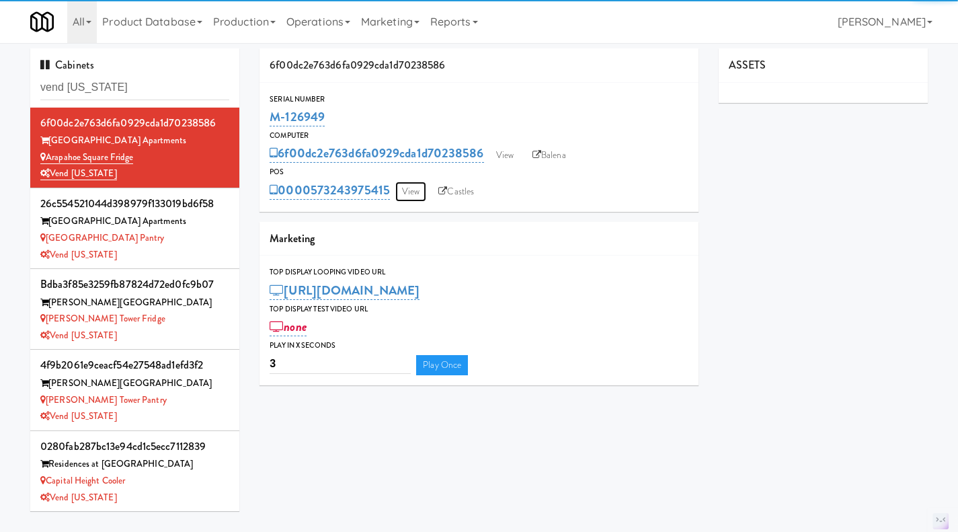
click at [420, 190] on link "View" at bounding box center [410, 192] width 31 height 20
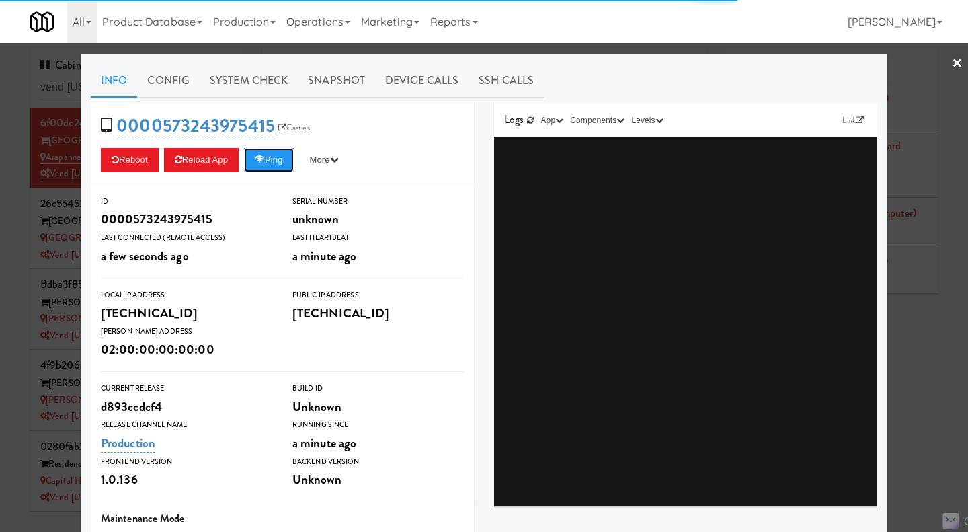
click at [259, 168] on button "Ping" at bounding box center [269, 160] width 50 height 24
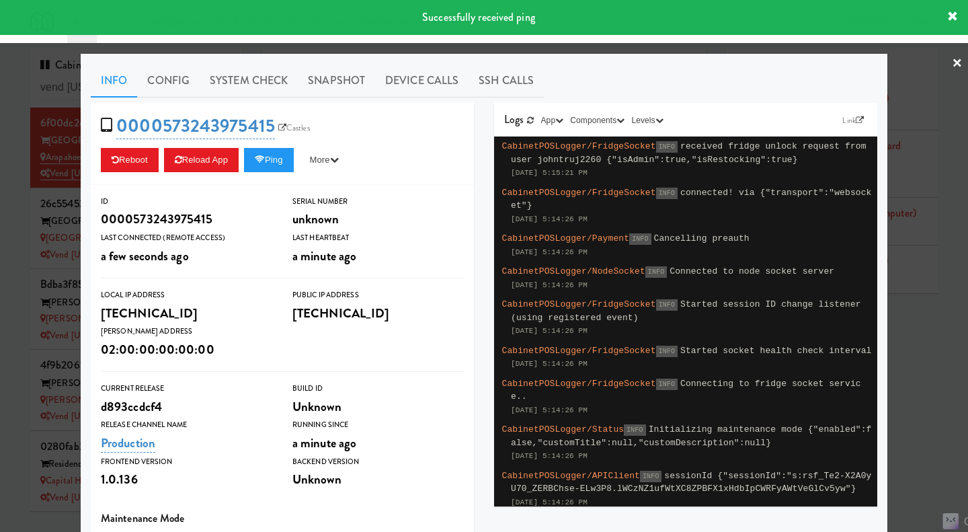
click at [259, 84] on link "System Check" at bounding box center [249, 81] width 98 height 34
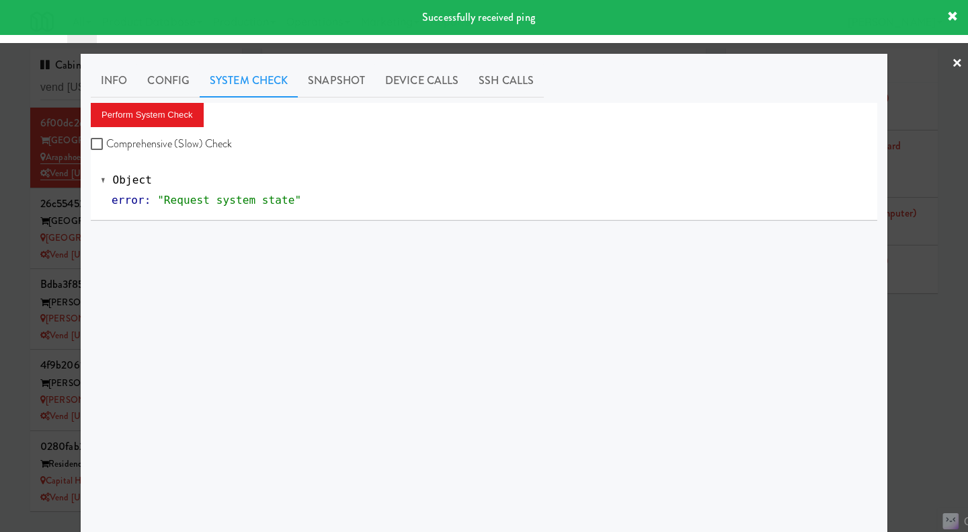
click at [179, 138] on label "Comprehensive (Slow) Check" at bounding box center [162, 144] width 142 height 20
click at [106, 139] on input "Comprehensive (Slow) Check" at bounding box center [98, 144] width 15 height 11
checkbox input "true"
click at [158, 118] on button "Perform System Check" at bounding box center [147, 115] width 113 height 24
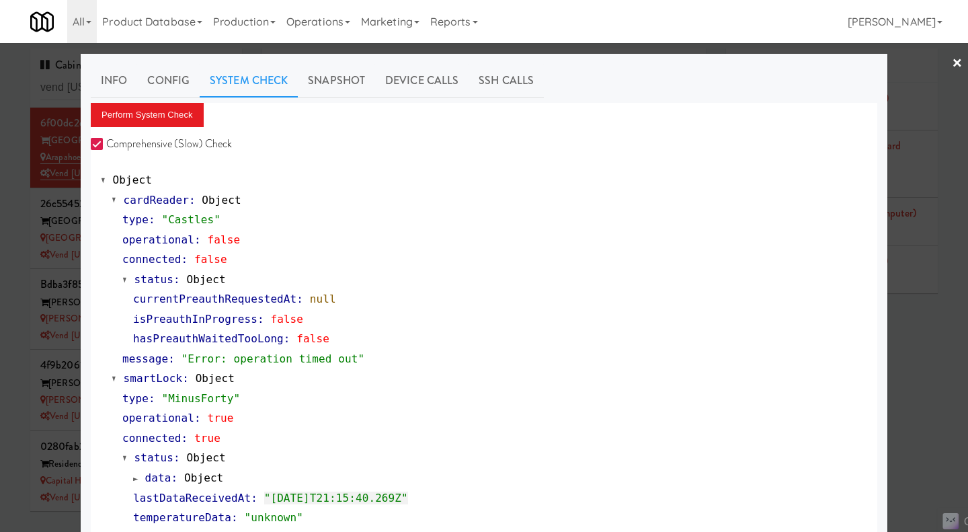
click at [930, 384] on div at bounding box center [484, 266] width 968 height 532
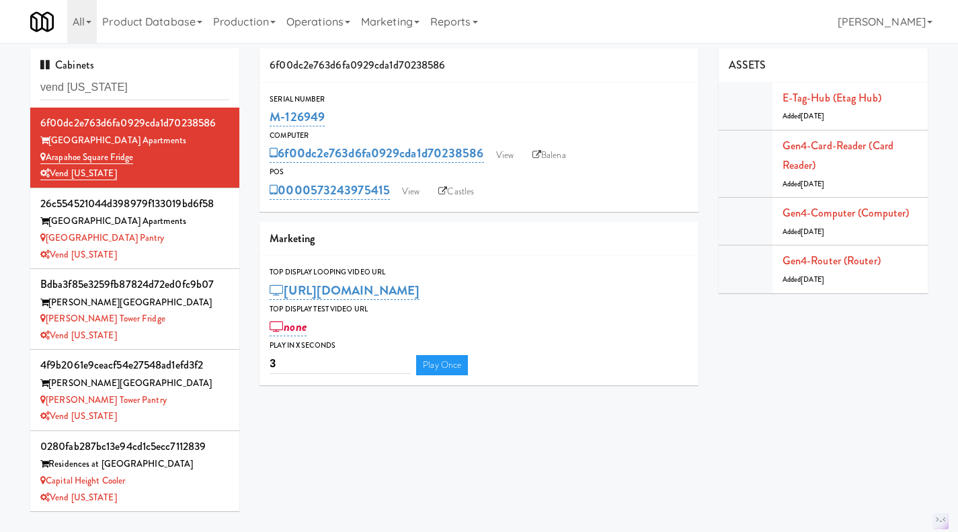
drag, startPoint x: 379, startPoint y: 207, endPoint x: 315, endPoint y: 207, distance: 64.5
click at [315, 207] on div "Serial Number M-126949 Computer 6f00dc2e763d6fa0929cda1d70238586 View Balena PO…" at bounding box center [479, 147] width 439 height 129
click at [508, 145] on link "View" at bounding box center [504, 155] width 31 height 20
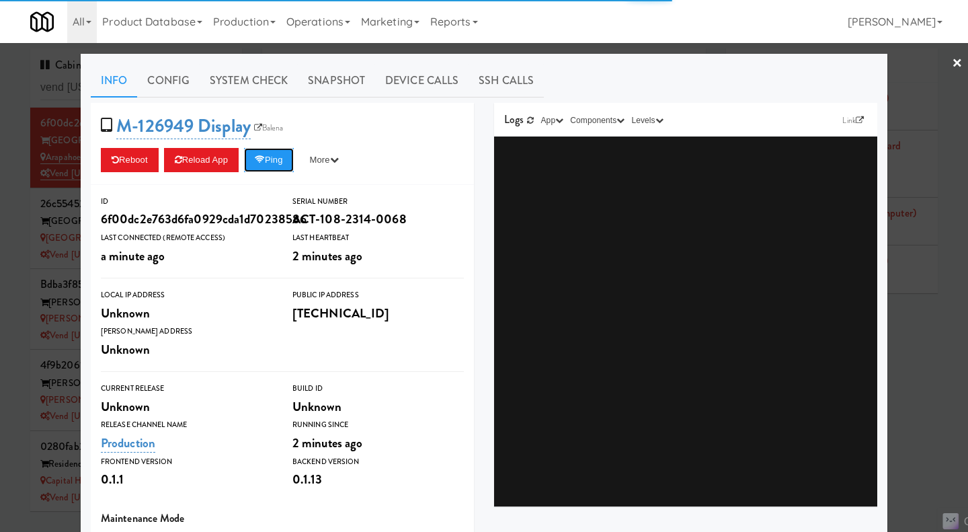
click at [258, 163] on icon at bounding box center [260, 159] width 10 height 9
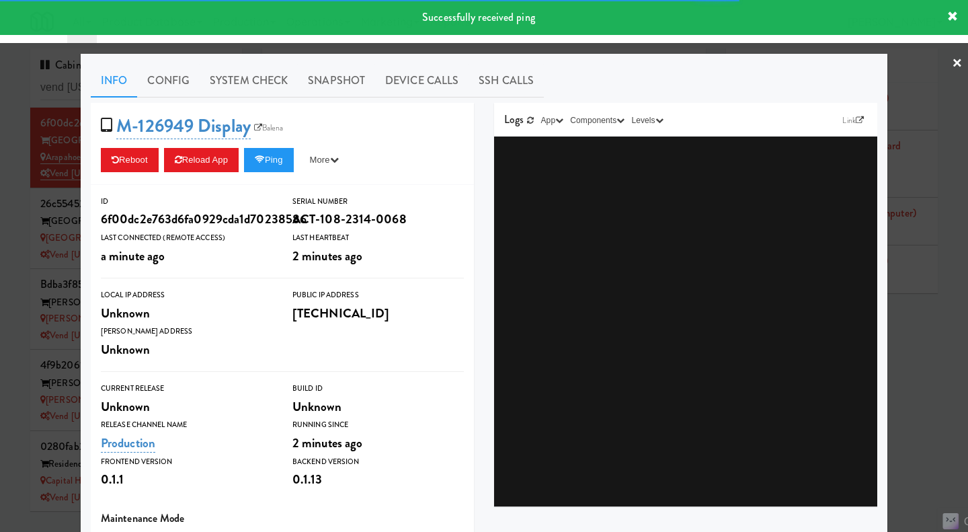
click at [239, 87] on link "System Check" at bounding box center [249, 81] width 98 height 34
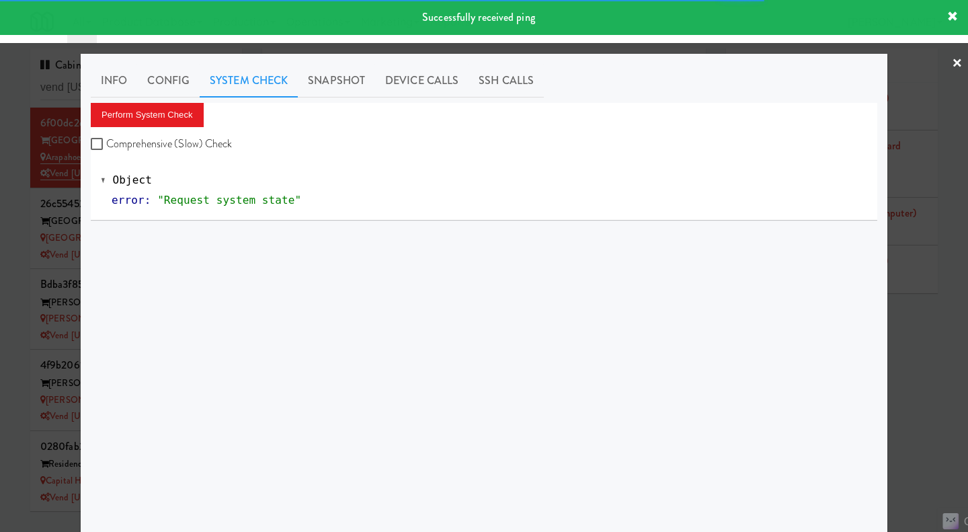
click at [188, 139] on label "Comprehensive (Slow) Check" at bounding box center [162, 144] width 142 height 20
click at [106, 139] on input "Comprehensive (Slow) Check" at bounding box center [98, 144] width 15 height 11
checkbox input "true"
click at [168, 111] on button "Perform System Check" at bounding box center [147, 115] width 113 height 24
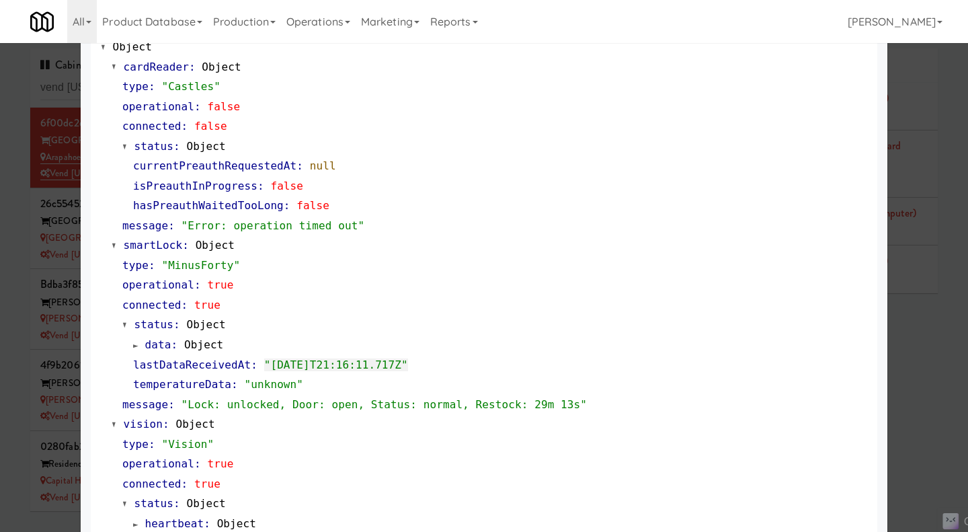
scroll to position [134, 0]
click at [17, 269] on div at bounding box center [484, 266] width 968 height 532
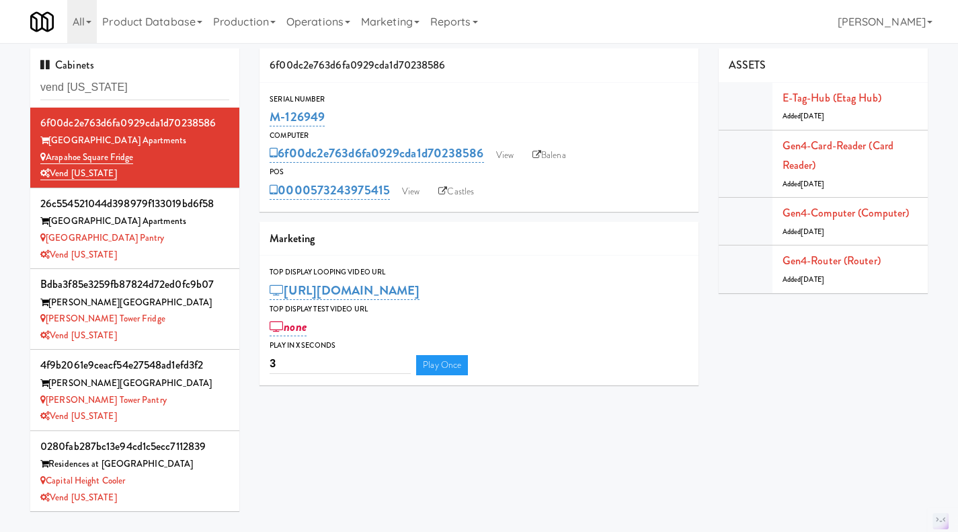
click at [179, 240] on div "Arapahoe Square Pantry" at bounding box center [134, 238] width 189 height 17
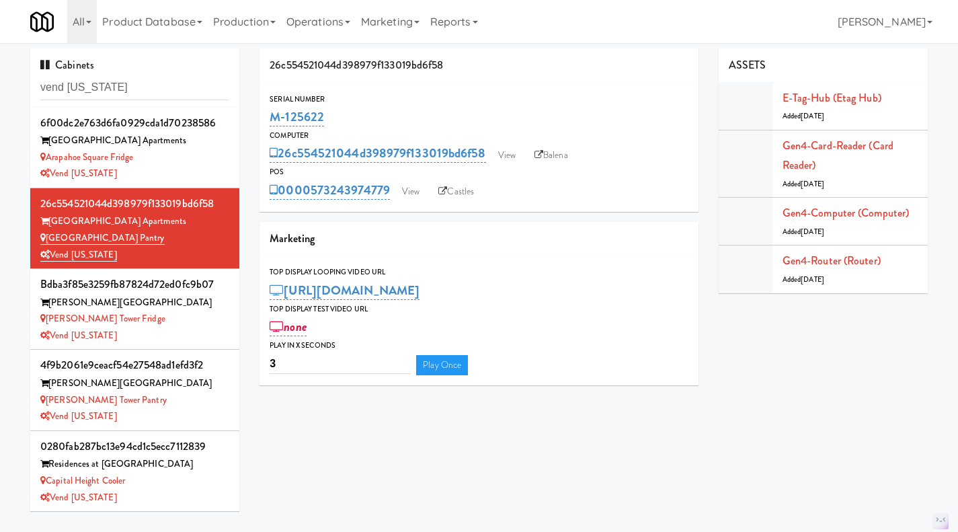
drag, startPoint x: 391, startPoint y: 204, endPoint x: 314, endPoint y: 197, distance: 76.9
click at [314, 197] on div "Serial Number M-125622 Computer 26c554521044d398979f133019bd6f58 View Balena PO…" at bounding box center [479, 147] width 439 height 129
click at [410, 195] on link "View" at bounding box center [410, 192] width 31 height 20
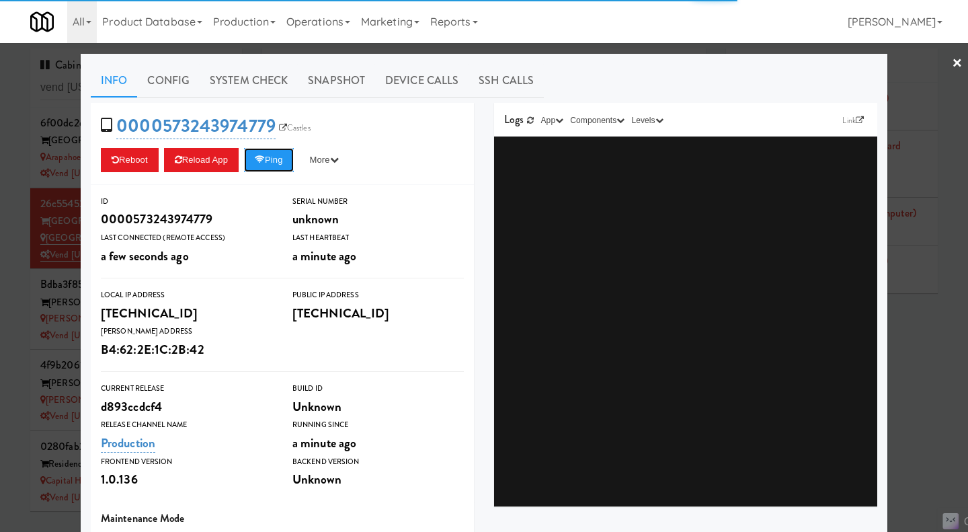
click at [286, 160] on button "Ping" at bounding box center [269, 160] width 50 height 24
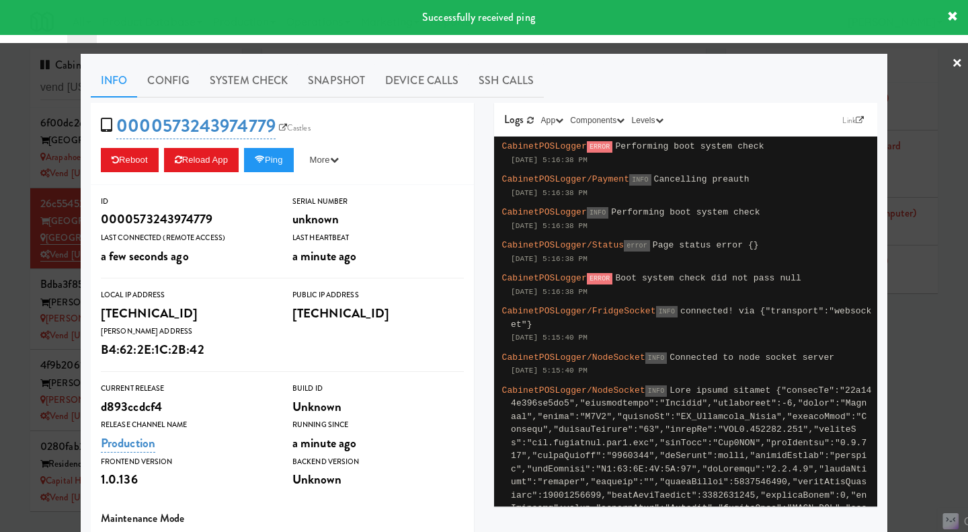
click at [11, 242] on div at bounding box center [484, 266] width 968 height 532
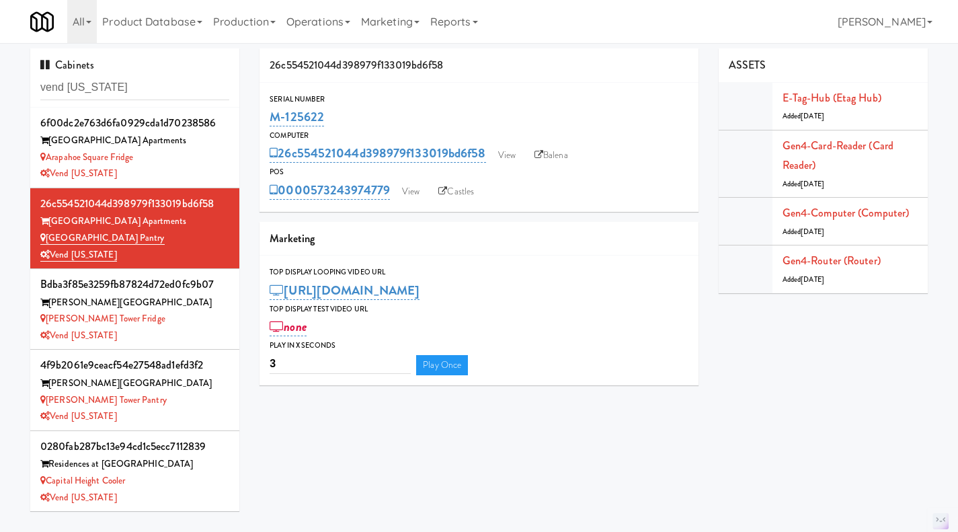
drag, startPoint x: 339, startPoint y: 120, endPoint x: 262, endPoint y: 122, distance: 76.7
click at [262, 122] on div "Serial Number M-125622" at bounding box center [479, 111] width 439 height 36
click at [422, 188] on link "View" at bounding box center [410, 192] width 31 height 20
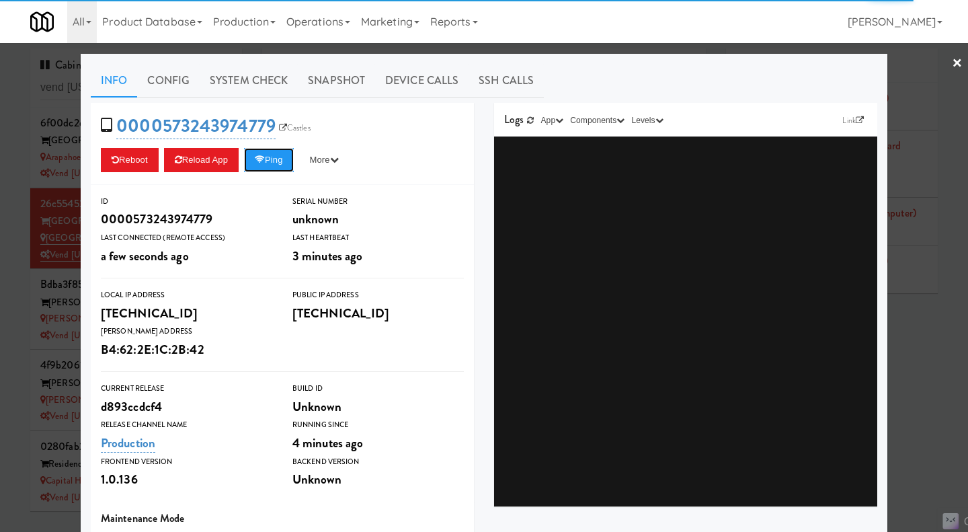
click at [266, 166] on button "Ping" at bounding box center [269, 160] width 50 height 24
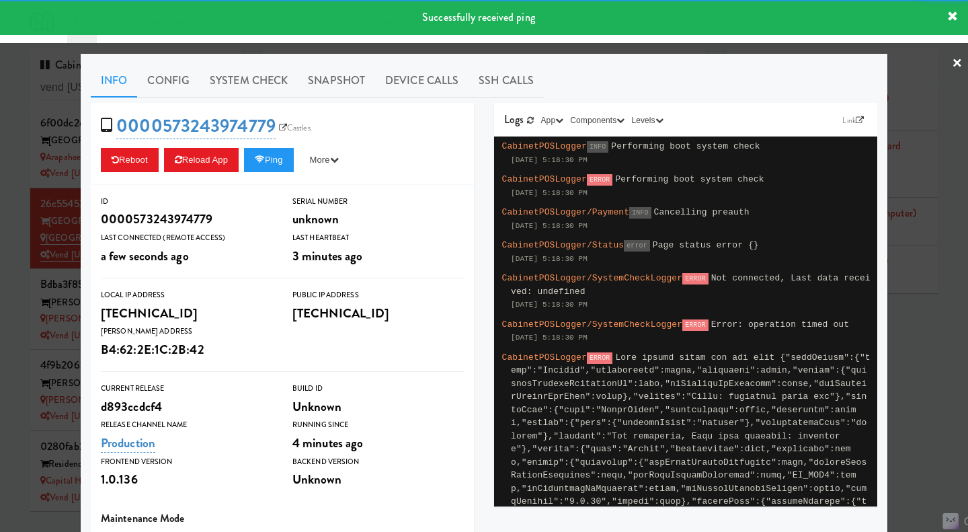
click at [261, 78] on link "System Check" at bounding box center [249, 81] width 98 height 34
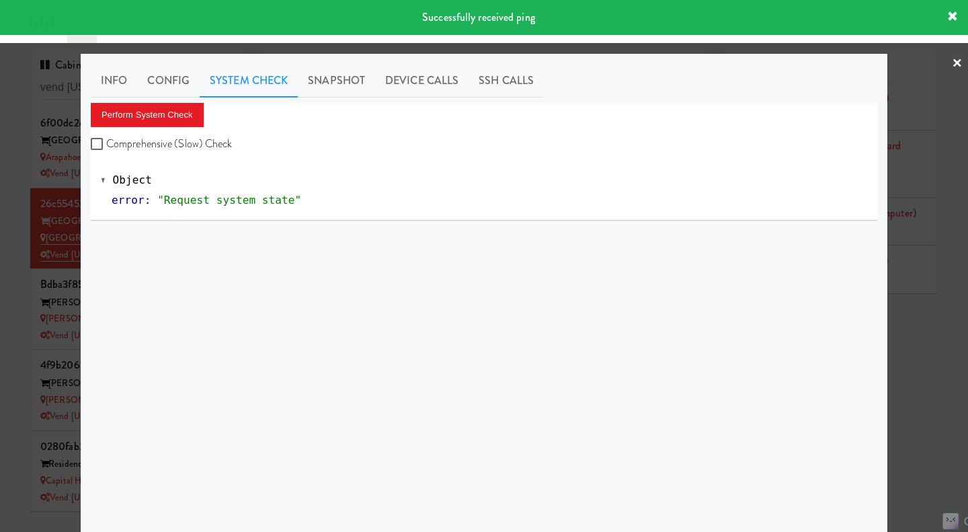
click at [936, 362] on div at bounding box center [484, 266] width 968 height 532
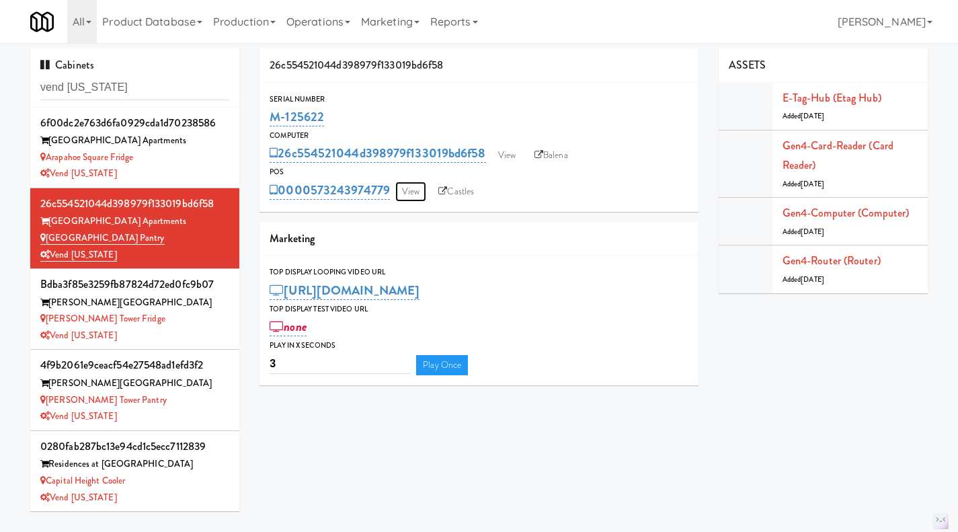
click at [422, 192] on link "View" at bounding box center [410, 192] width 31 height 20
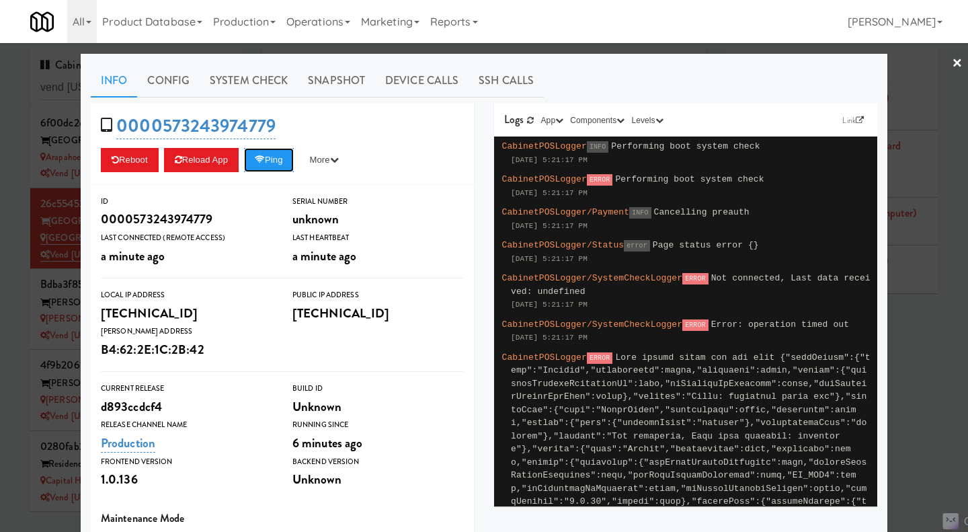
click at [264, 167] on button "Ping" at bounding box center [269, 160] width 50 height 24
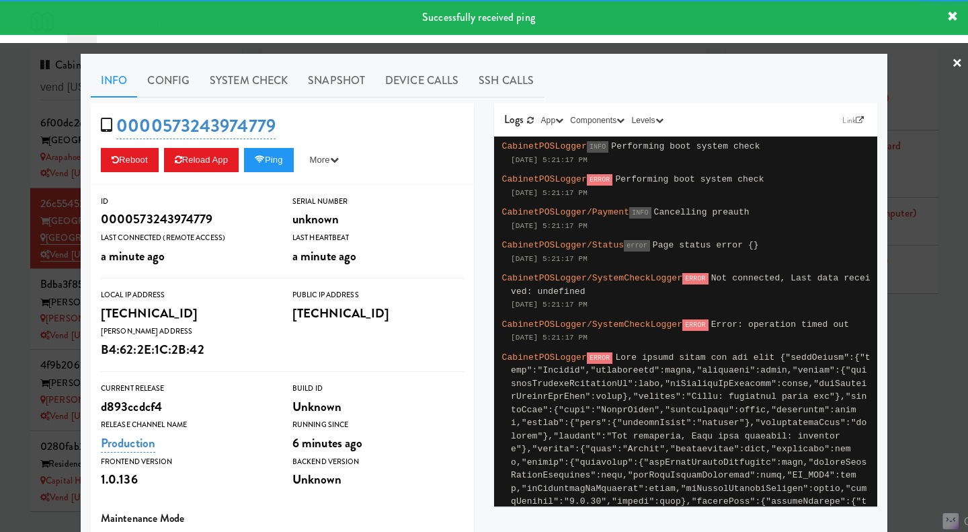
click at [260, 89] on link "System Check" at bounding box center [249, 81] width 98 height 34
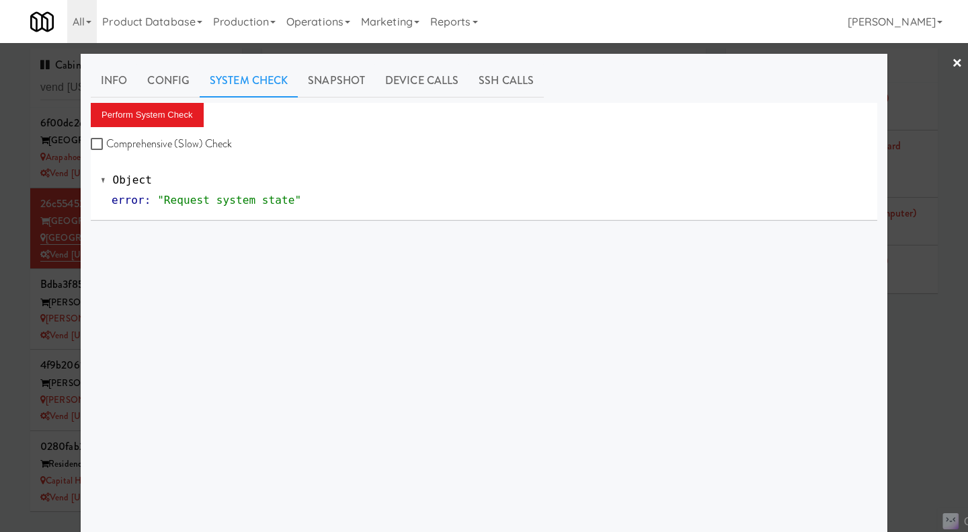
click at [177, 127] on div "Perform System Check Comprehensive (Slow) Check" at bounding box center [484, 128] width 787 height 51
click at [180, 137] on label "Comprehensive (Slow) Check" at bounding box center [162, 144] width 142 height 20
click at [106, 139] on input "Comprehensive (Slow) Check" at bounding box center [98, 144] width 15 height 11
checkbox input "true"
click at [171, 123] on button "Perform System Check" at bounding box center [147, 115] width 113 height 24
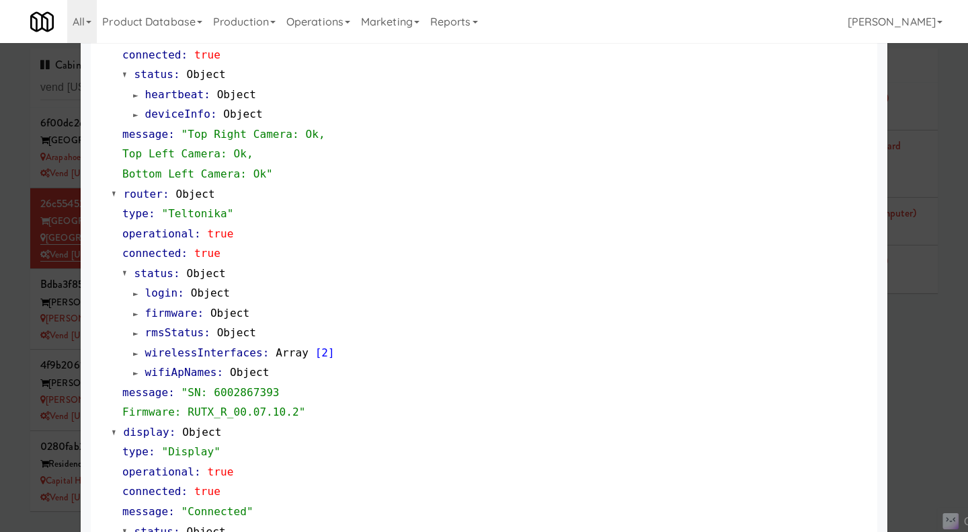
scroll to position [672, 0]
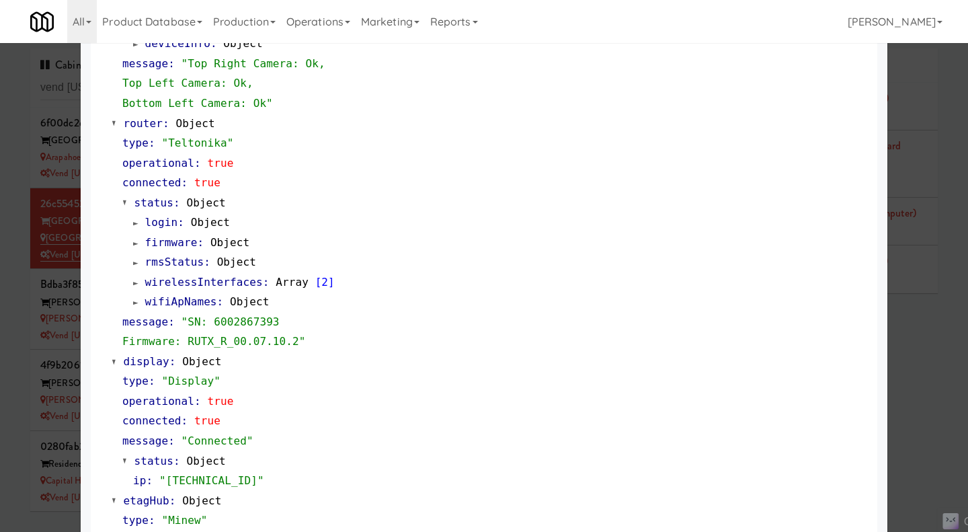
click at [918, 362] on div at bounding box center [484, 266] width 968 height 532
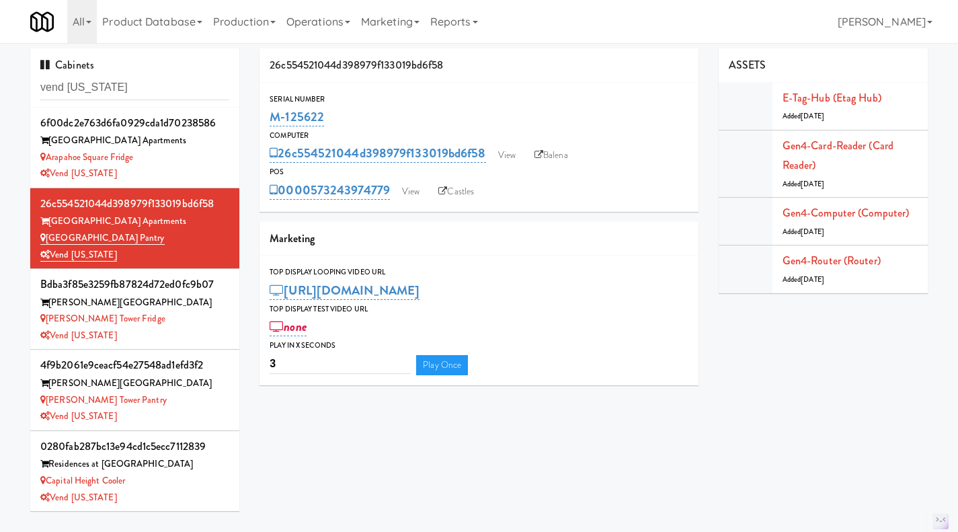
drag, startPoint x: 361, startPoint y: 115, endPoint x: 262, endPoint y: 120, distance: 99.6
click at [262, 120] on div "Serial Number M-125622" at bounding box center [479, 111] width 439 height 36
click at [408, 184] on link "View" at bounding box center [410, 192] width 31 height 20
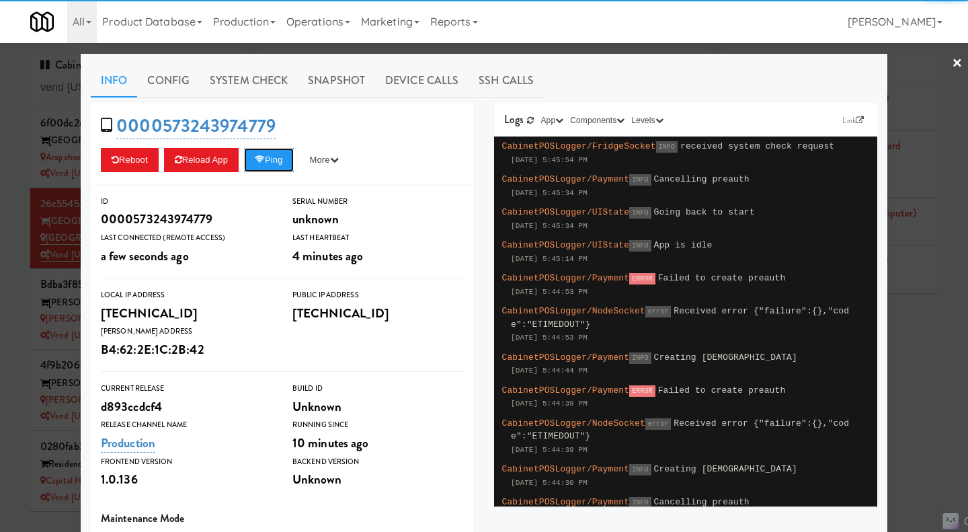
click at [272, 163] on button "Ping" at bounding box center [269, 160] width 50 height 24
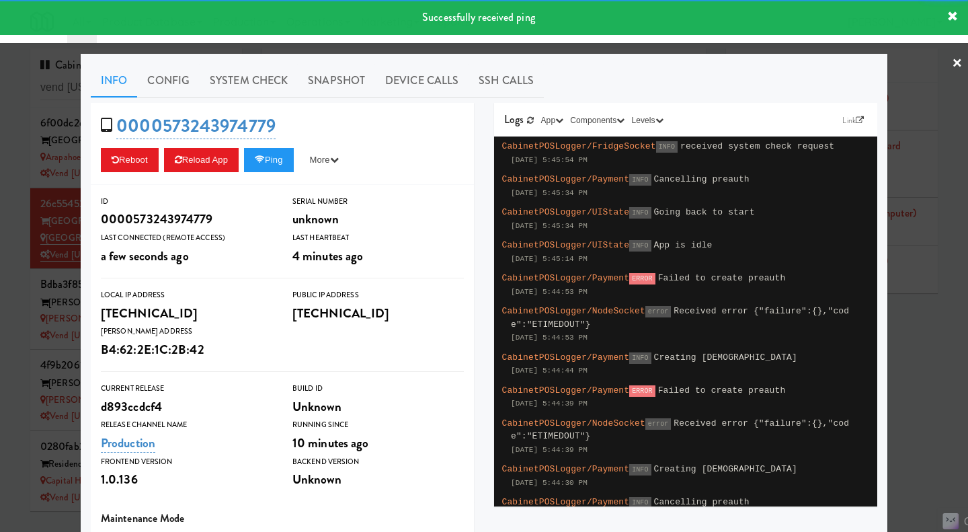
click at [257, 81] on link "System Check" at bounding box center [249, 81] width 98 height 34
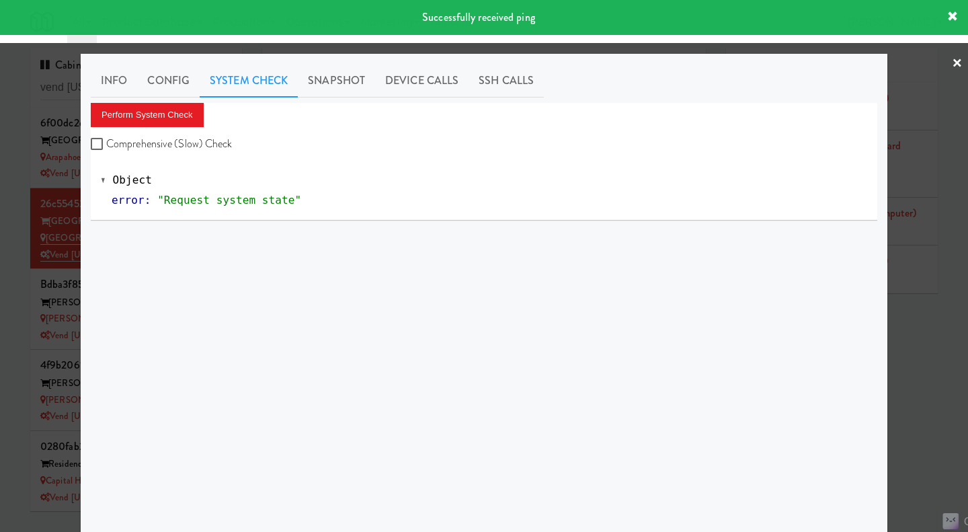
click at [202, 146] on label "Comprehensive (Slow) Check" at bounding box center [162, 144] width 142 height 20
click at [106, 146] on input "Comprehensive (Slow) Check" at bounding box center [98, 144] width 15 height 11
checkbox input "true"
click at [165, 114] on button "Perform System Check" at bounding box center [147, 115] width 113 height 24
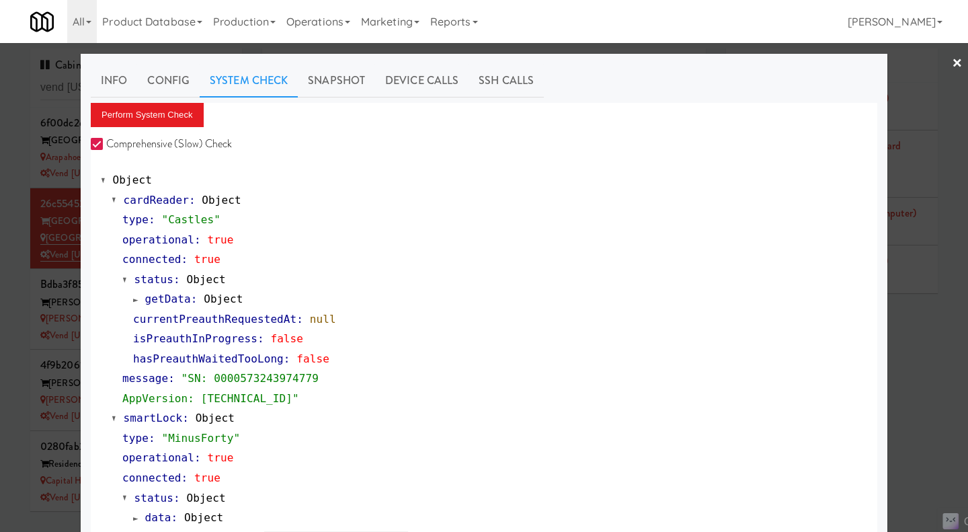
click at [913, 340] on div at bounding box center [484, 266] width 968 height 532
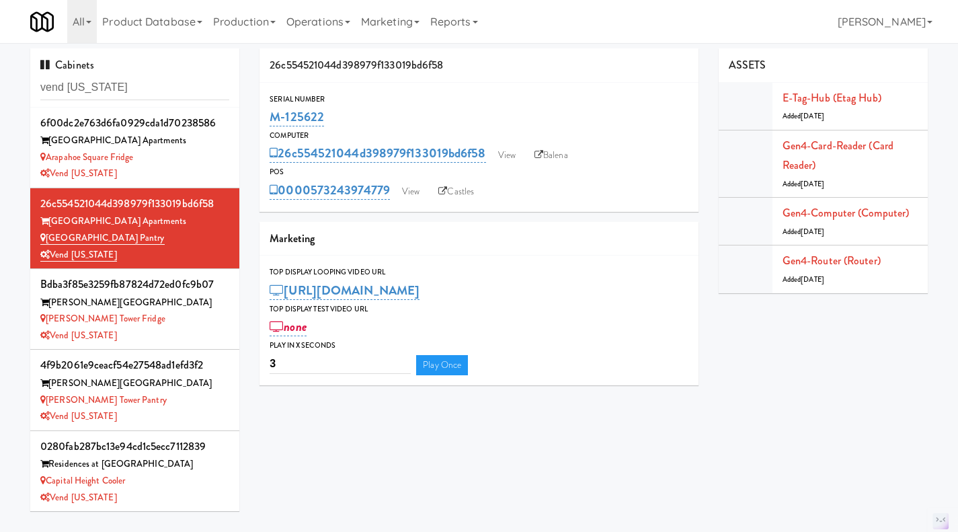
drag, startPoint x: 337, startPoint y: 117, endPoint x: 266, endPoint y: 116, distance: 71.3
click at [266, 116] on div "Serial Number M-125622" at bounding box center [479, 111] width 439 height 36
click at [408, 114] on div "M-125622" at bounding box center [479, 117] width 419 height 23
click at [418, 189] on link "View" at bounding box center [410, 192] width 31 height 20
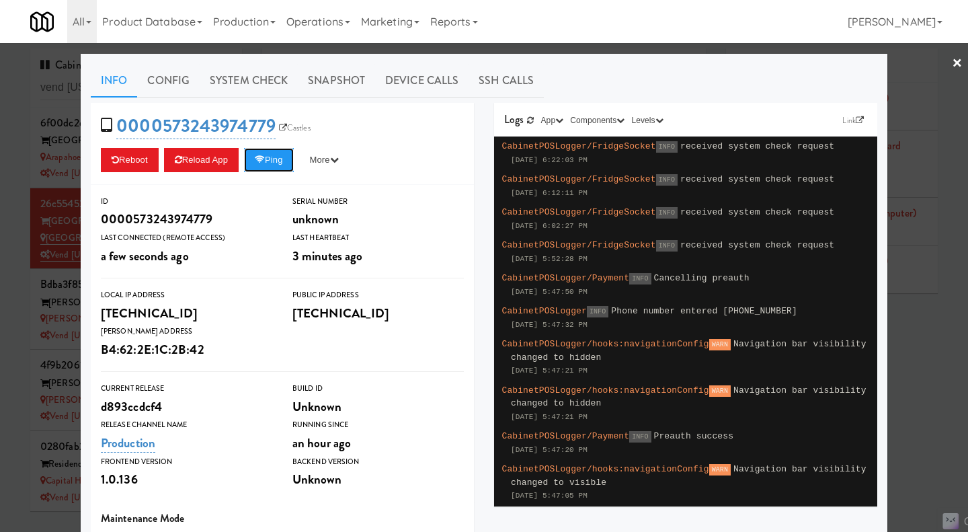
click at [265, 162] on button "Ping" at bounding box center [269, 160] width 50 height 24
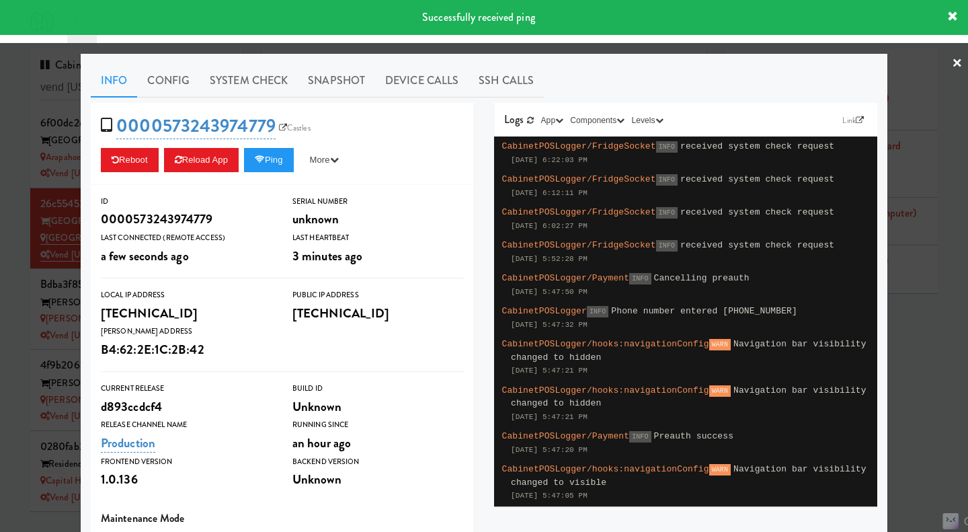
click at [256, 87] on link "System Check" at bounding box center [249, 81] width 98 height 34
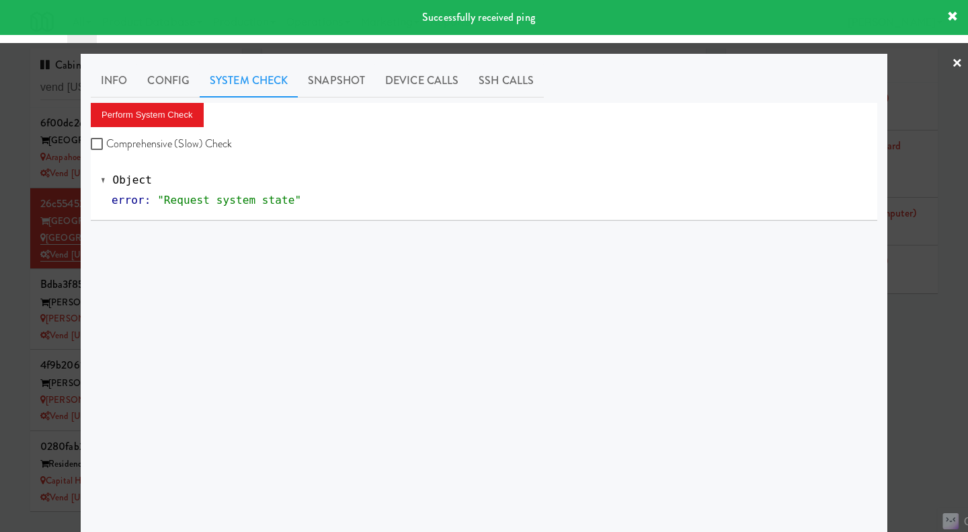
click at [157, 149] on label "Comprehensive (Slow) Check" at bounding box center [162, 144] width 142 height 20
click at [106, 149] on input "Comprehensive (Slow) Check" at bounding box center [98, 144] width 15 height 11
checkbox input "true"
click at [153, 122] on button "Perform System Check" at bounding box center [147, 115] width 113 height 24
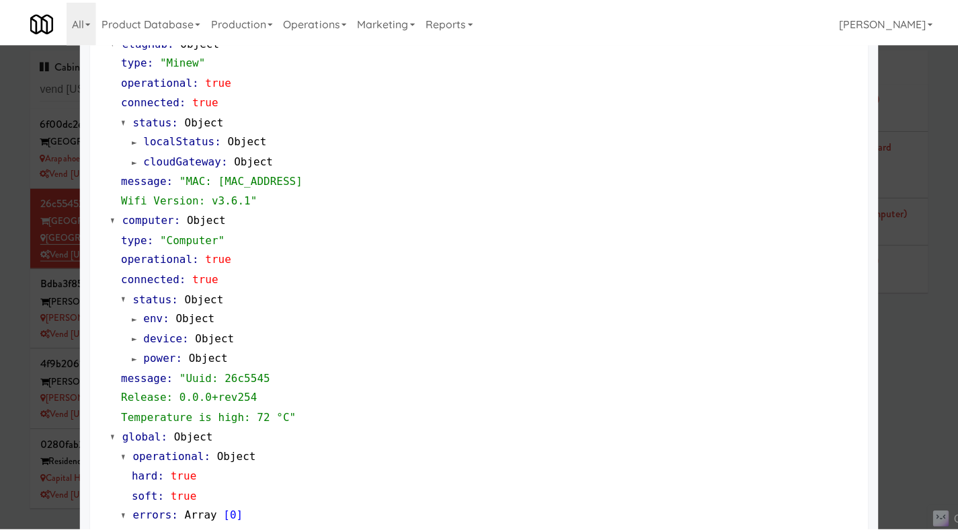
scroll to position [1167, 0]
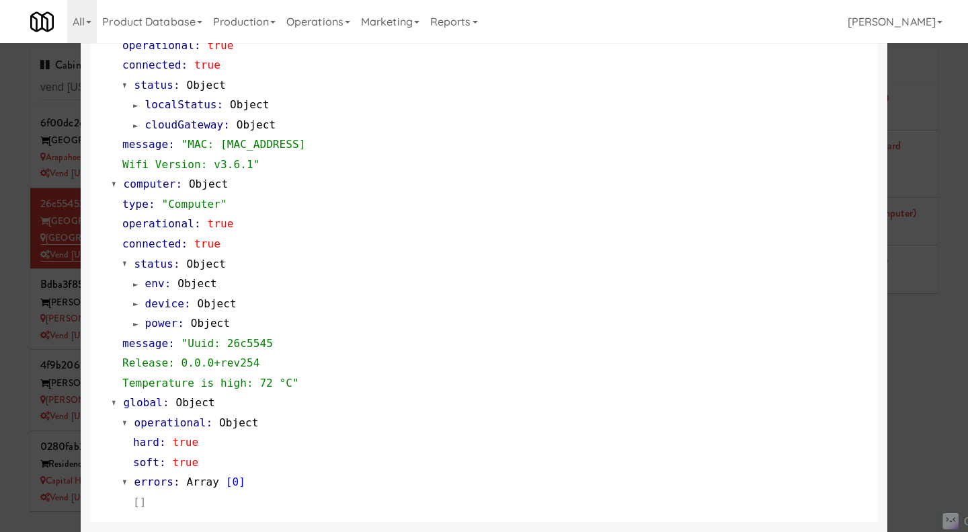
click at [924, 358] on div at bounding box center [484, 266] width 968 height 532
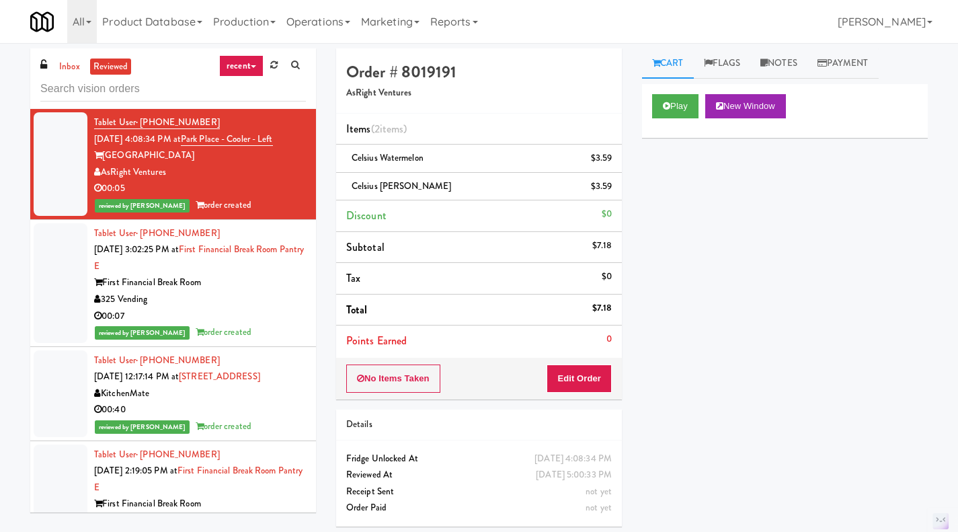
click at [76, 71] on link "inbox" at bounding box center [70, 66] width 28 height 17
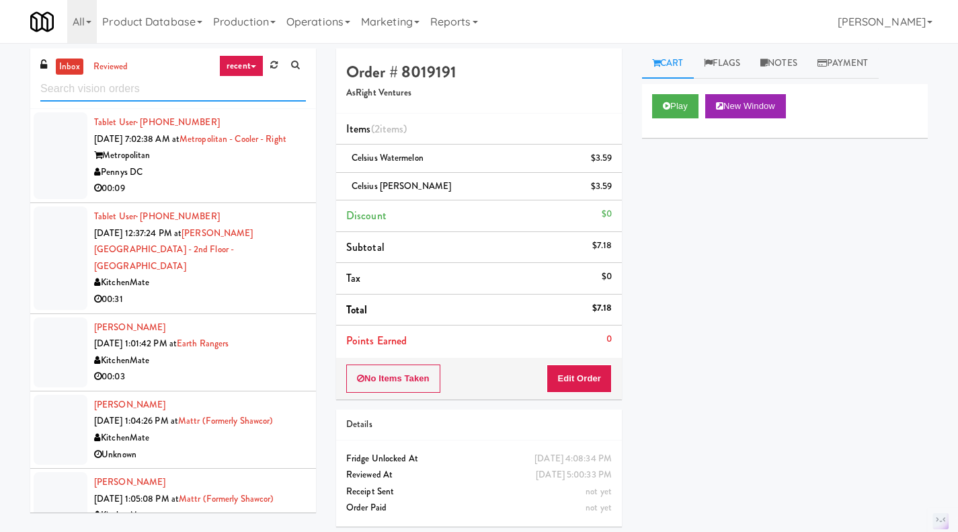
click at [171, 90] on input "text" at bounding box center [173, 89] width 266 height 25
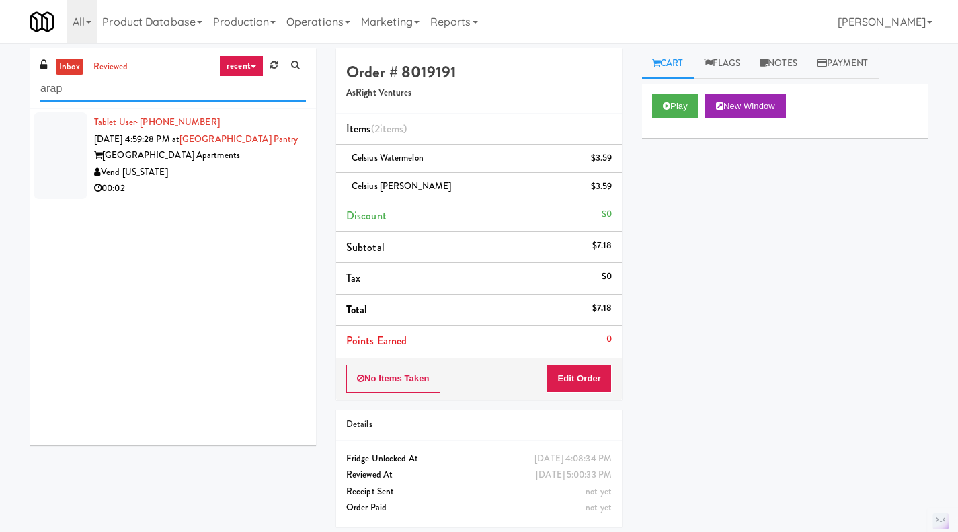
type input "arap"
click at [260, 190] on div "00:02" at bounding box center [200, 188] width 212 height 17
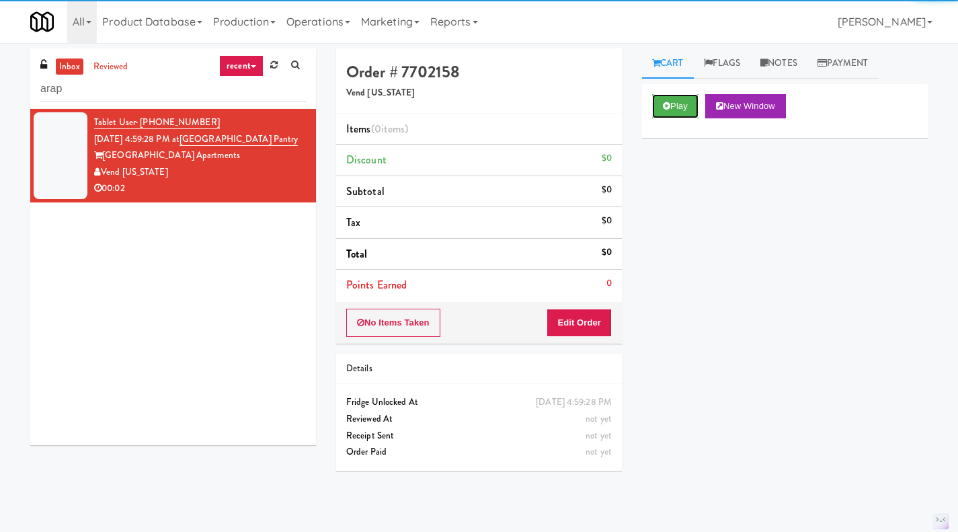
click at [670, 112] on button "Play" at bounding box center [675, 106] width 46 height 24
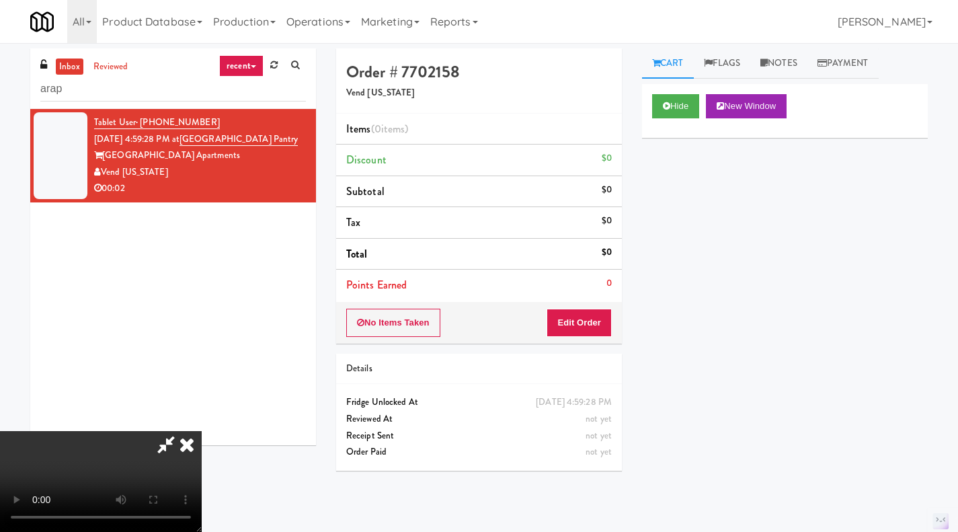
click at [202, 431] on icon at bounding box center [187, 444] width 30 height 27
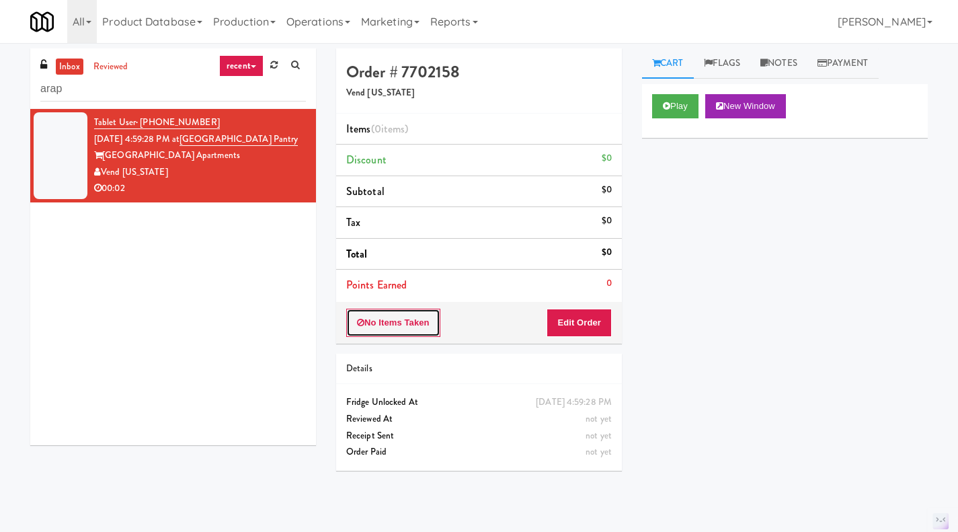
click at [389, 329] on button "No Items Taken" at bounding box center [393, 323] width 94 height 28
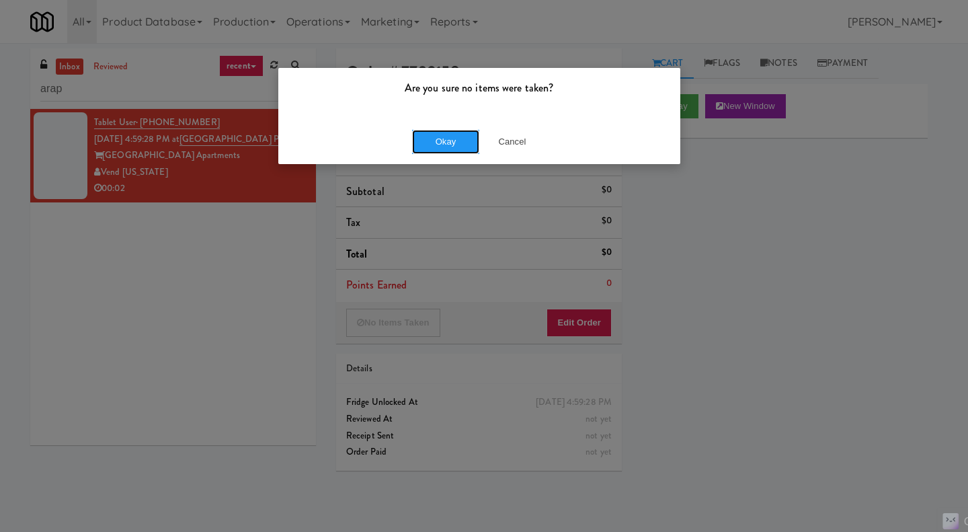
click at [444, 136] on button "Okay" at bounding box center [445, 142] width 67 height 24
